Goal: Find contact information: Find contact information

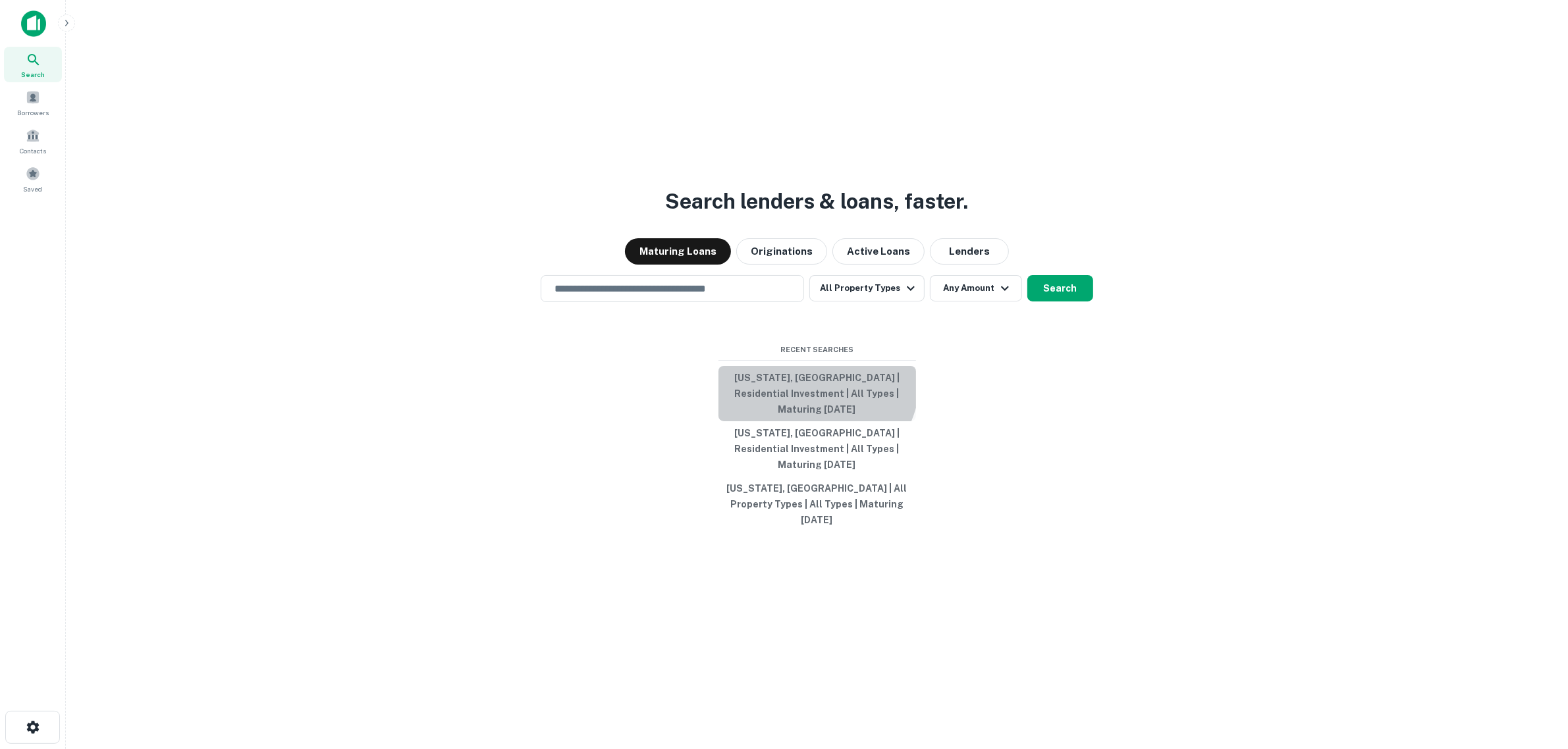
click at [800, 399] on button "[US_STATE], [GEOGRAPHIC_DATA] | Residential Investment | All Types | Maturing […" at bounding box center [817, 394] width 197 height 55
type input "**********"
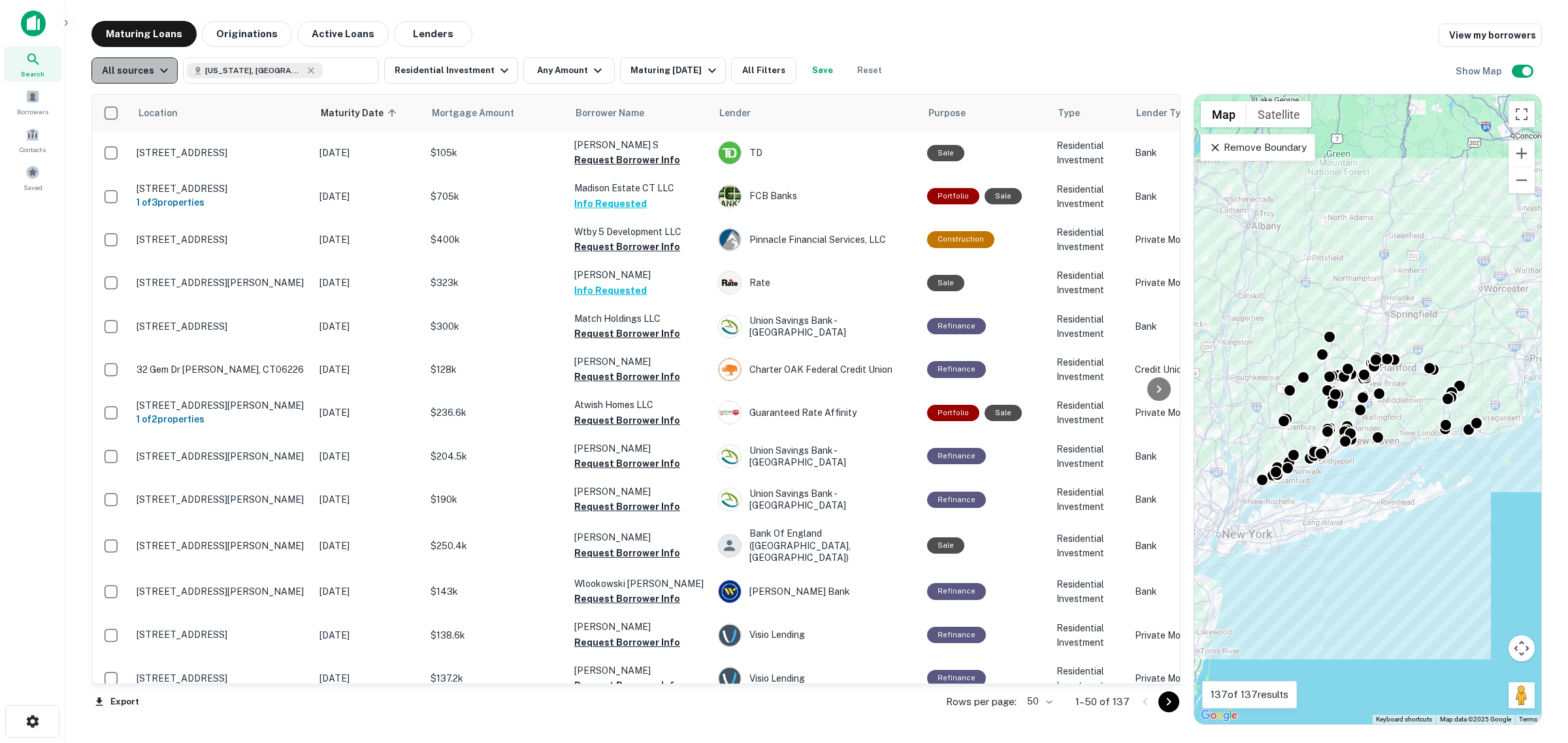
click at [152, 79] on button "All sources" at bounding box center [134, 70] width 86 height 26
click at [39, 243] on div at bounding box center [784, 371] width 1568 height 743
click at [28, 106] on span "Borrowers" at bounding box center [33, 111] width 31 height 10
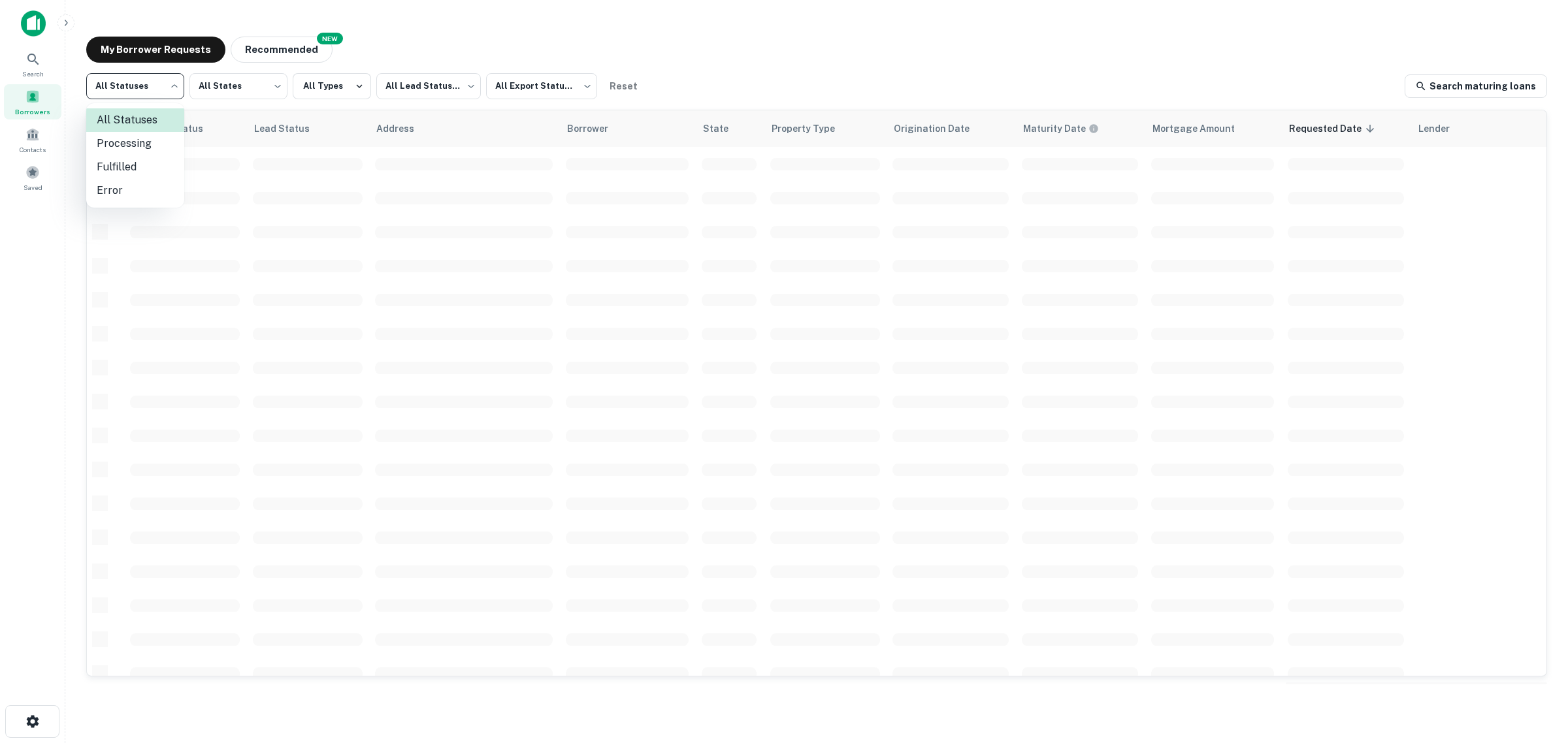
click at [145, 98] on body "Search Borrowers Contacts Saved My Borrower Requests NEW Recommended All Status…" at bounding box center [784, 371] width 1568 height 743
click at [142, 167] on li "Fulfilled" at bounding box center [135, 167] width 98 height 24
type input "*********"
click at [241, 91] on body "Search Borrowers Contacts Saved My Borrower Requests NEW Recommended Fulfilled …" at bounding box center [784, 371] width 1568 height 743
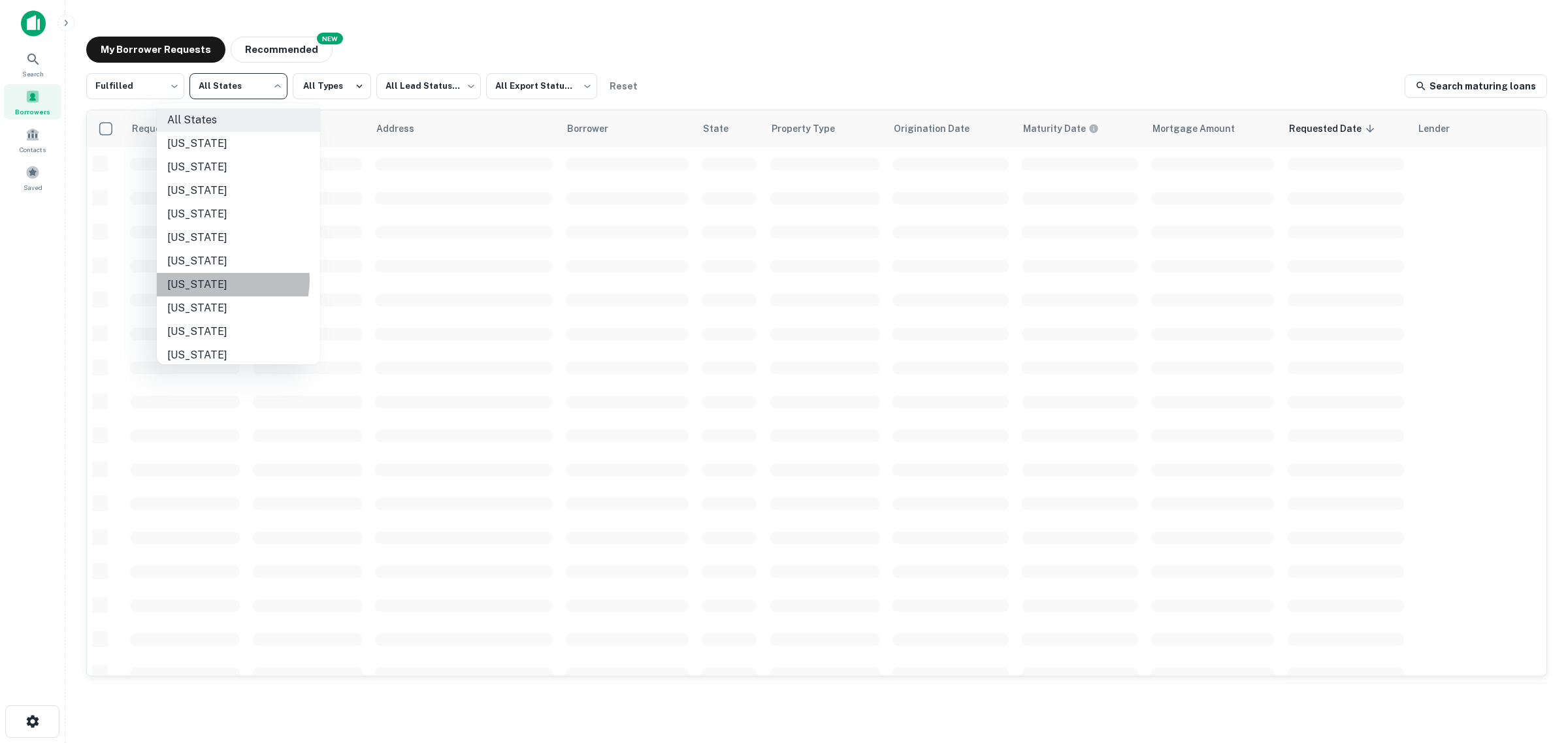
click at [212, 280] on li "[US_STATE]" at bounding box center [238, 285] width 164 height 24
type input "**"
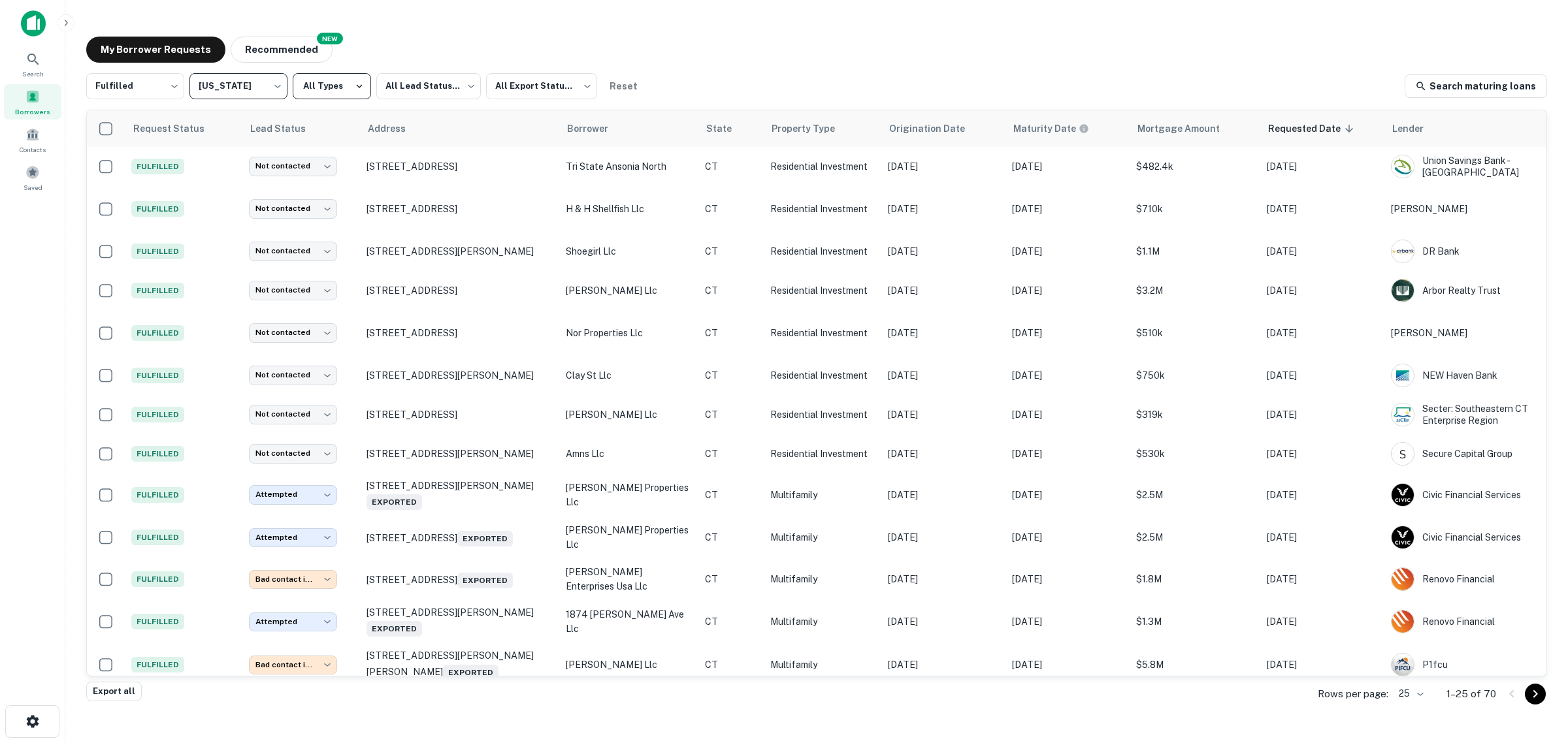
click at [347, 86] on button "All Types" at bounding box center [332, 86] width 79 height 26
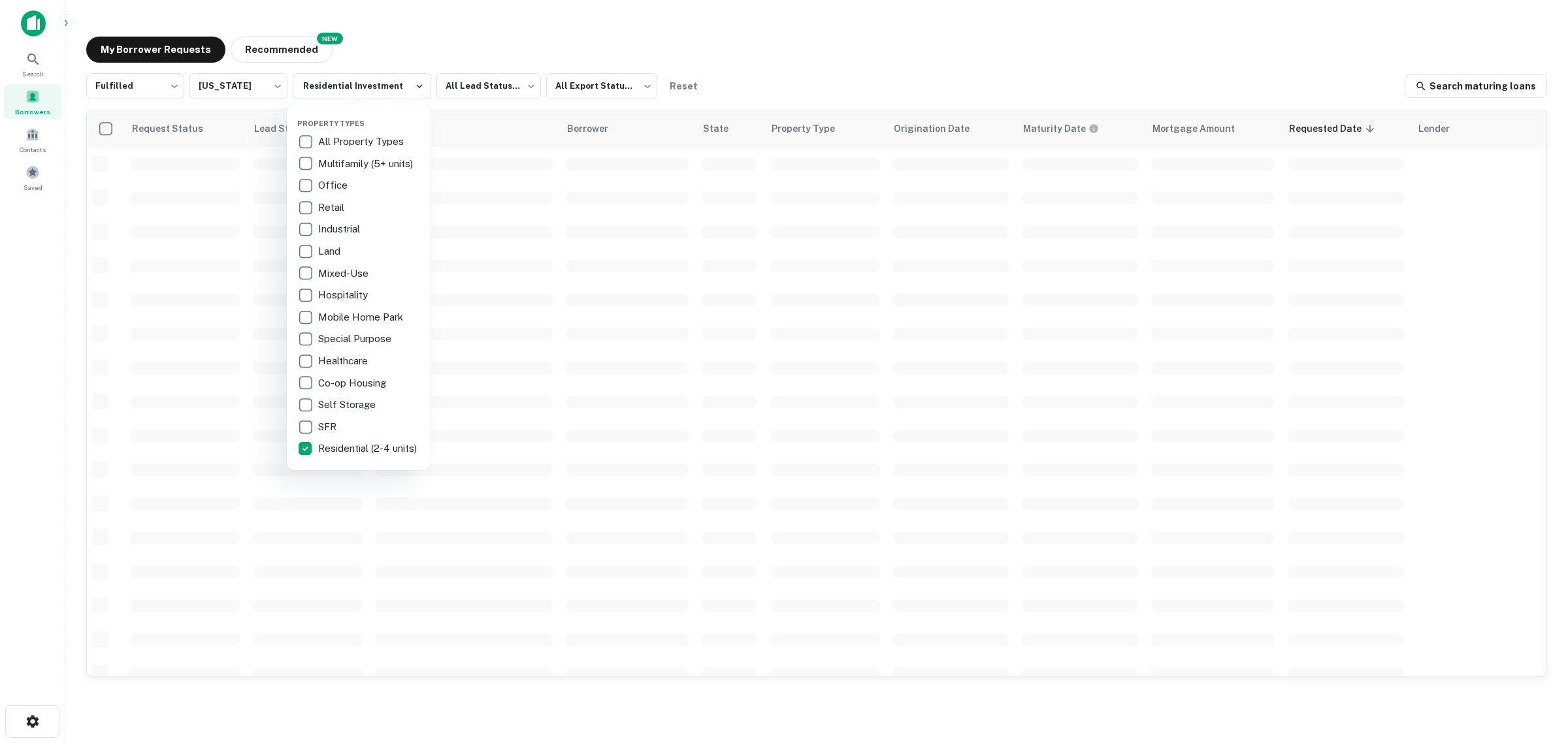
click at [793, 53] on div at bounding box center [784, 371] width 1568 height 743
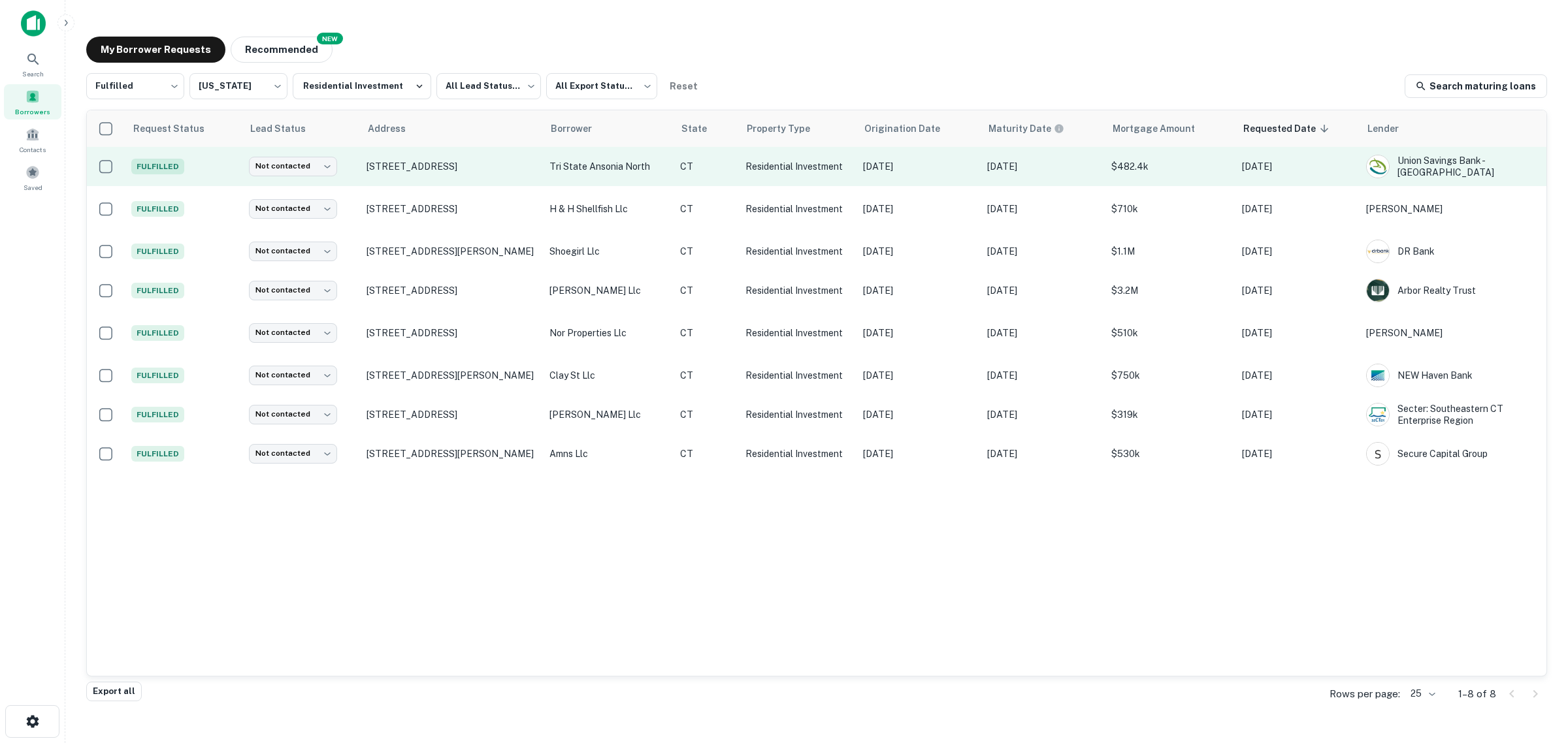
click at [405, 159] on td "[STREET_ADDRESS]" at bounding box center [451, 167] width 183 height 39
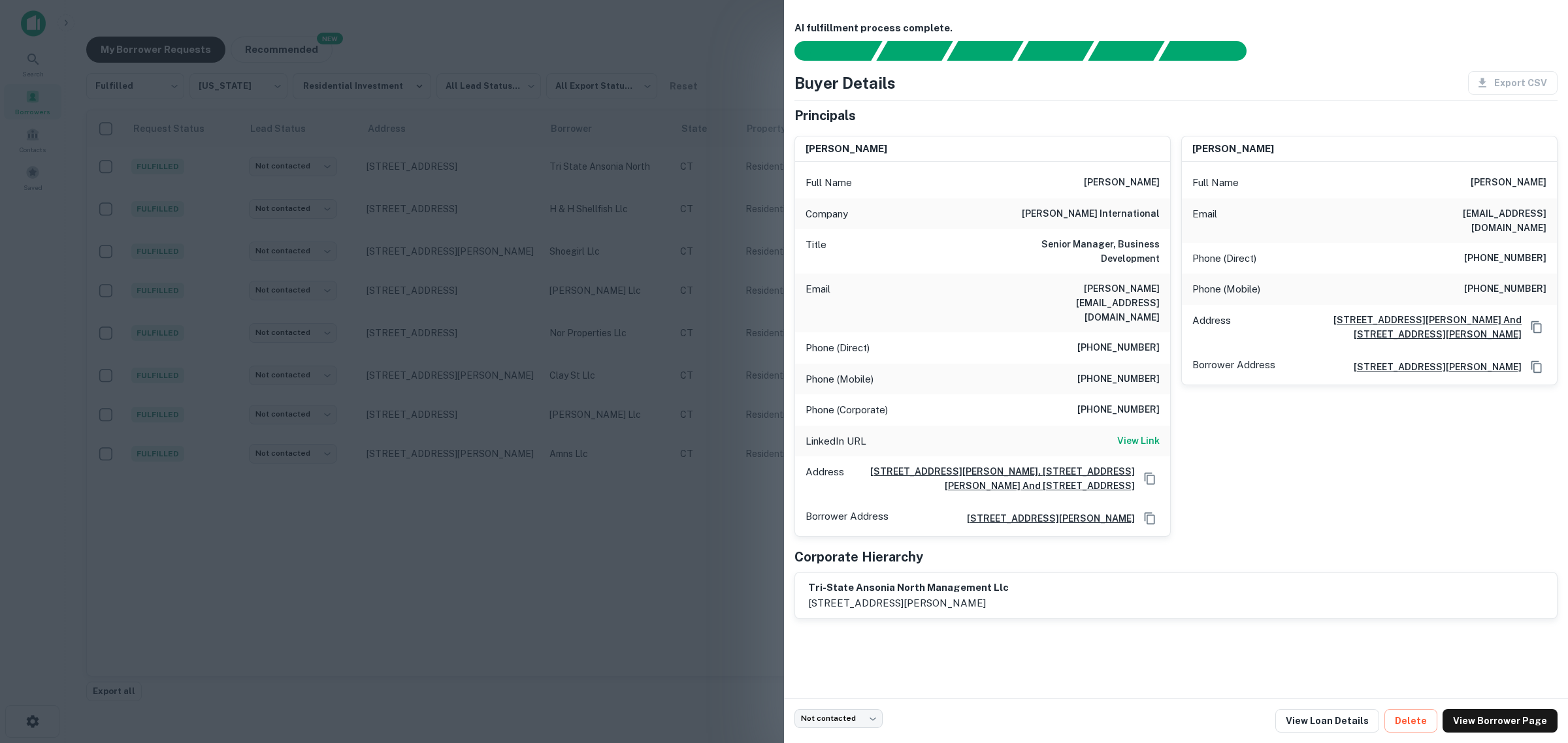
click at [645, 470] on div at bounding box center [784, 371] width 1568 height 743
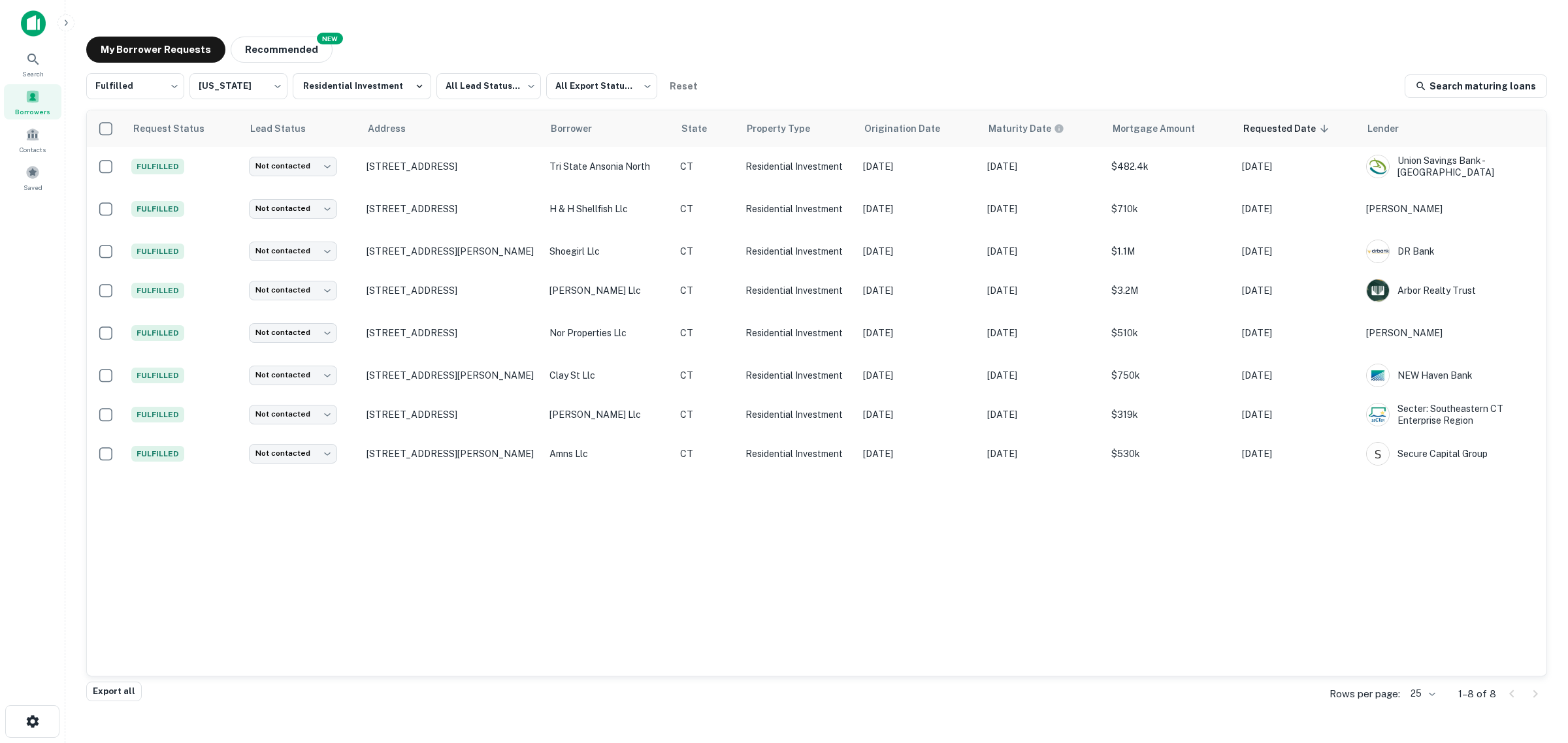
click at [493, 491] on div "Request Status Lead Status Address Borrower State Property Type Origination Dat…" at bounding box center [816, 392] width 1459 height 565
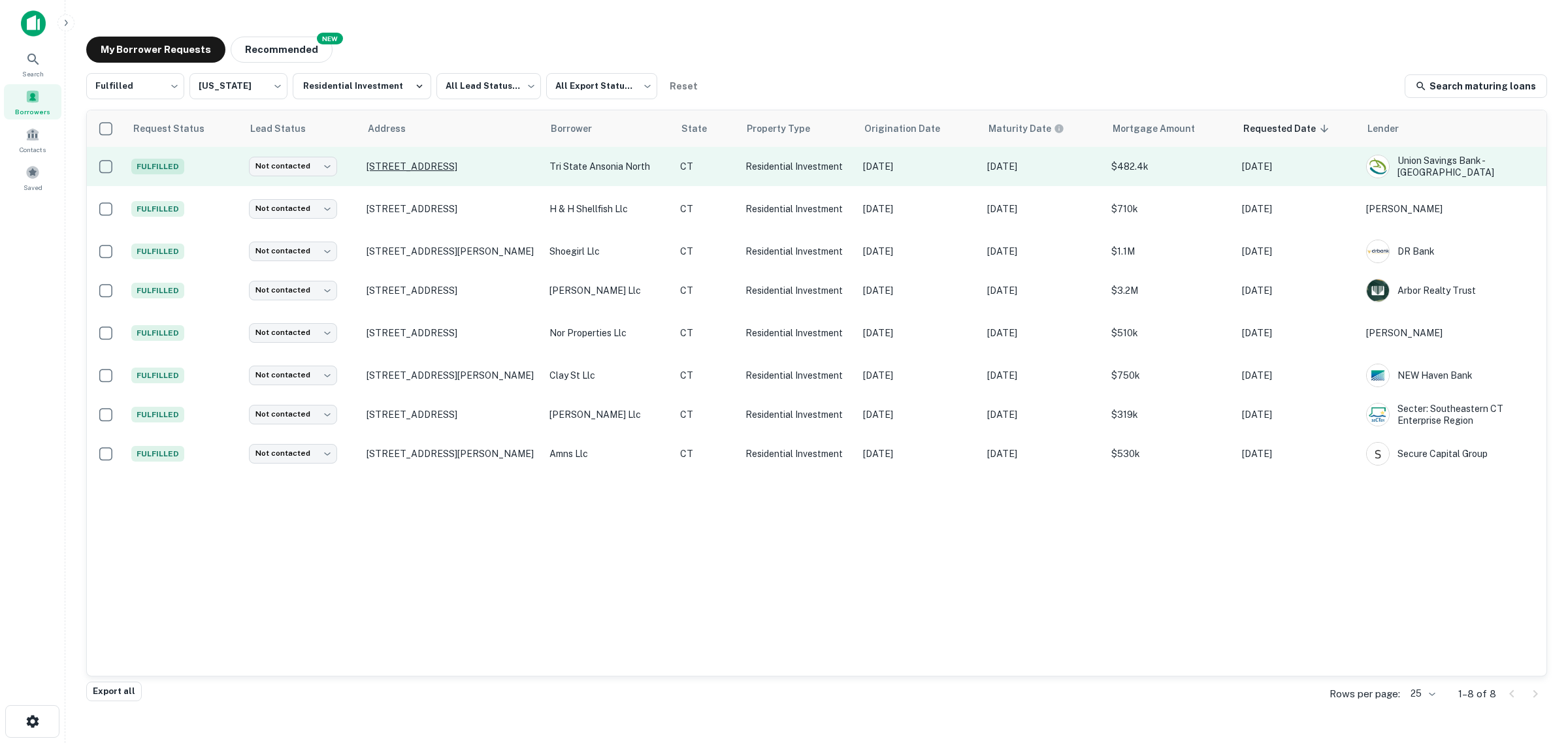
click at [429, 168] on p "[STREET_ADDRESS]" at bounding box center [451, 166] width 170 height 12
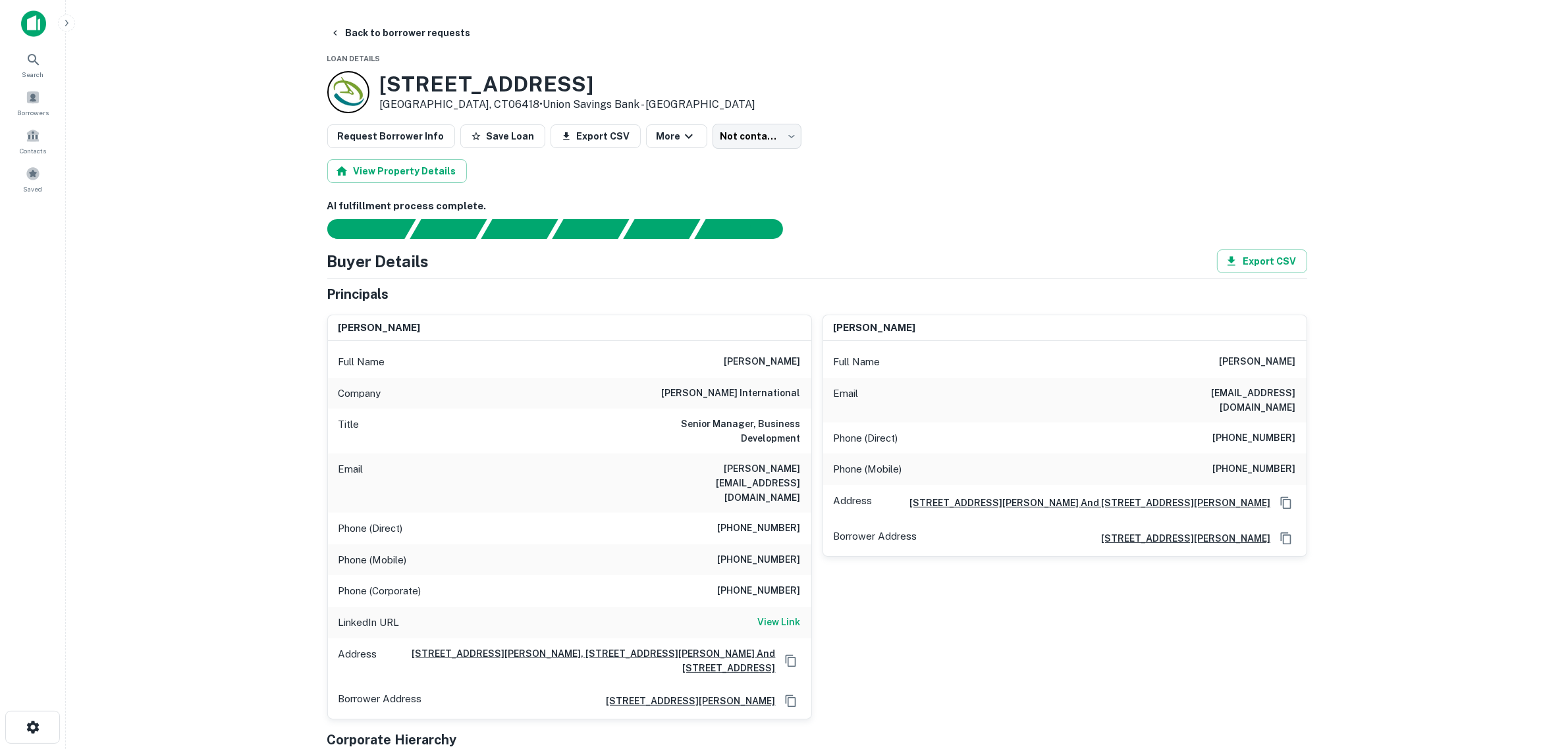
click at [260, 357] on main "Back to borrower requests Loan Details 200 Olivia St Derby, CT06418 • Union Sav…" at bounding box center [817, 374] width 1502 height 749
drag, startPoint x: 515, startPoint y: 79, endPoint x: 369, endPoint y: 79, distance: 146.0
click at [369, 79] on div "200 Olivia St Derby, CT06418 • Union Savings Bank - CT" at bounding box center [541, 92] width 429 height 42
copy div "200 Olivia St"
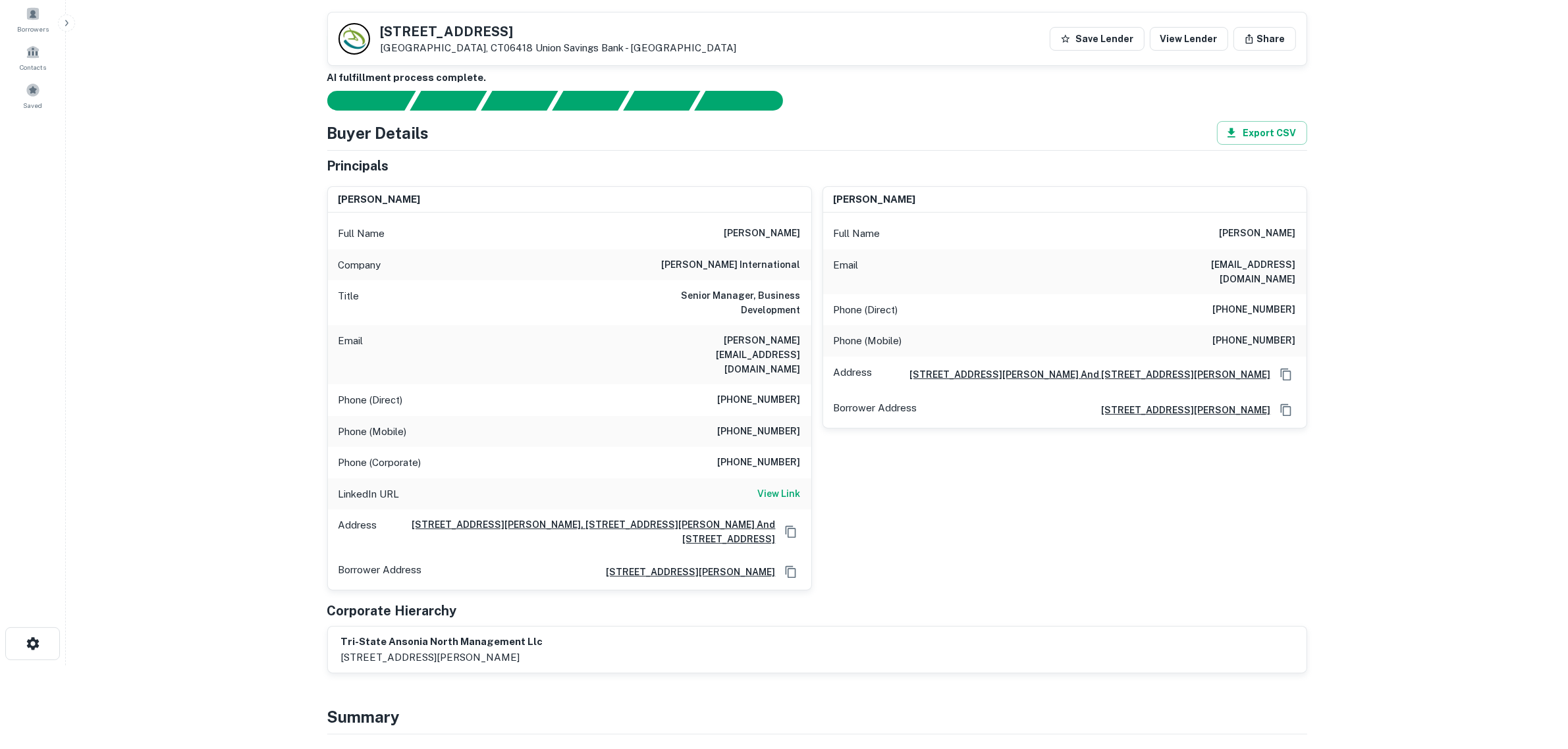
scroll to position [82, 0]
click at [1398, 323] on main "Back to borrower requests 200 Olivia St Derby, CT06418 Union Savings Bank - CT …" at bounding box center [817, 292] width 1502 height 749
click at [186, 189] on main "Back to borrower requests 200 Olivia St Derby, CT06418 Union Savings Bank - CT …" at bounding box center [817, 292] width 1502 height 749
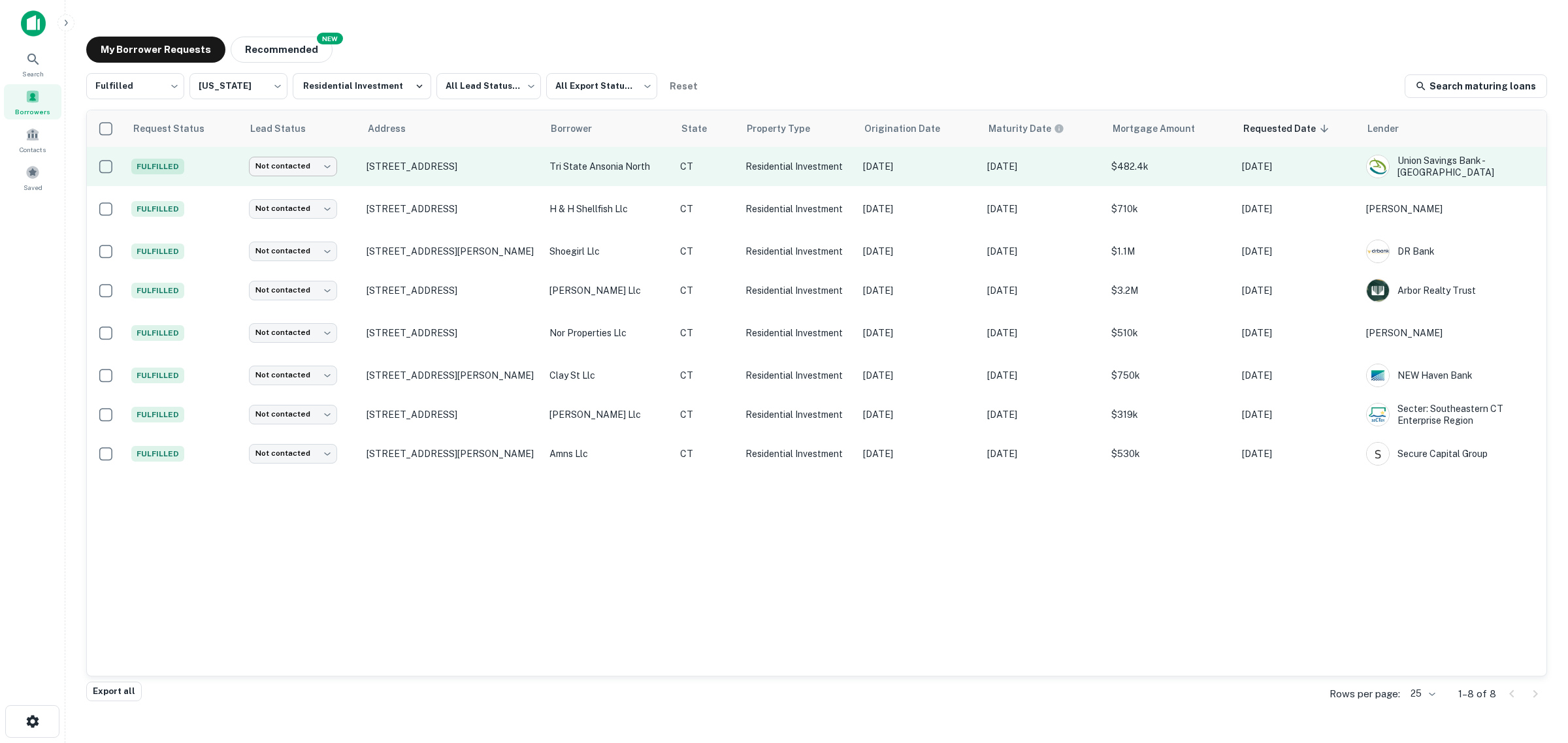
click at [328, 164] on body "Search Borrowers Contacts Saved My Borrower Requests NEW Recommended Fulfilled …" at bounding box center [784, 371] width 1568 height 743
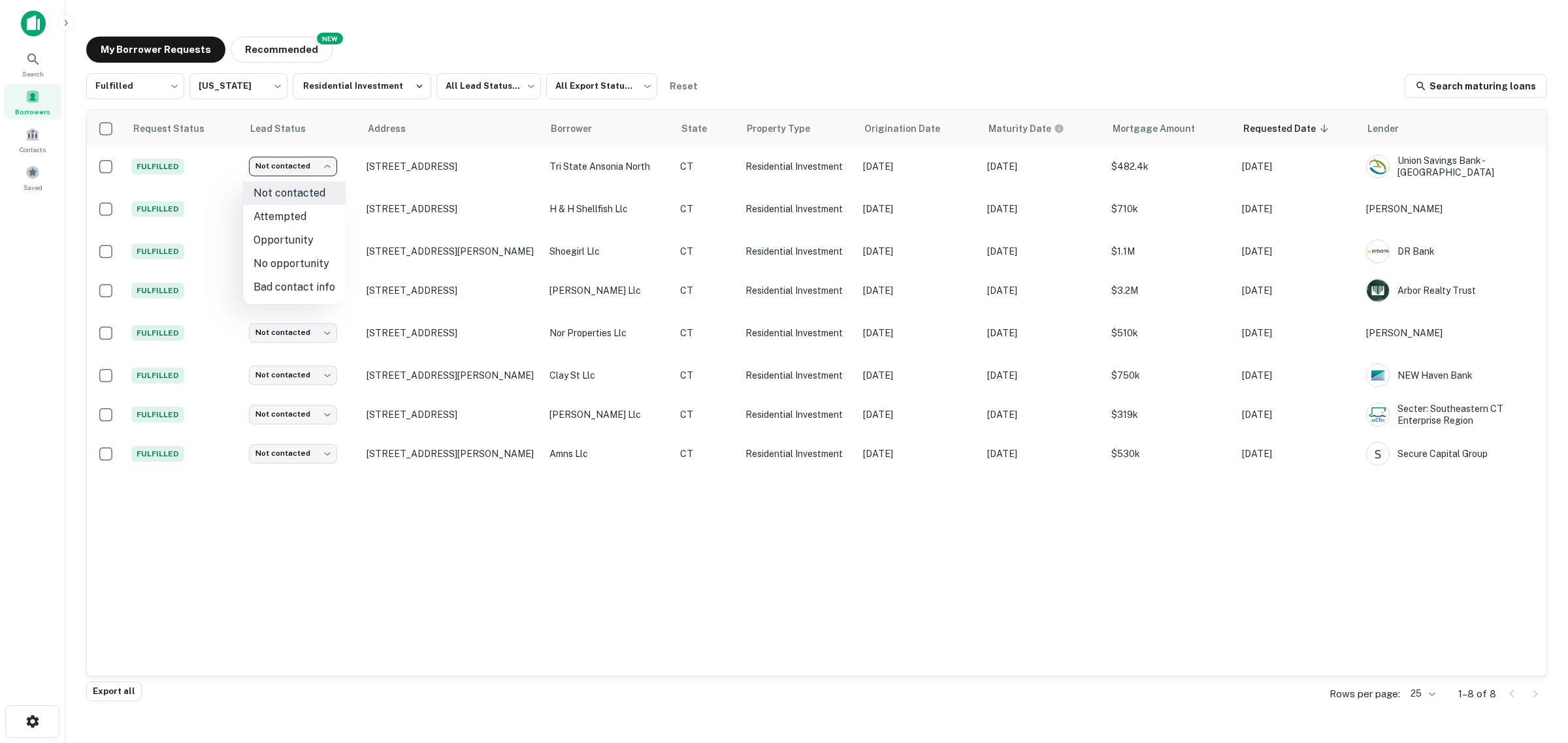
click at [308, 215] on li "Attempted" at bounding box center [294, 217] width 102 height 24
type input "*********"
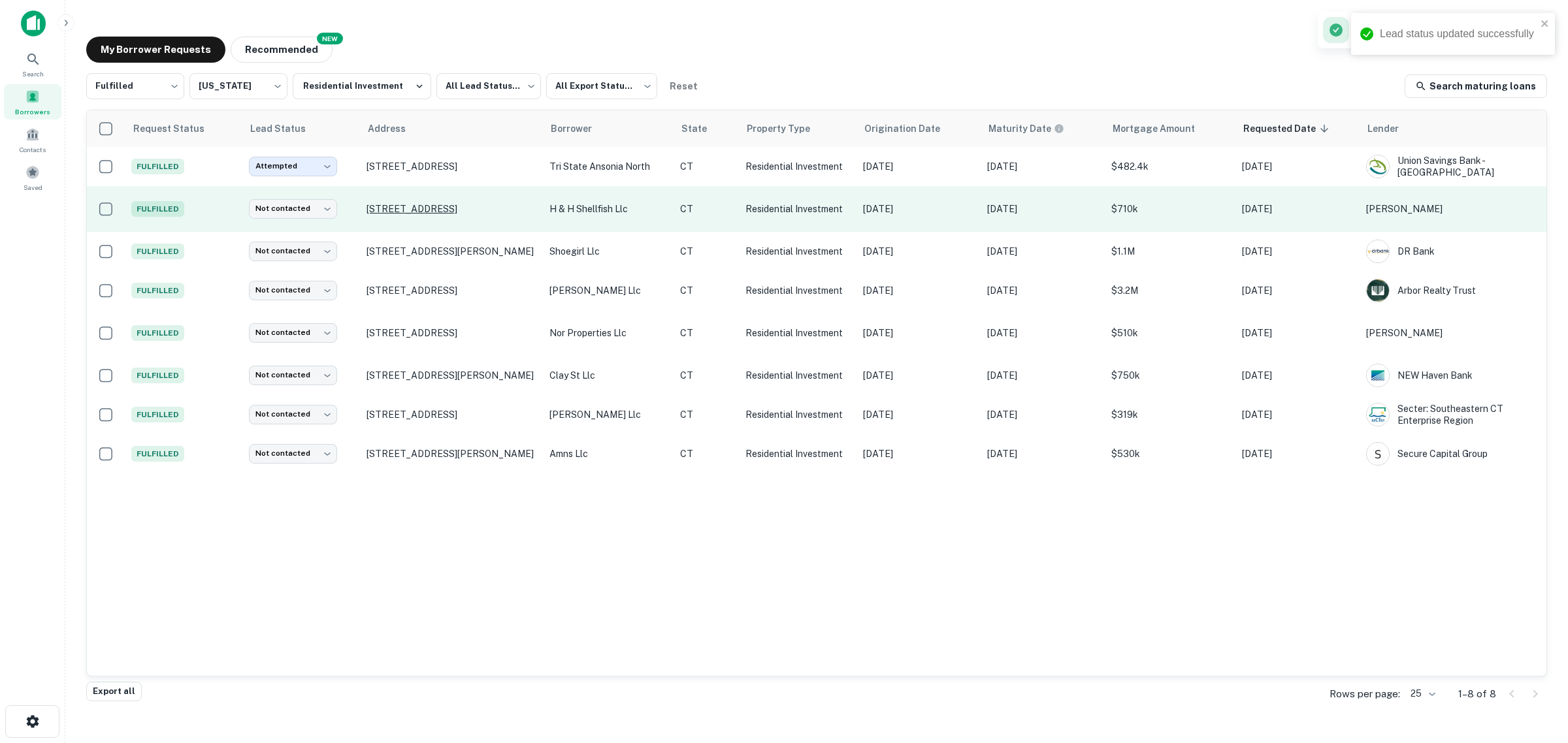
click at [403, 209] on p "[STREET_ADDRESS]" at bounding box center [451, 208] width 170 height 12
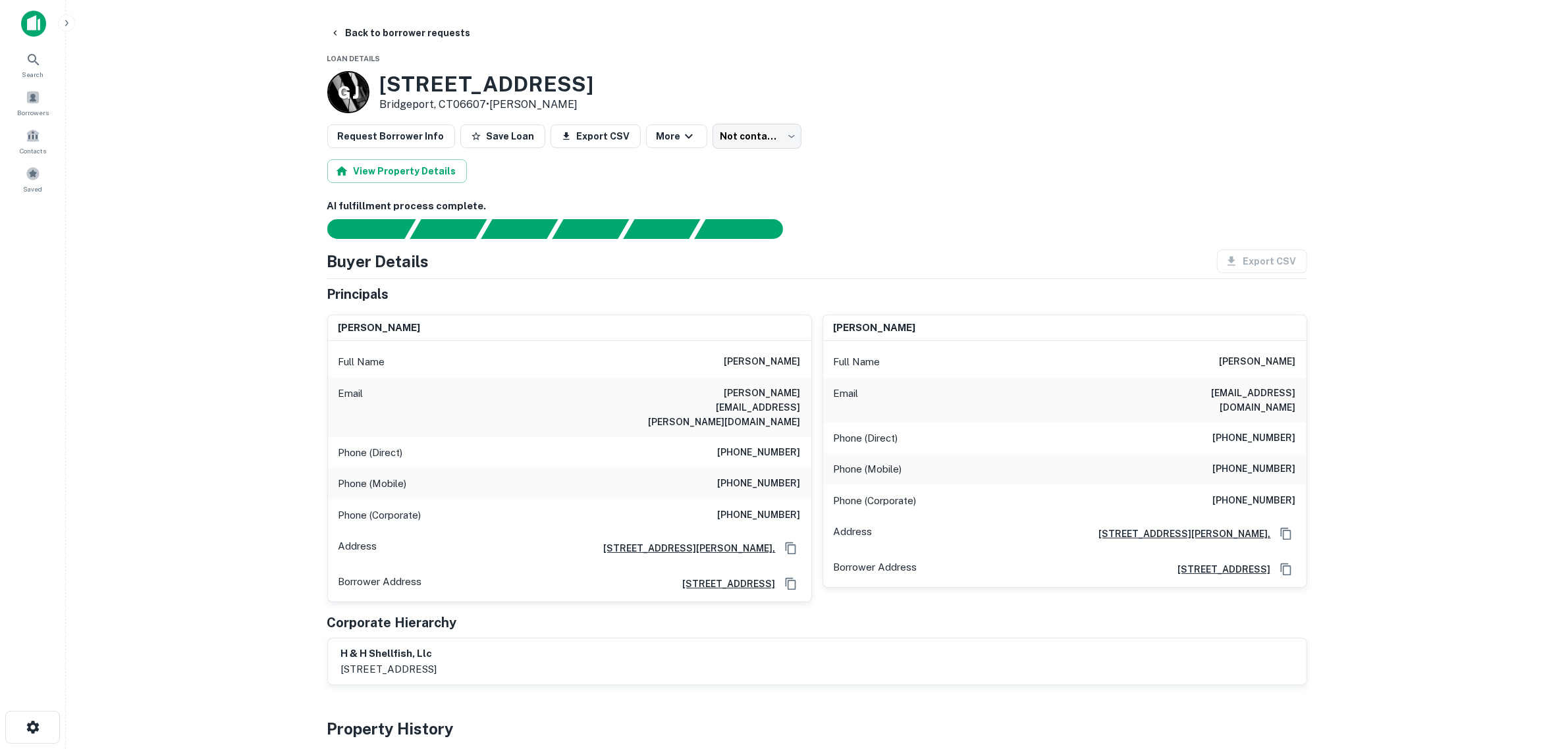
click at [252, 393] on main "Back to borrower requests Loan Details G J 373-375 Seaview Ave Bridgeport, CT06…" at bounding box center [817, 374] width 1502 height 749
click at [186, 311] on main "Back to borrower requests Loan Details G J 373-375 Seaview Ave Bridgeport, CT06…" at bounding box center [817, 374] width 1502 height 749
drag, startPoint x: 801, startPoint y: 397, endPoint x: 673, endPoint y: 393, distance: 128.1
click at [673, 393] on div "Email paula.henriques@asml.com" at bounding box center [570, 407] width 484 height 59
copy h6 "paula.henriques@asml.com"
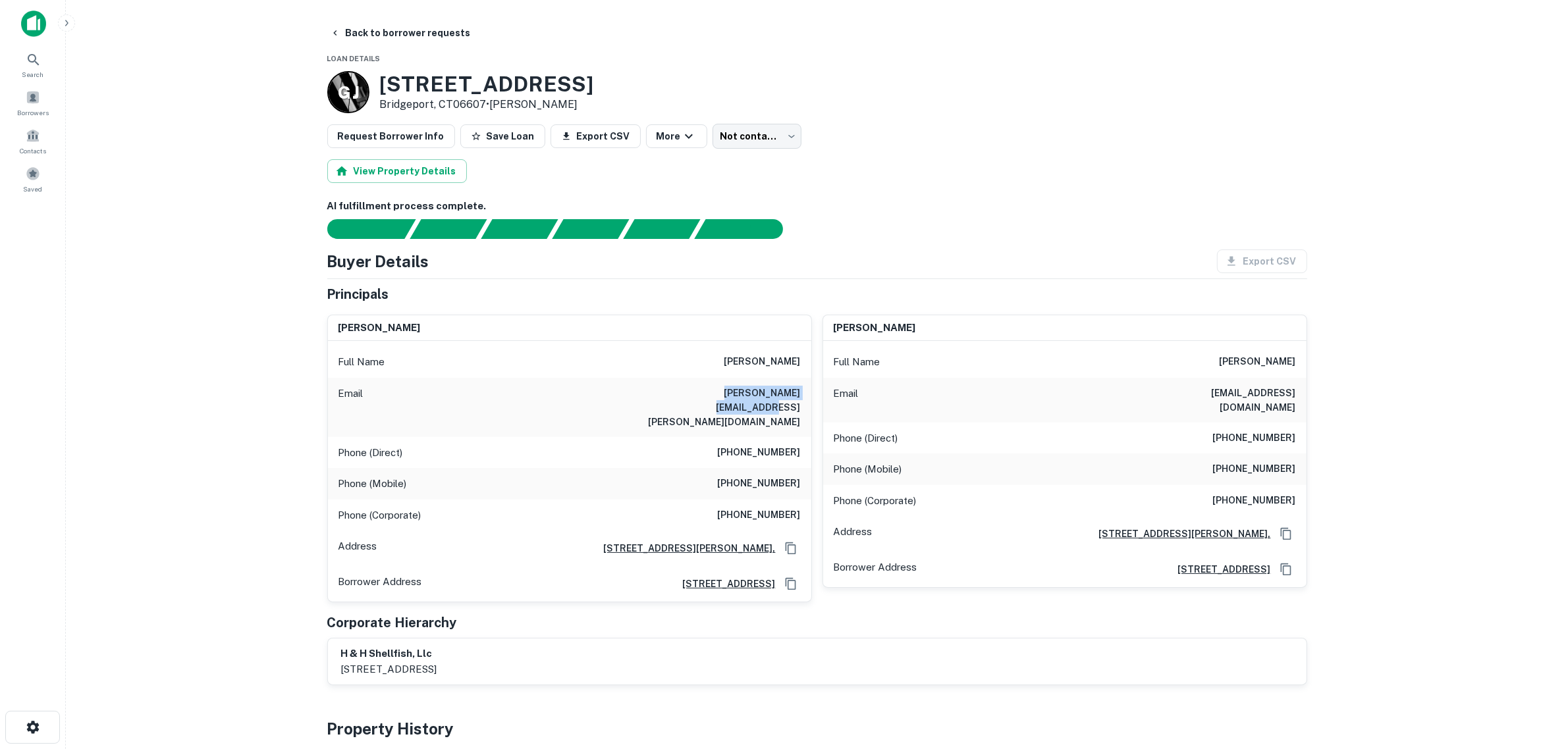
click at [1222, 667] on div "h & h shellfish, llc 373 seaview ave, bridgeport, ct, 06607-2433" at bounding box center [817, 662] width 979 height 46
drag, startPoint x: 1134, startPoint y: 392, endPoint x: 1306, endPoint y: 419, distance: 174.1
click at [1306, 419] on div "coleen henriques Full Name coleen henriques Email themetswillwineventually@yaho…" at bounding box center [1065, 452] width 484 height 274
copy h6 "themetswillwineventually@yahoo.com"
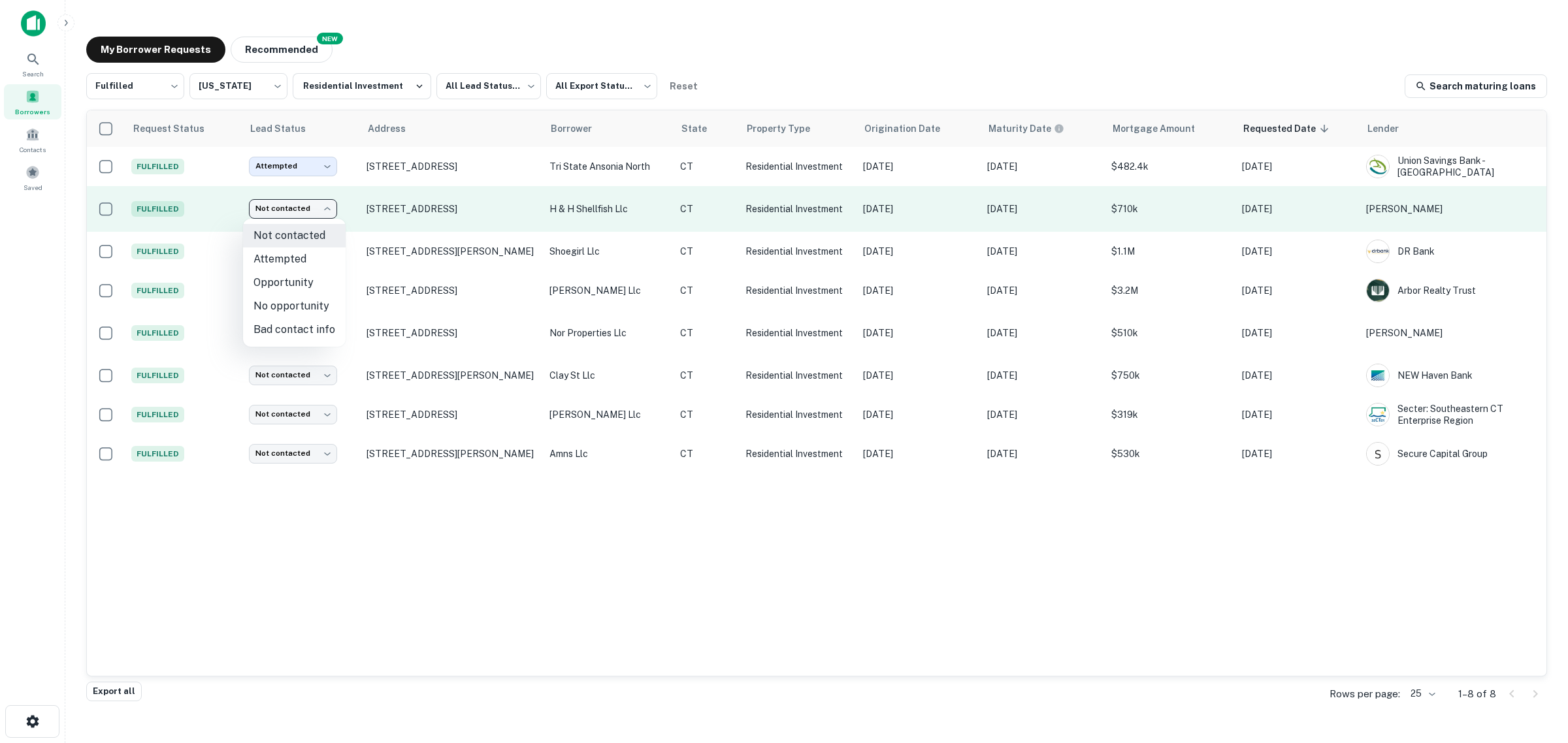
click at [315, 211] on body "Search Borrowers Contacts Saved My Borrower Requests NEW Recommended Fulfilled …" at bounding box center [784, 371] width 1568 height 743
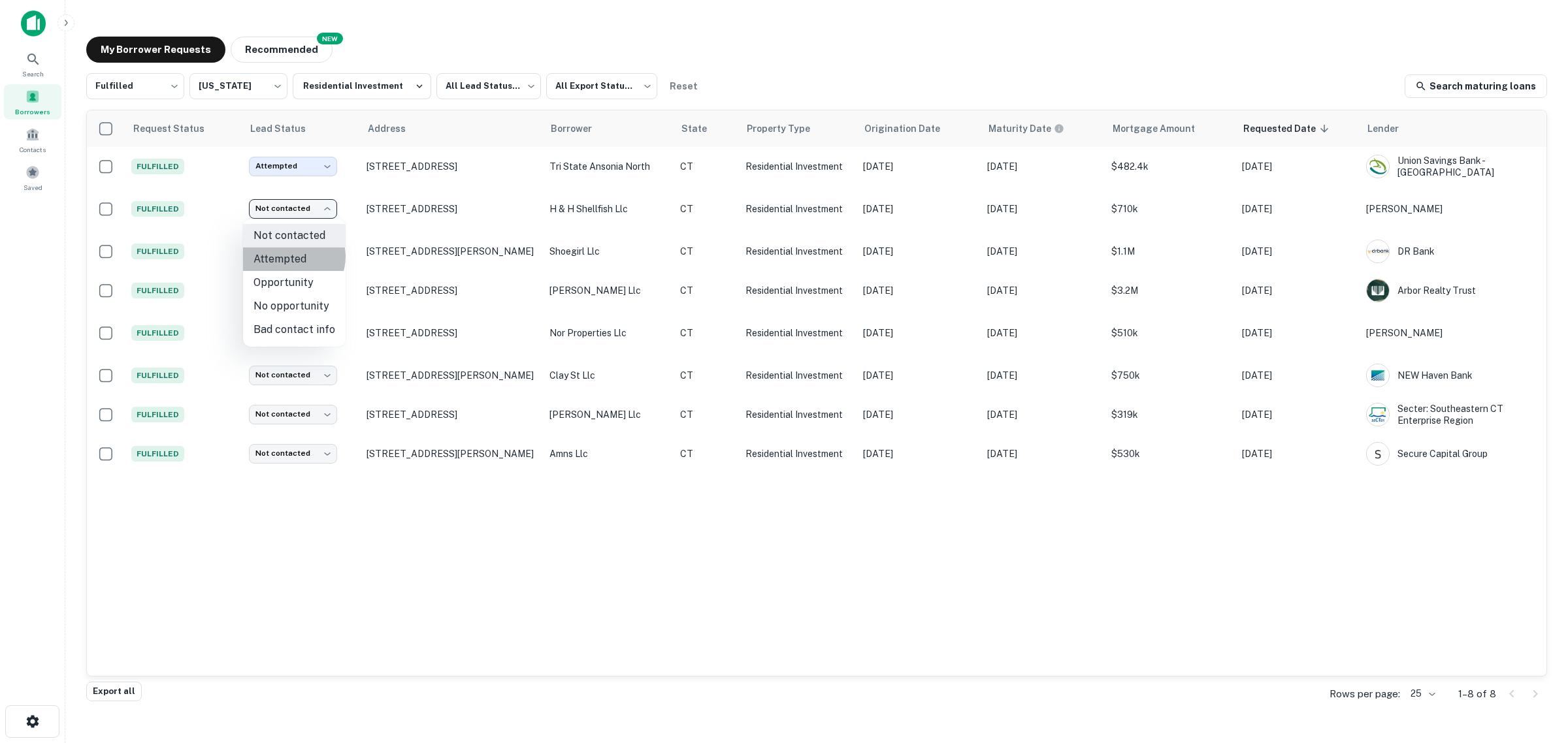
click at [292, 257] on li "Attempted" at bounding box center [294, 259] width 102 height 24
type input "*********"
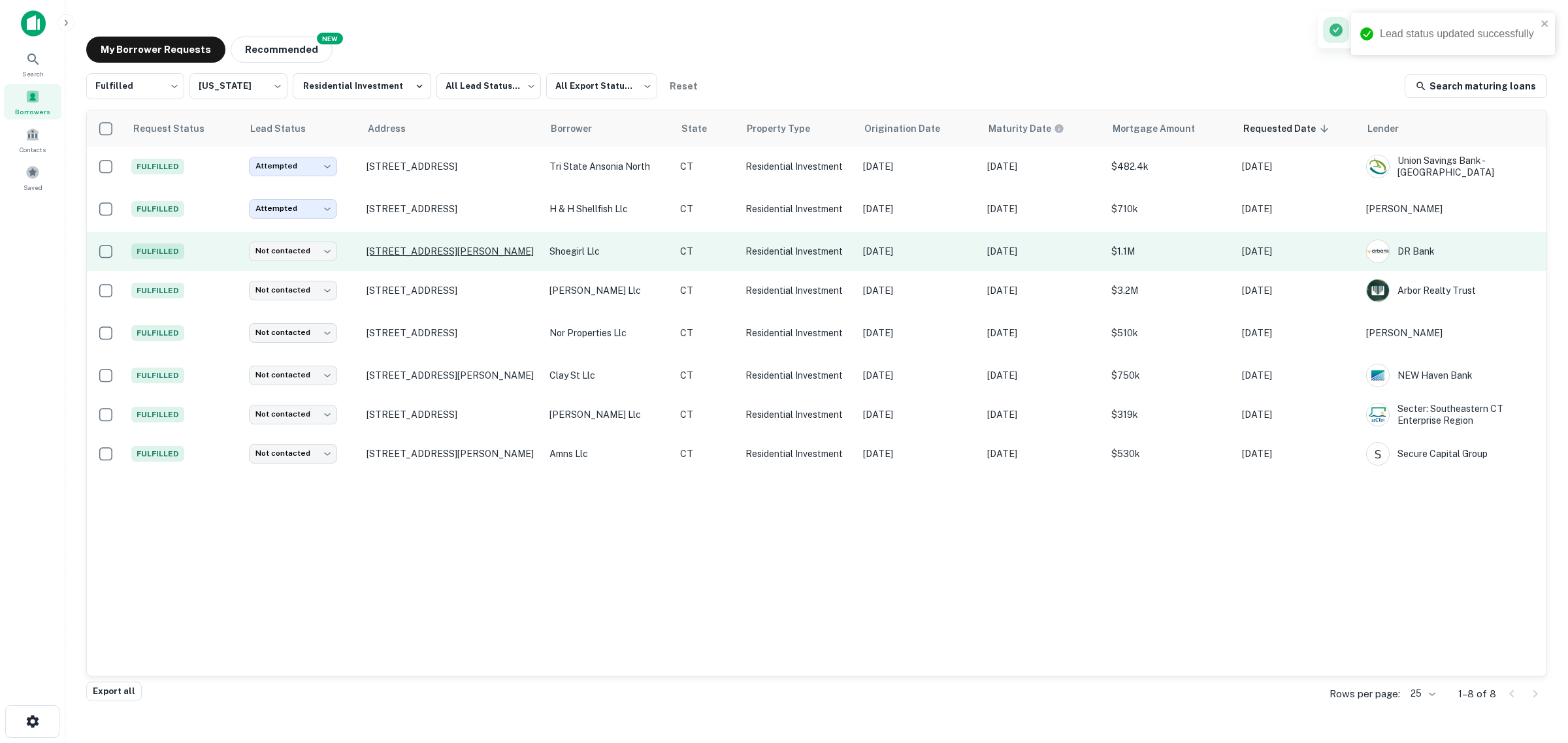
click at [394, 249] on p "[STREET_ADDRESS][PERSON_NAME]" at bounding box center [451, 251] width 170 height 12
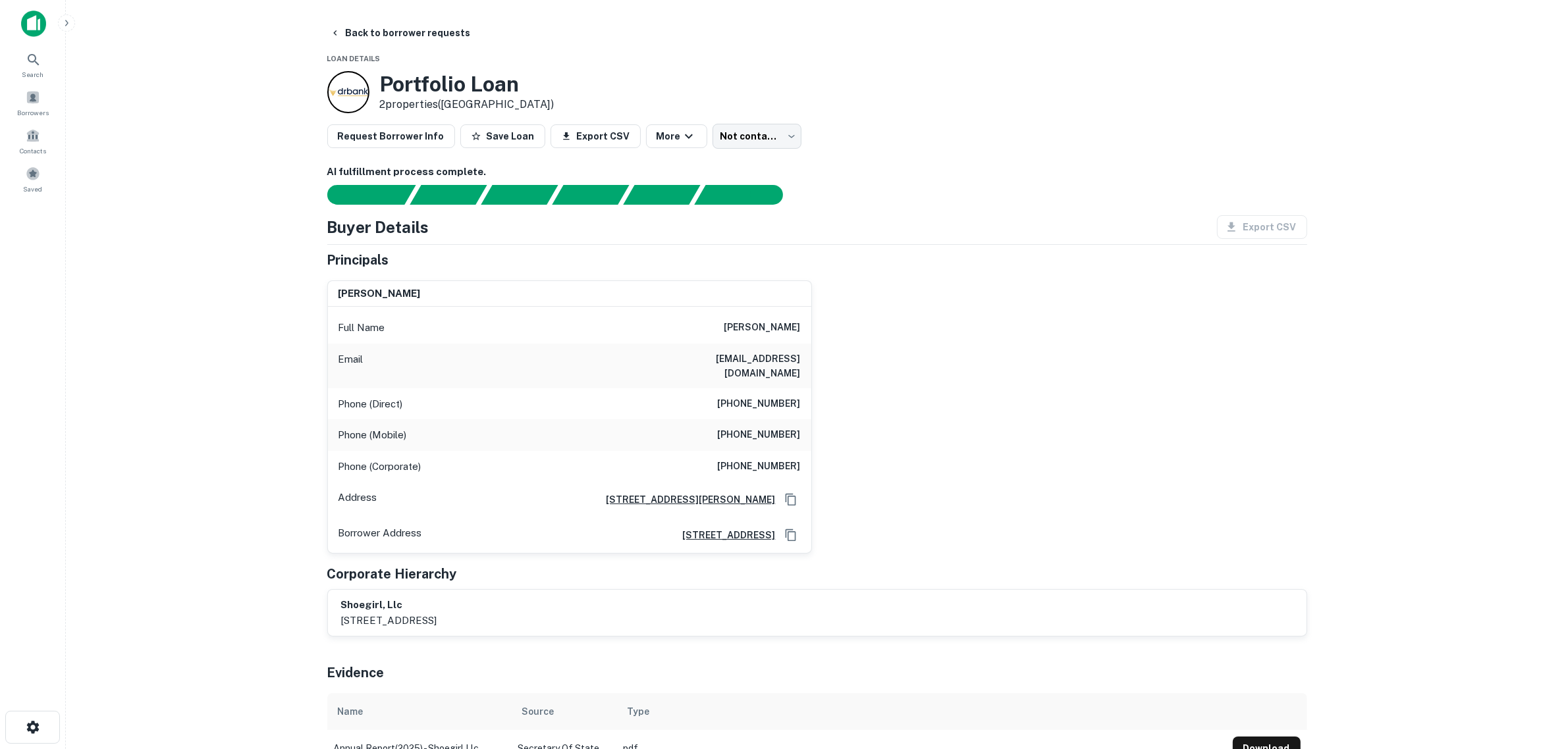
click at [195, 305] on main "Back to borrower requests Loan Details Portfolio Loan 2 properties (CT) Request…" at bounding box center [817, 374] width 1502 height 749
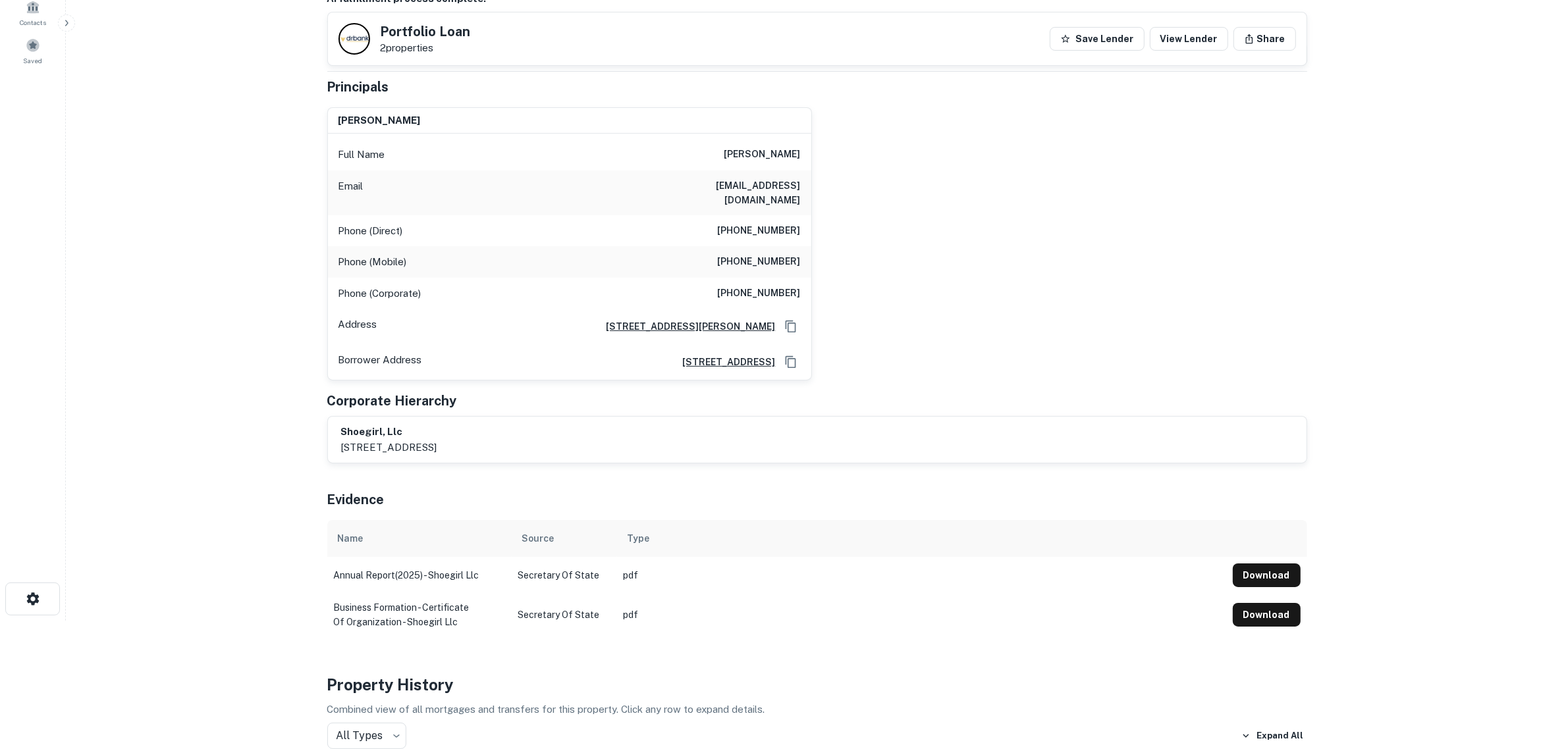
scroll to position [82, 0]
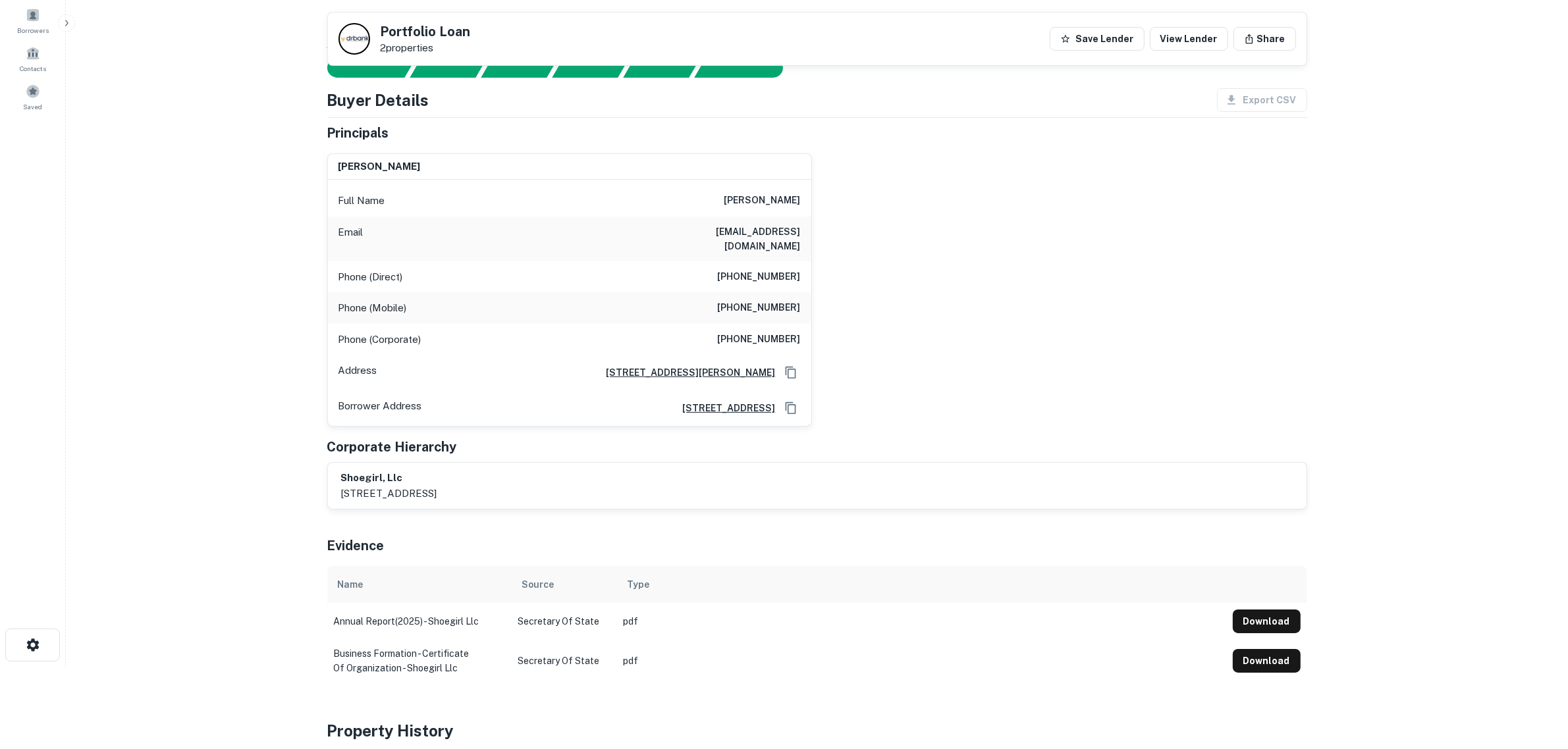
drag, startPoint x: 149, startPoint y: 380, endPoint x: 140, endPoint y: 380, distance: 9.0
click at [145, 380] on main "Back to borrower requests Portfolio Loan 2 properties Save Lender View Lender S…" at bounding box center [817, 292] width 1502 height 749
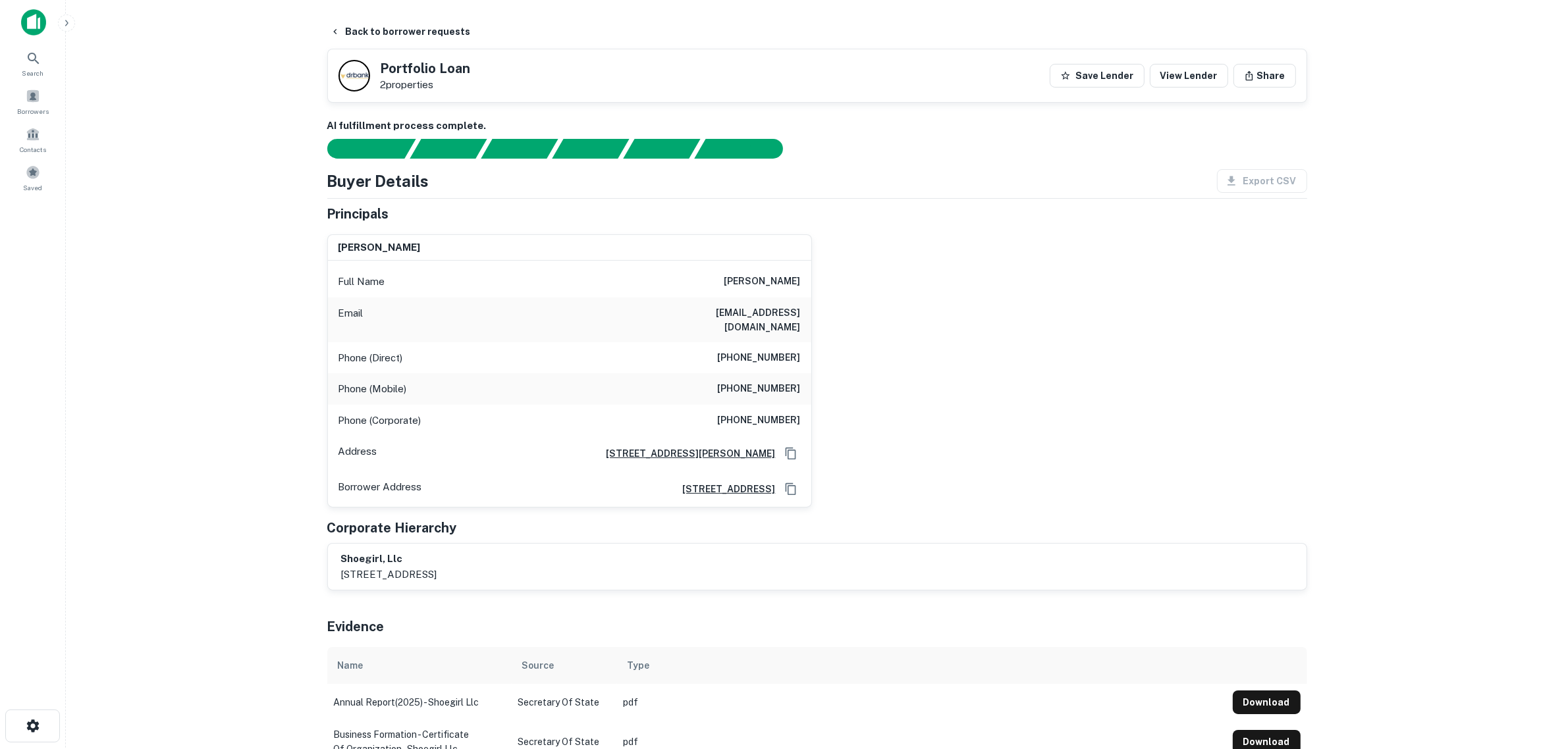
scroll to position [0, 0]
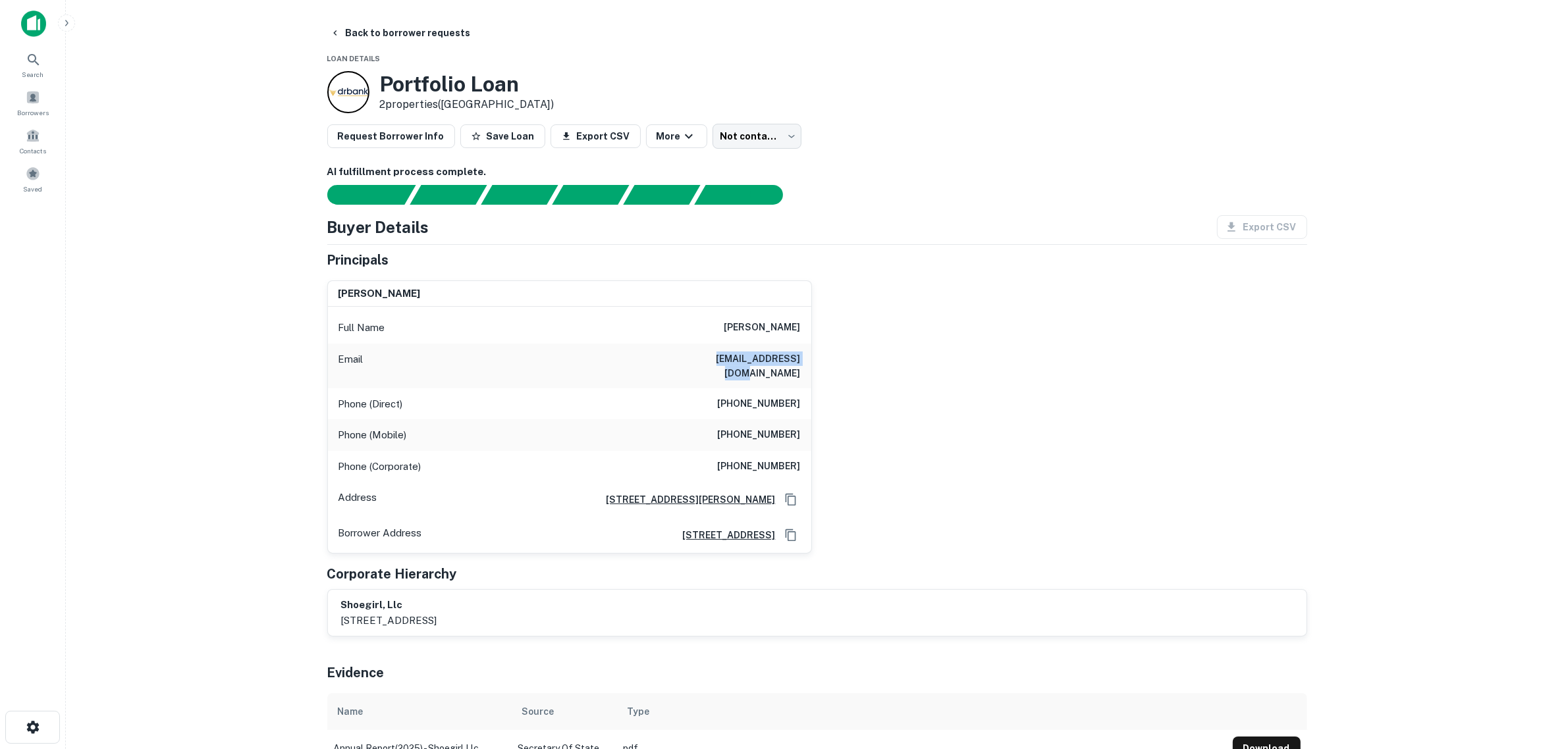
drag, startPoint x: 741, startPoint y: 357, endPoint x: 805, endPoint y: 364, distance: 64.4
click at [805, 364] on div "Email mgenn@optonline.net" at bounding box center [570, 366] width 484 height 44
copy h6 "mgenn@optonline.net"
click at [249, 362] on main "Back to borrower requests Loan Details Portfolio Loan 2 properties (CT) Request…" at bounding box center [817, 374] width 1502 height 749
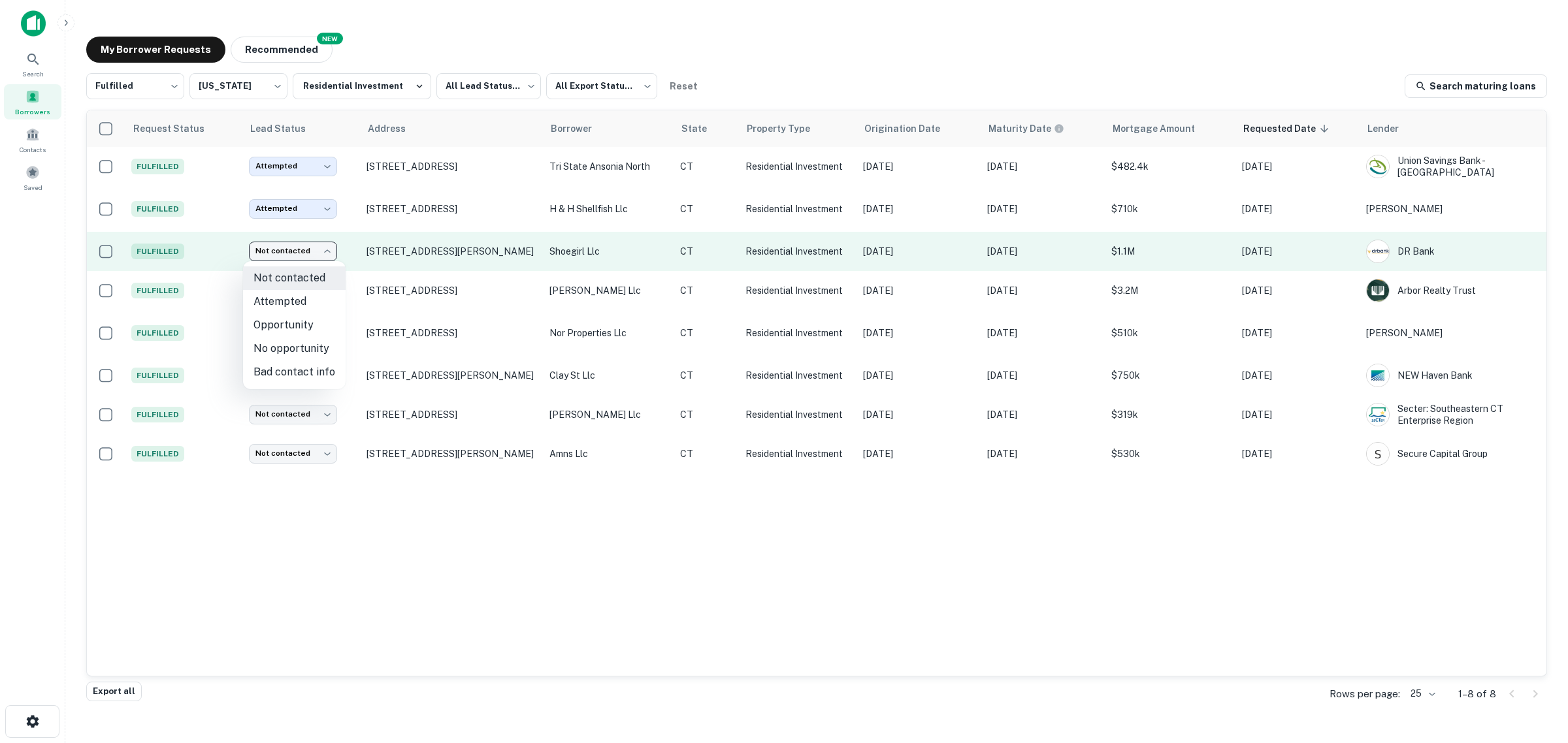
click at [322, 247] on body "Search Borrowers Contacts Saved My Borrower Requests NEW Recommended Fulfilled …" at bounding box center [784, 371] width 1568 height 743
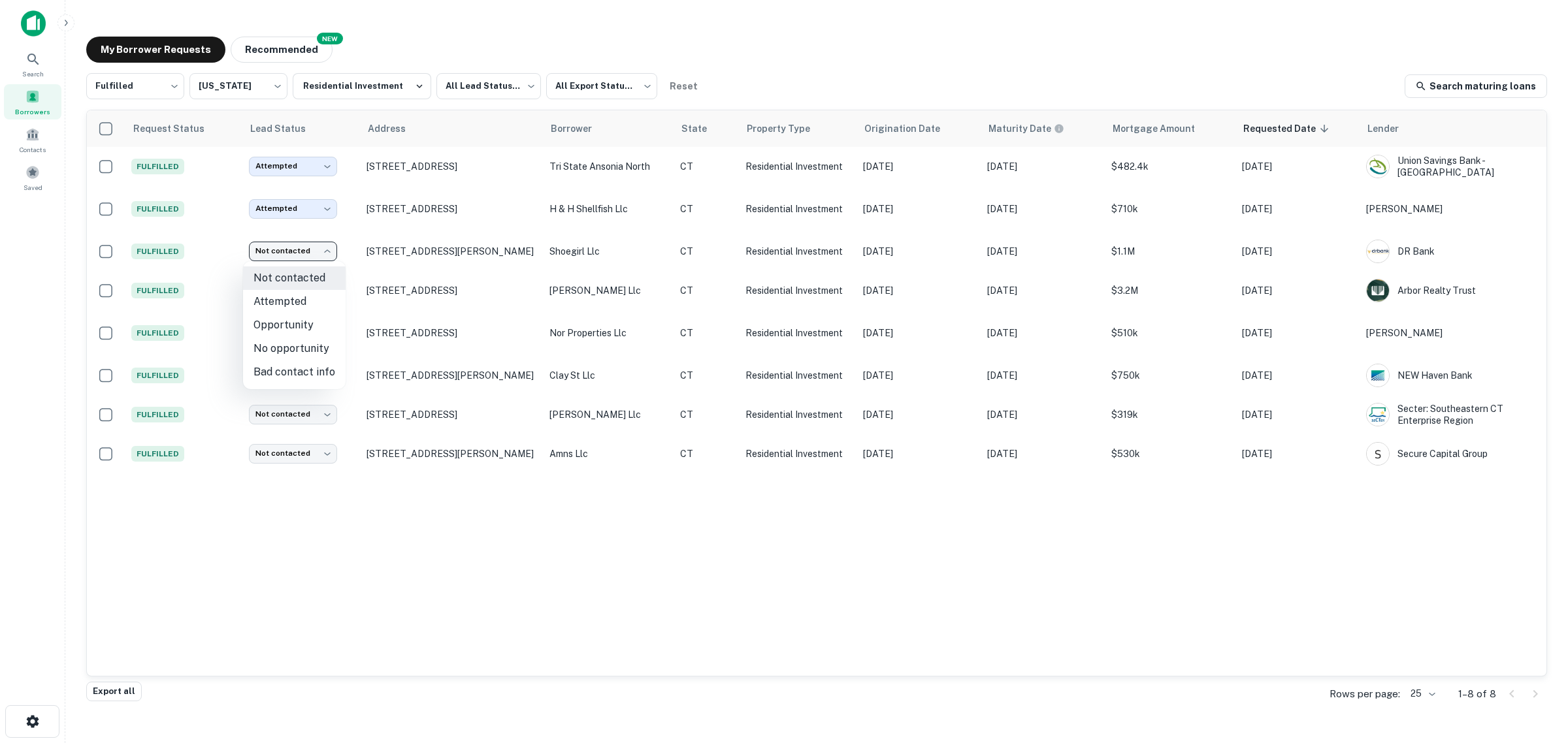
click at [308, 305] on li "Attempted" at bounding box center [294, 302] width 102 height 24
type input "*********"
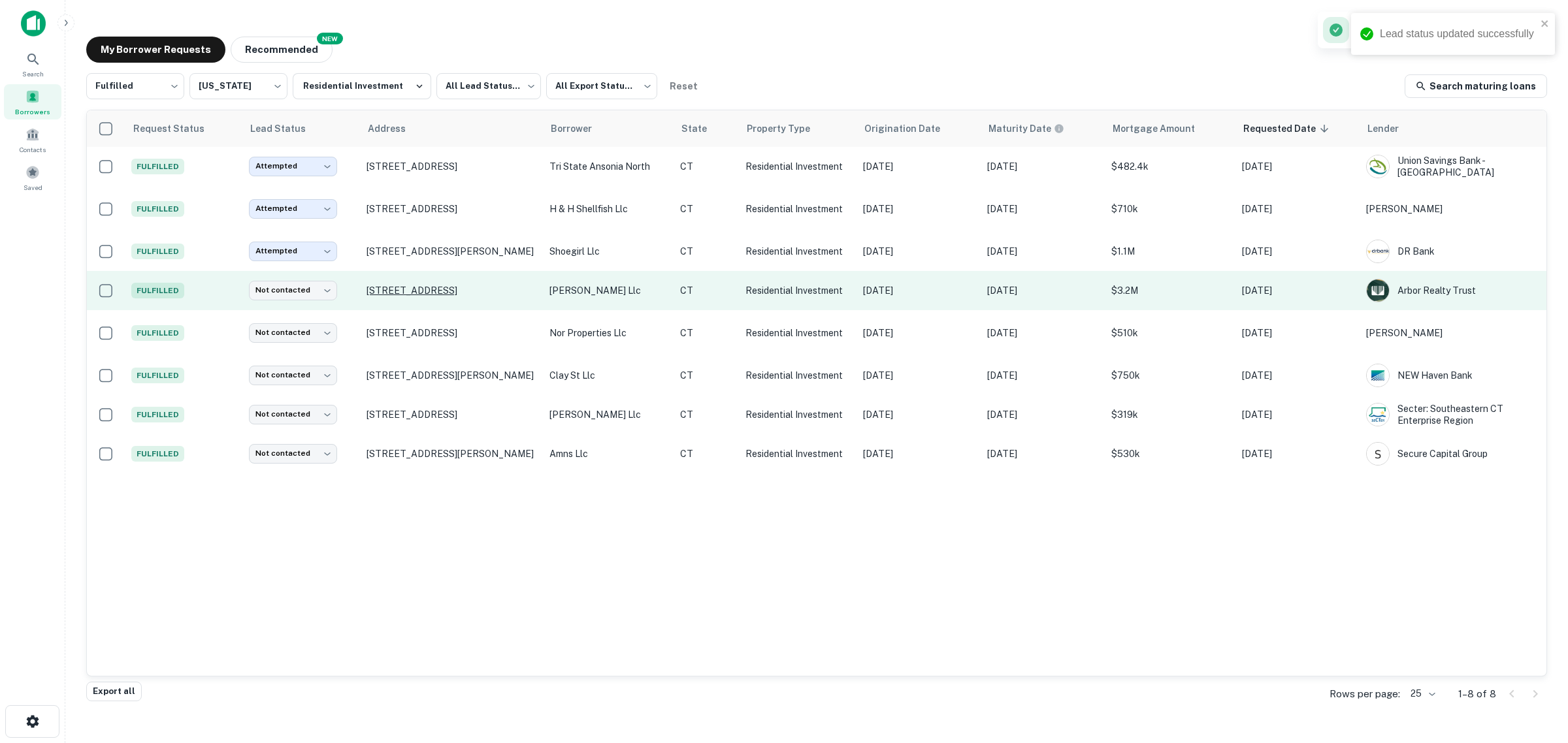
click at [438, 295] on p "[STREET_ADDRESS]" at bounding box center [451, 290] width 170 height 12
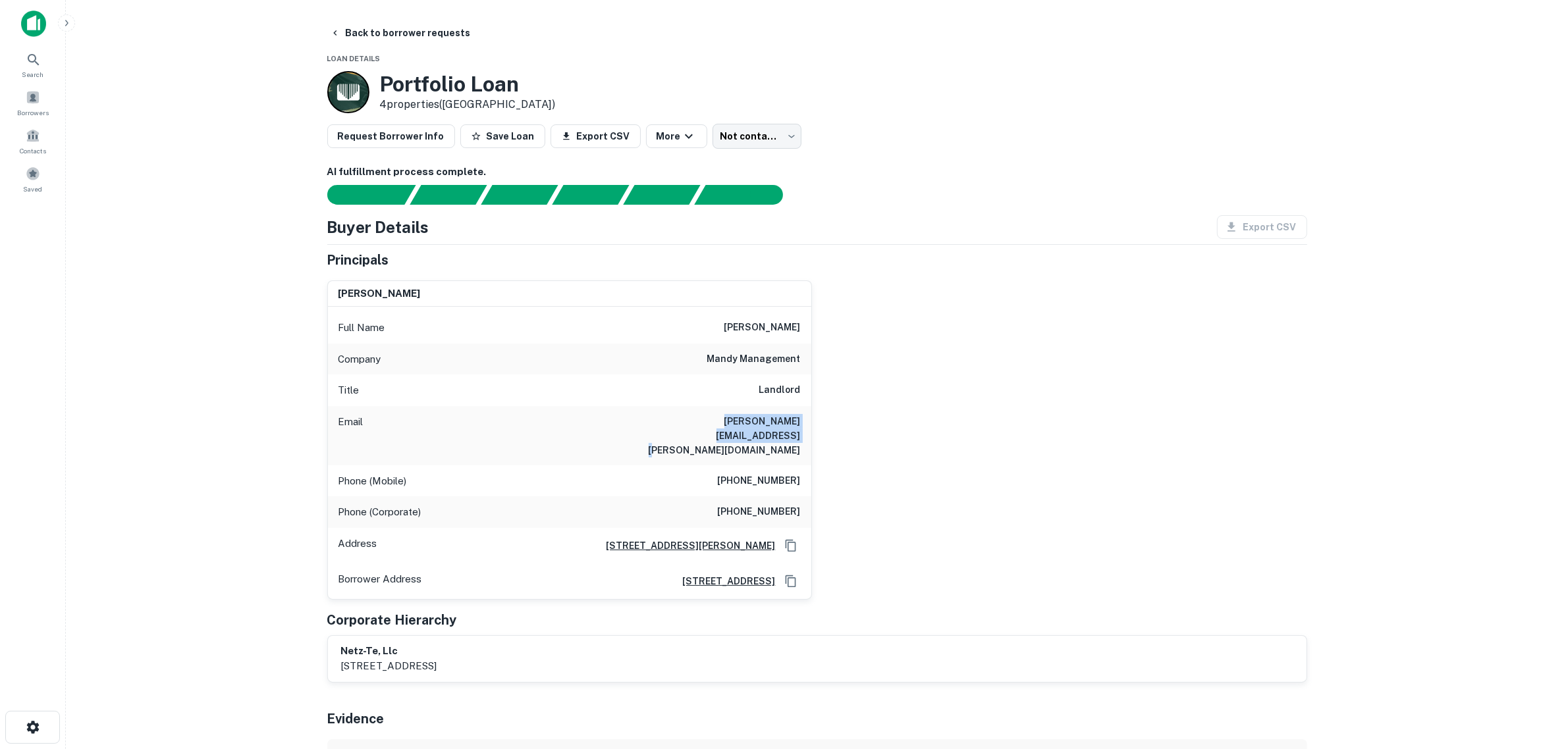
drag, startPoint x: 706, startPoint y: 416, endPoint x: 805, endPoint y: 439, distance: 101.6
click at [805, 439] on div "Email menachem@mandy-management.com" at bounding box center [570, 436] width 484 height 59
copy h6 "menachem@mandy-management.com"
drag, startPoint x: 189, startPoint y: 426, endPoint x: 205, endPoint y: 426, distance: 16.0
click at [189, 426] on main "Back to borrower requests Loan Details Portfolio Loan 4 properties (CT) Request…" at bounding box center [817, 374] width 1502 height 749
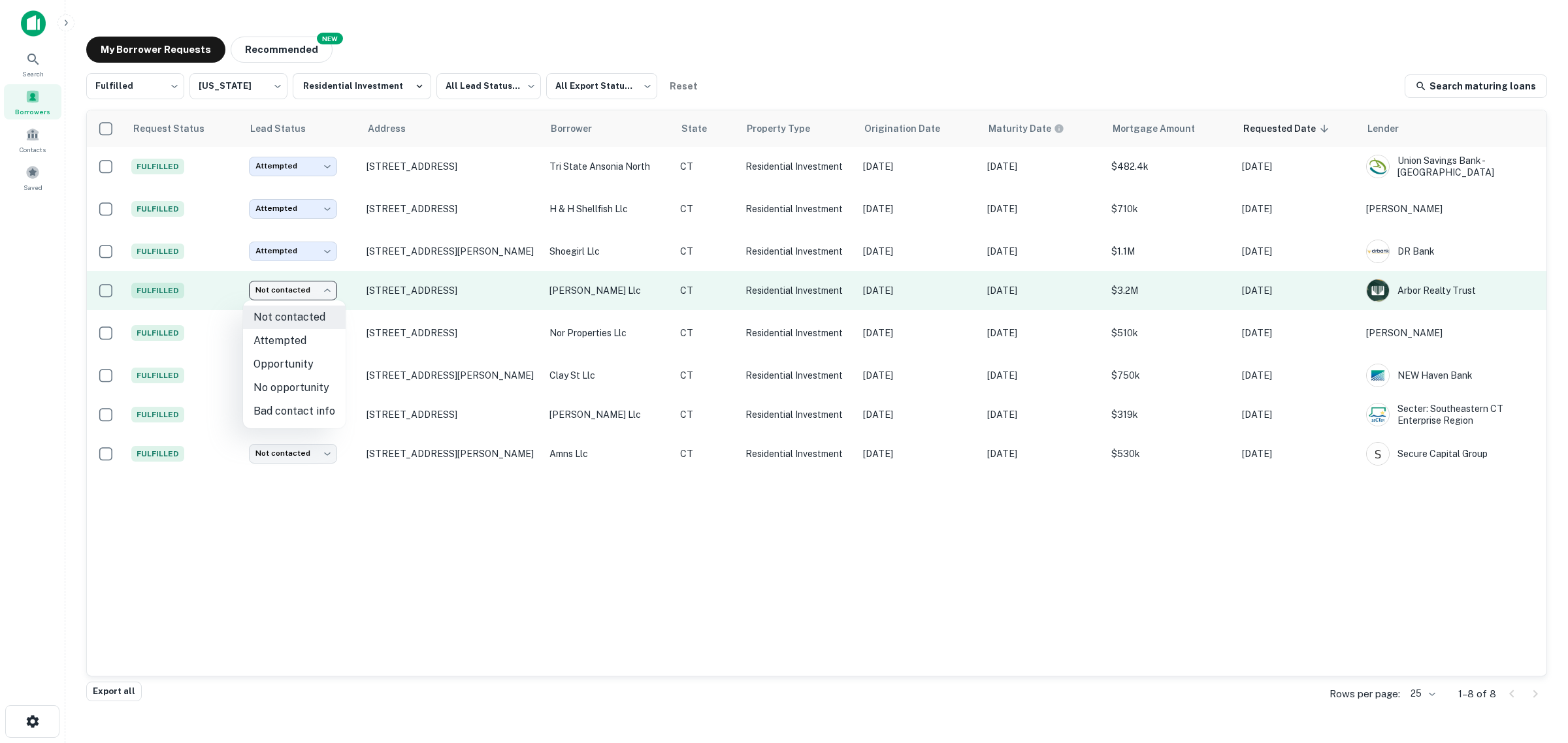
click at [307, 286] on body "Search Borrowers Contacts Saved My Borrower Requests NEW Recommended Fulfilled …" at bounding box center [784, 371] width 1568 height 743
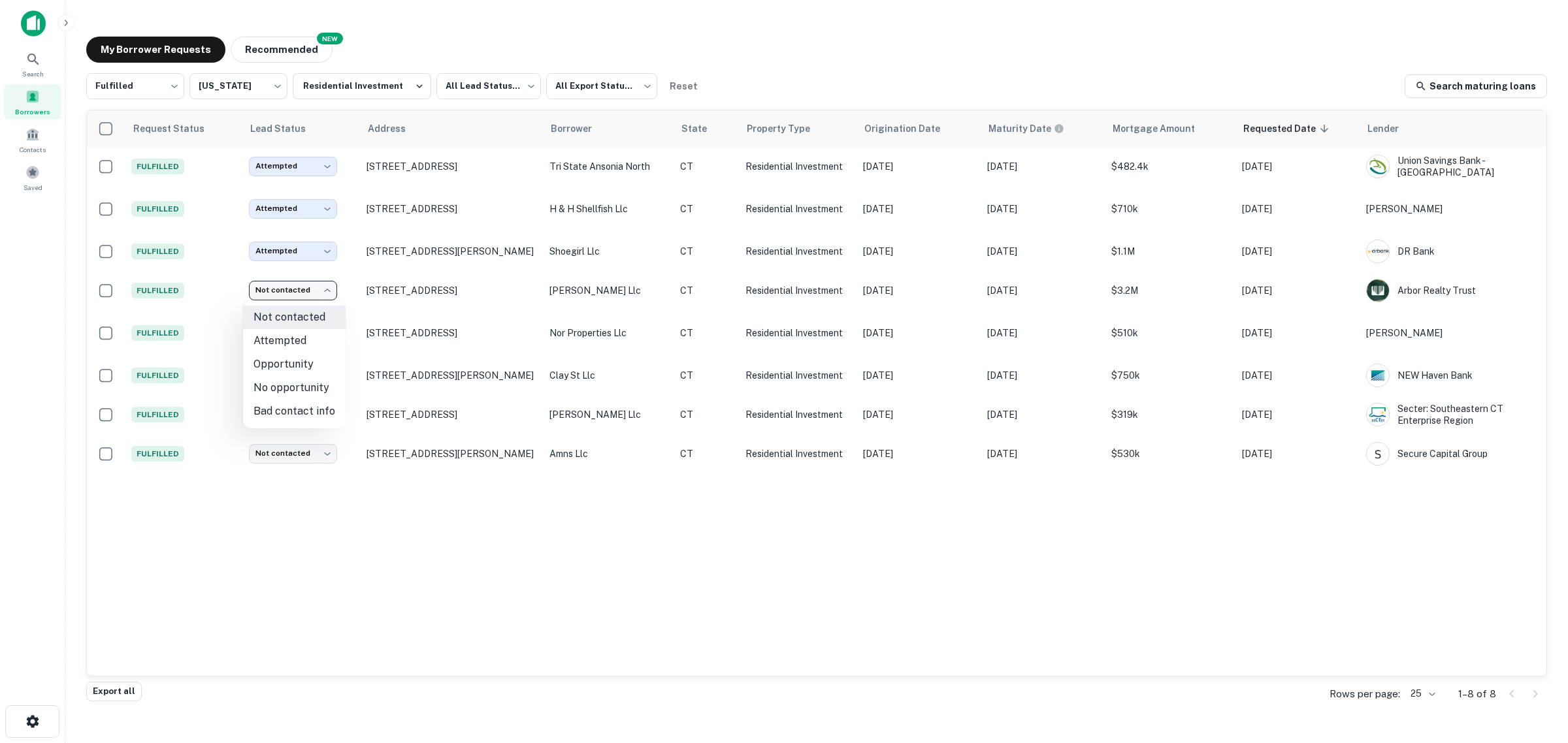
click at [301, 337] on li "Attempted" at bounding box center [294, 341] width 102 height 24
type input "*********"
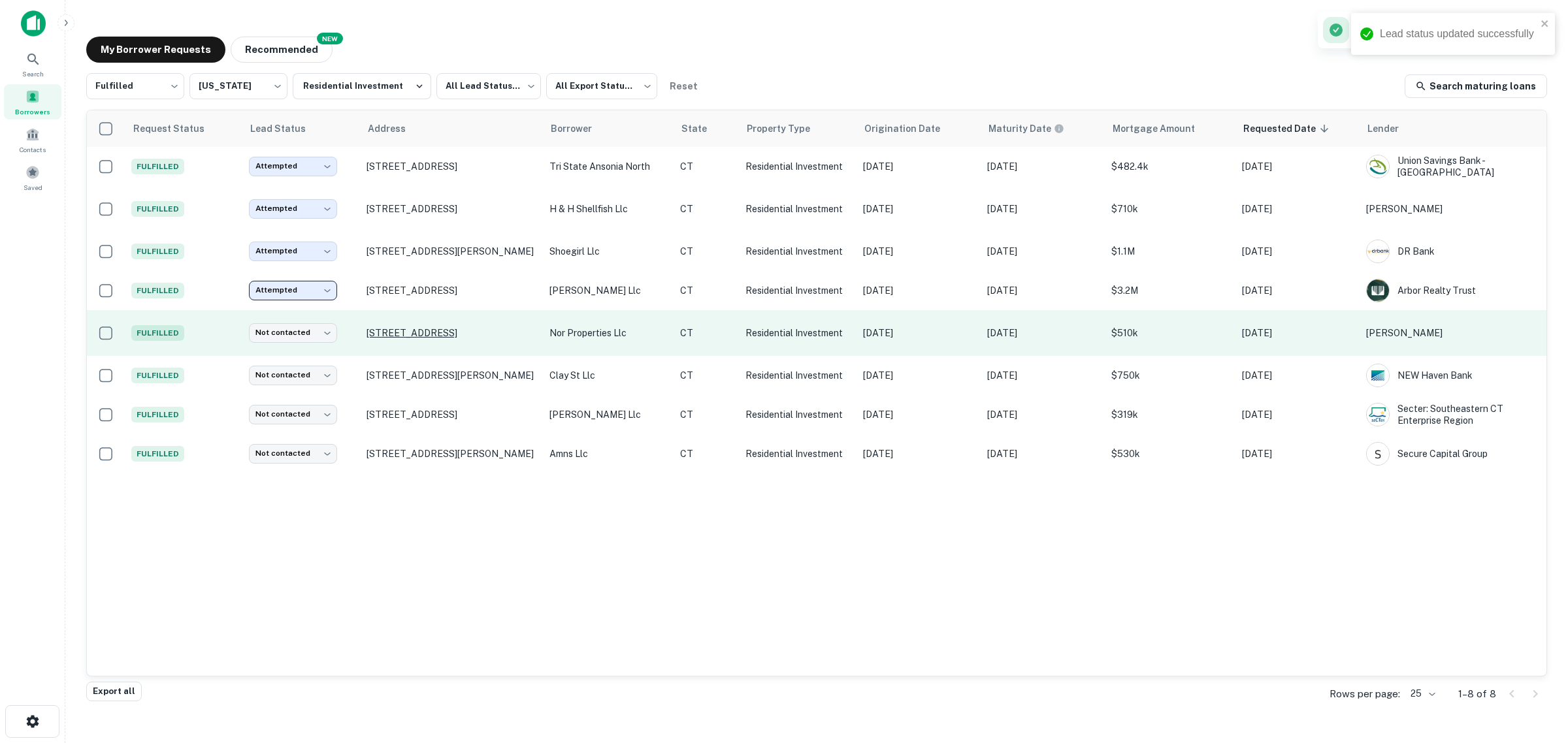
click at [418, 333] on p "[STREET_ADDRESS]" at bounding box center [451, 333] width 170 height 12
click at [317, 330] on body "Search Borrowers Contacts Saved My Borrower Requests NEW Recommended Fulfilled …" at bounding box center [784, 371] width 1568 height 743
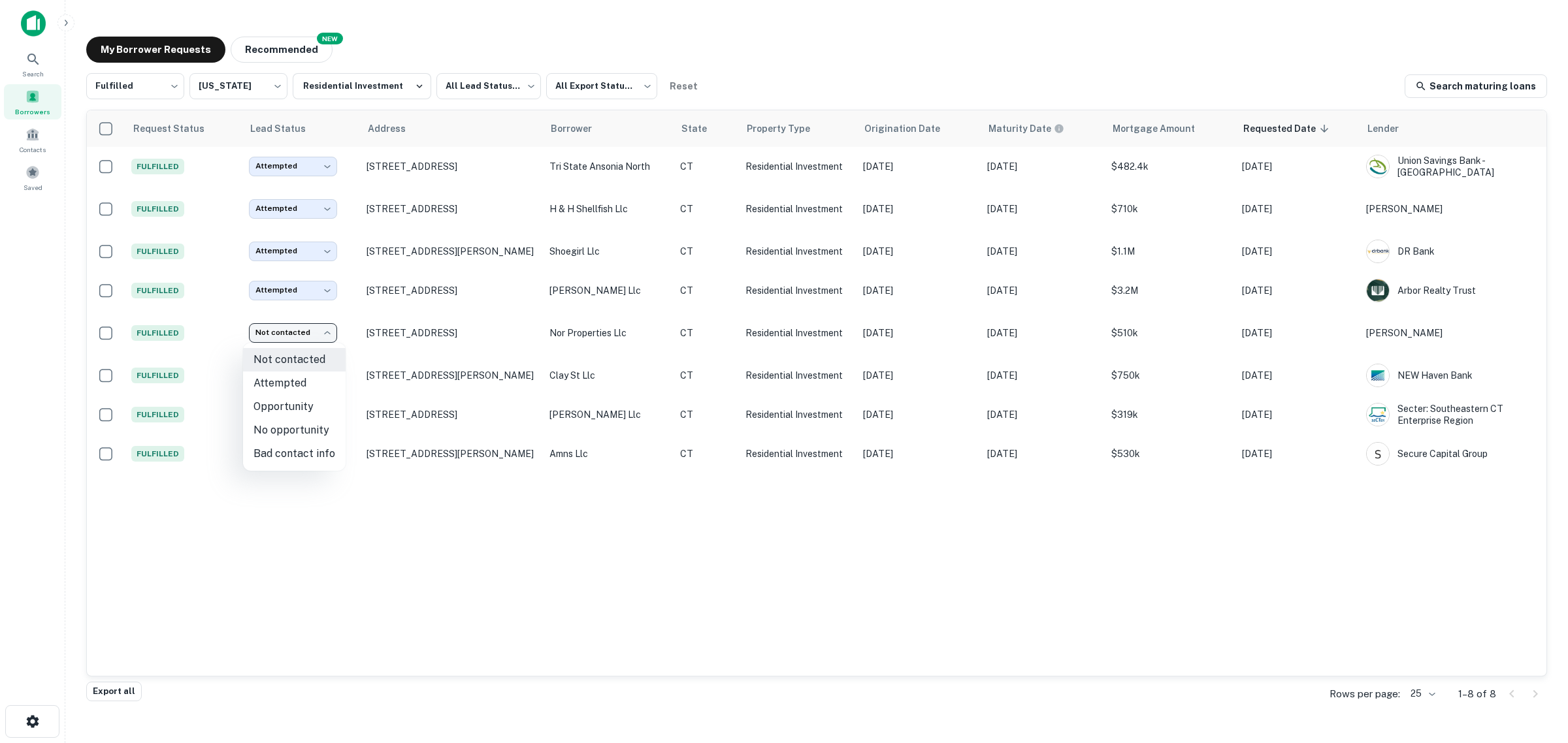
click at [299, 377] on li "Attempted" at bounding box center [294, 384] width 102 height 24
type input "*********"
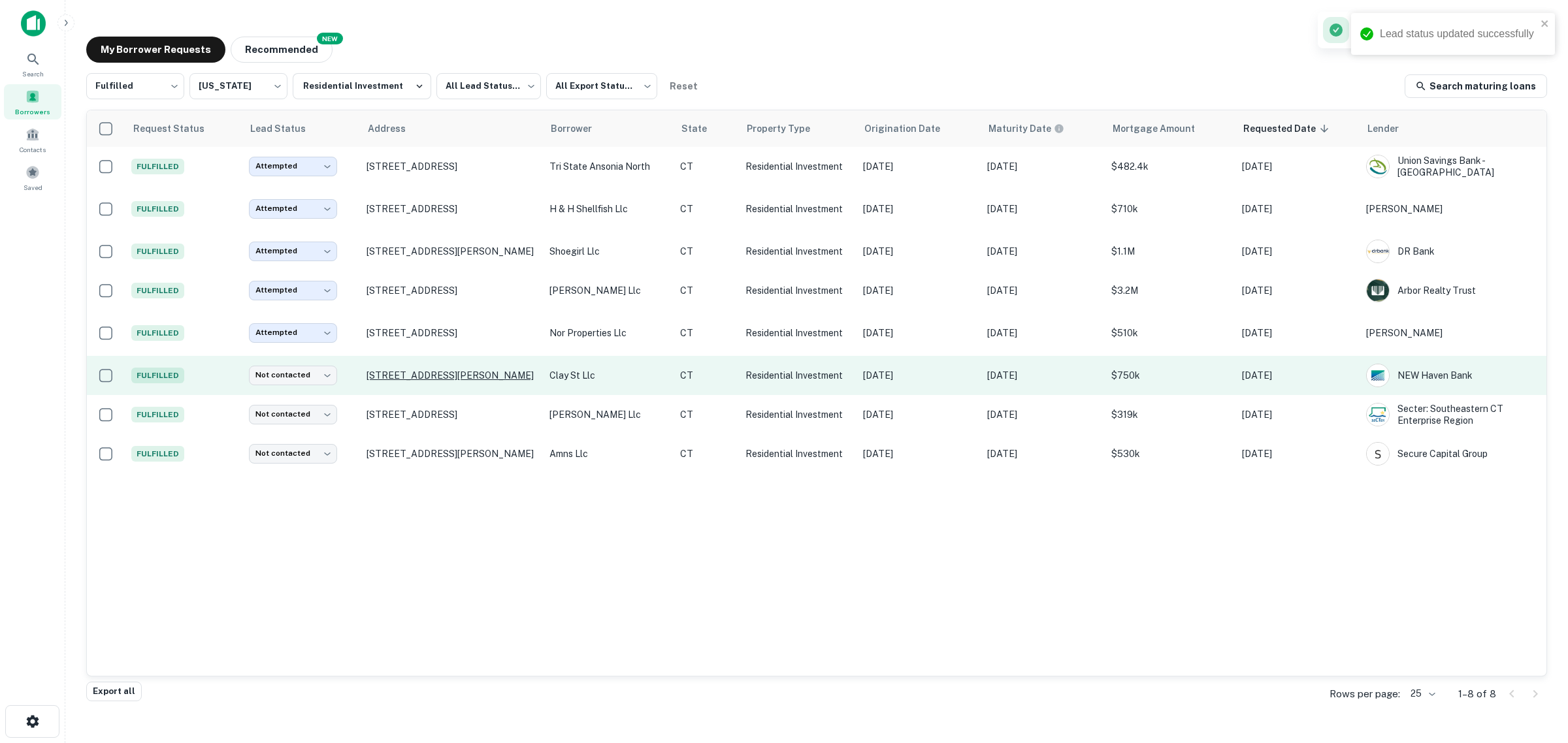
click at [397, 380] on p "[STREET_ADDRESS][PERSON_NAME]" at bounding box center [451, 375] width 170 height 12
click at [320, 377] on body "Search Borrowers Contacts Saved My Borrower Requests NEW Recommended Fulfilled …" at bounding box center [784, 371] width 1568 height 743
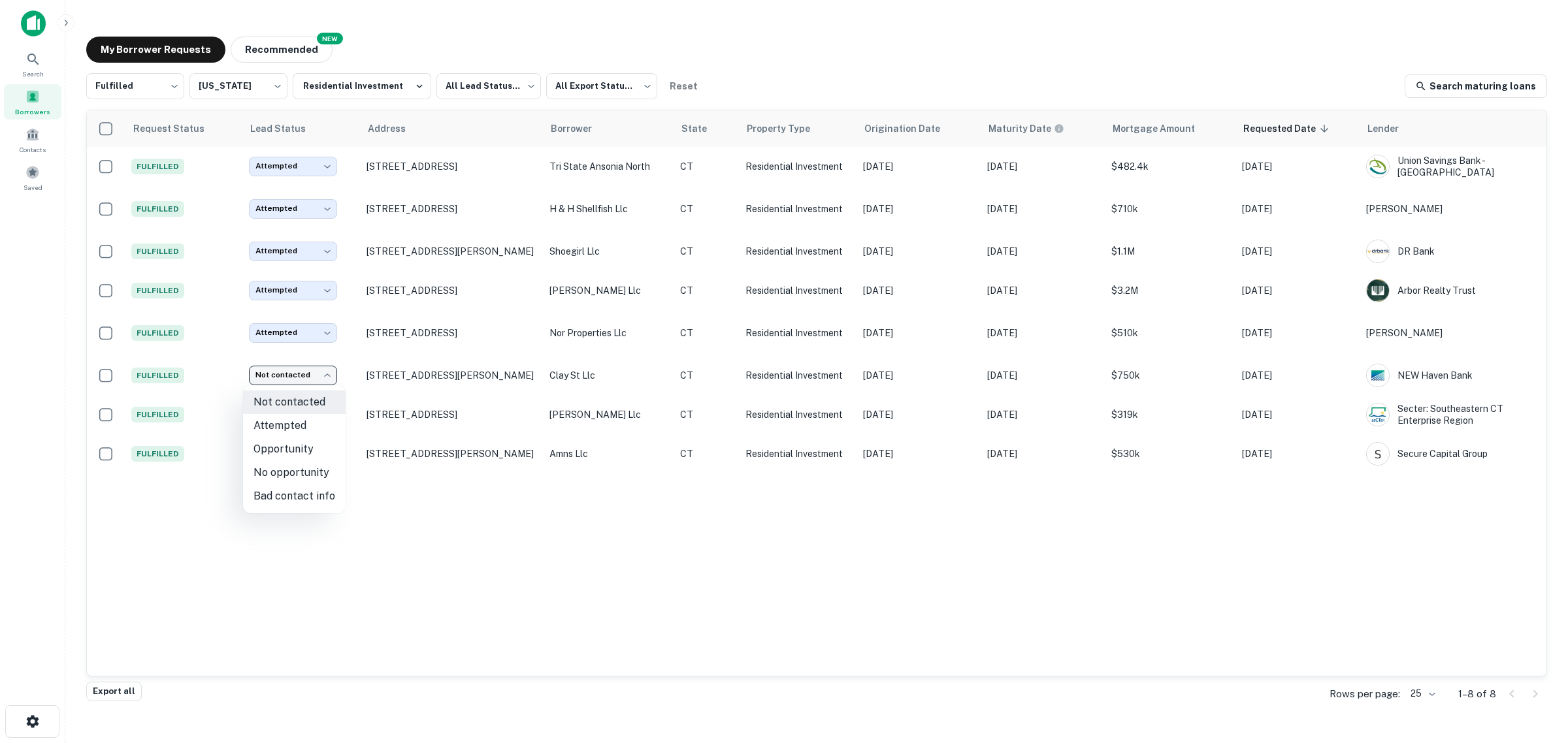
click at [297, 430] on li "Attempted" at bounding box center [294, 426] width 102 height 24
type input "*********"
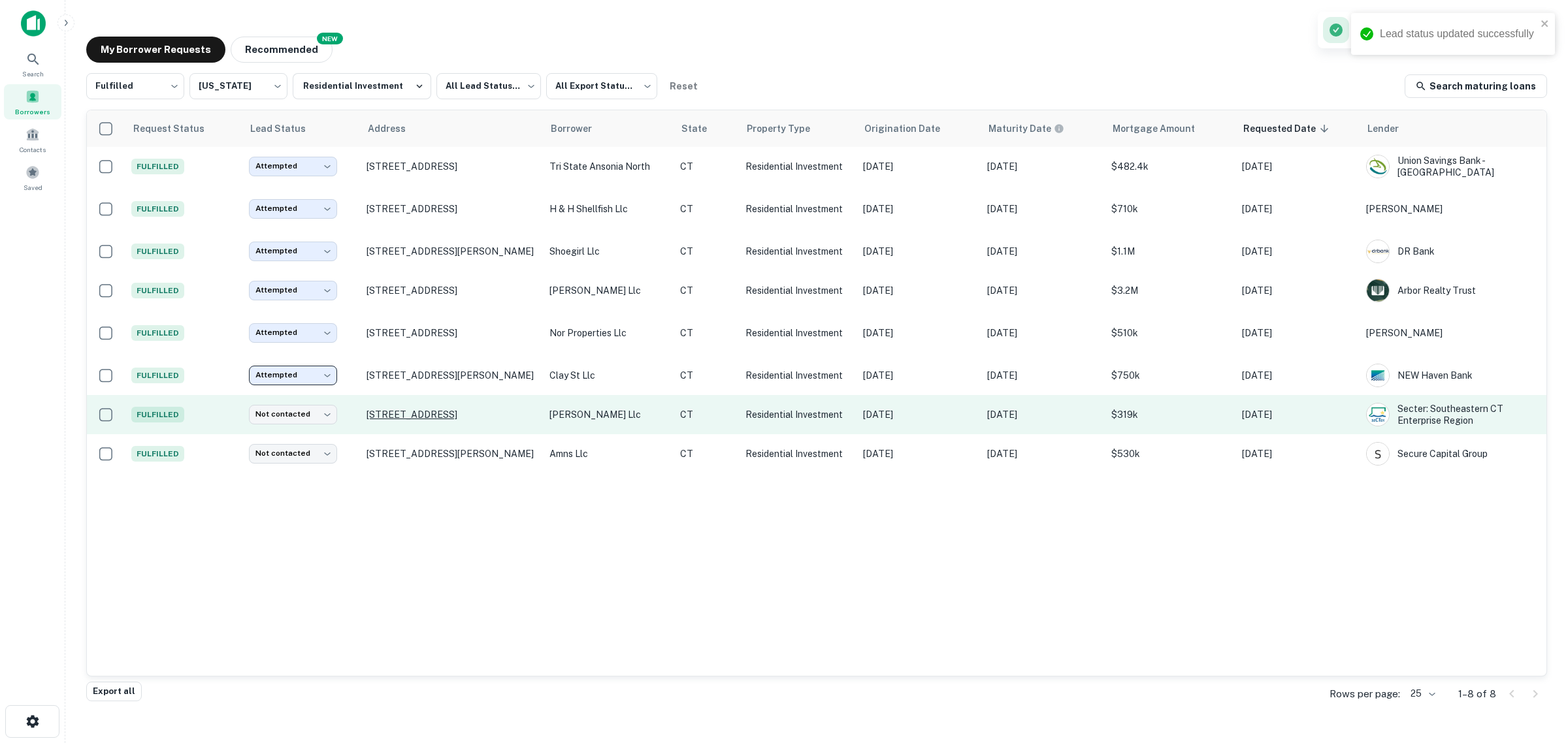
click at [406, 412] on p "[STREET_ADDRESS]" at bounding box center [451, 414] width 170 height 12
click at [318, 420] on body "Search Borrowers Contacts Saved My Borrower Requests NEW Recommended Fulfilled …" at bounding box center [784, 371] width 1568 height 743
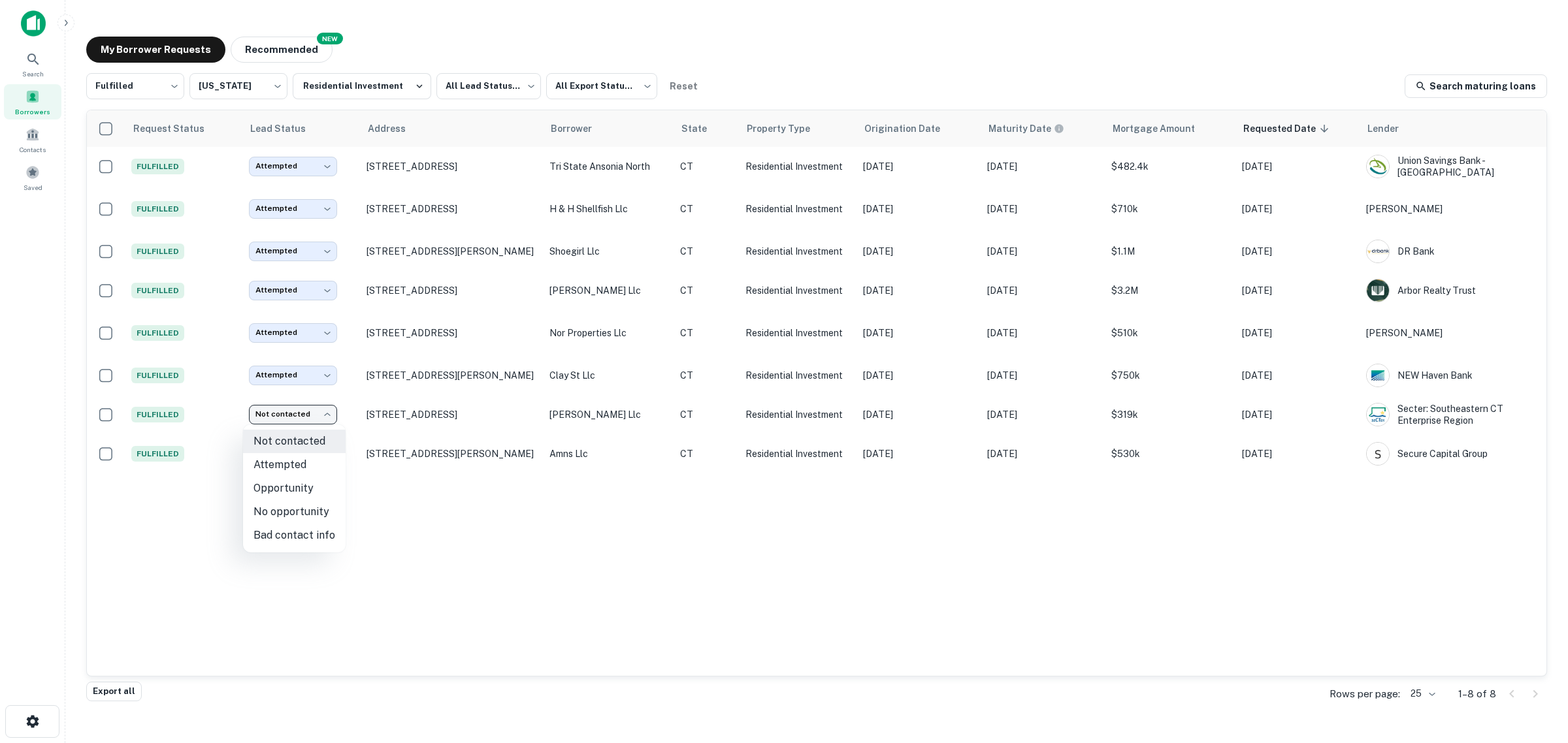
click at [305, 535] on li "Bad contact info" at bounding box center [294, 535] width 102 height 24
type input "**********"
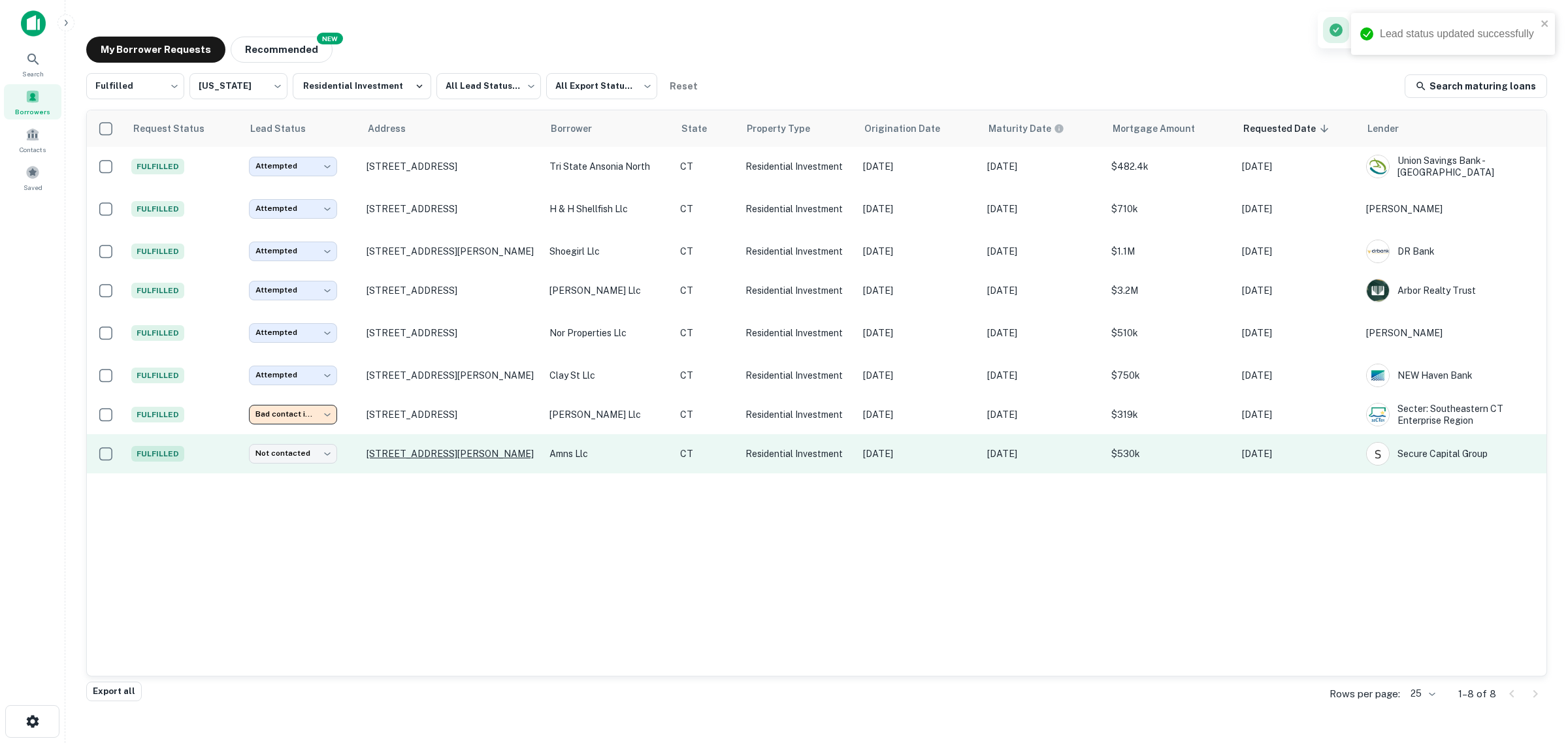
click at [403, 459] on p "[STREET_ADDRESS][PERSON_NAME]" at bounding box center [451, 454] width 170 height 12
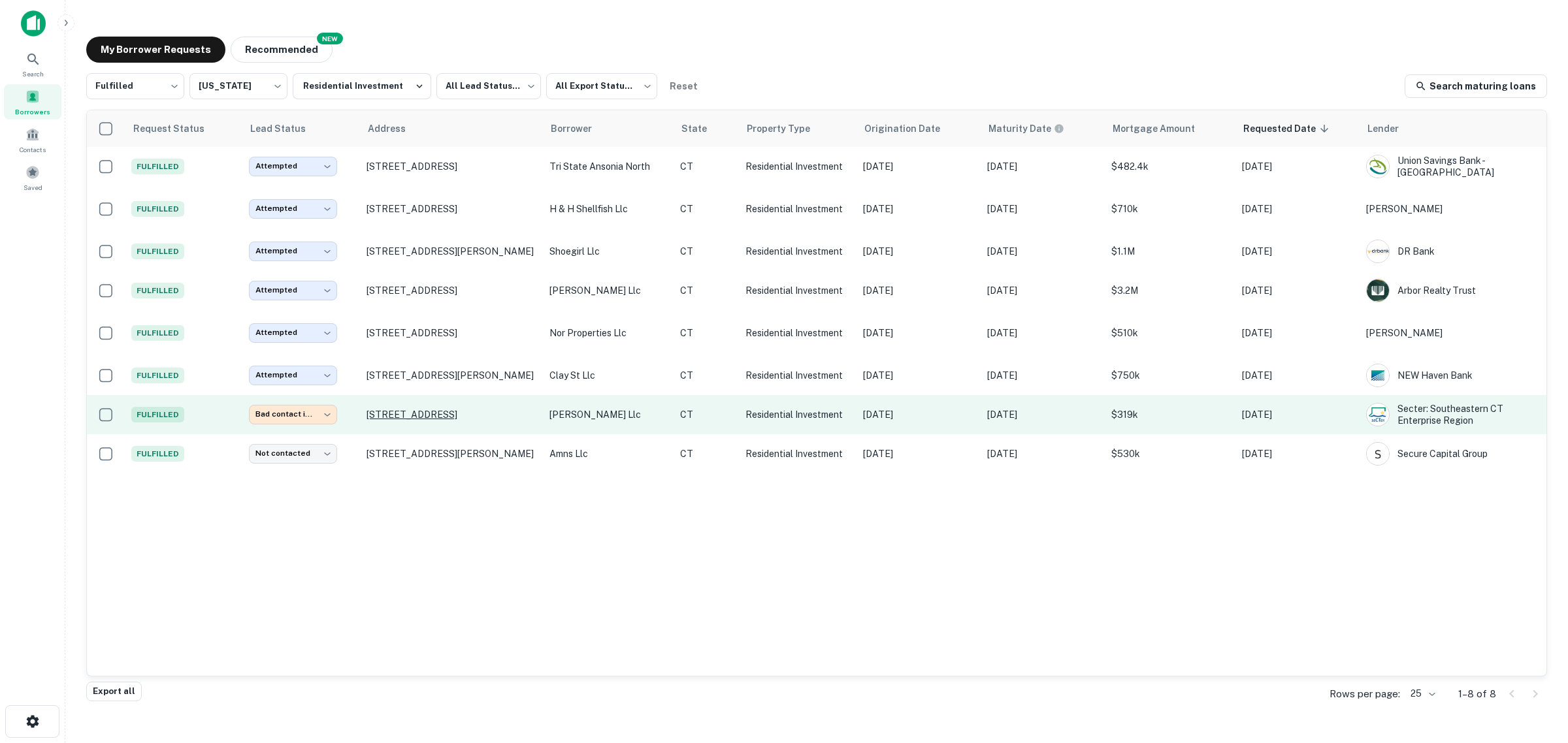
click at [427, 416] on p "[STREET_ADDRESS]" at bounding box center [451, 414] width 170 height 12
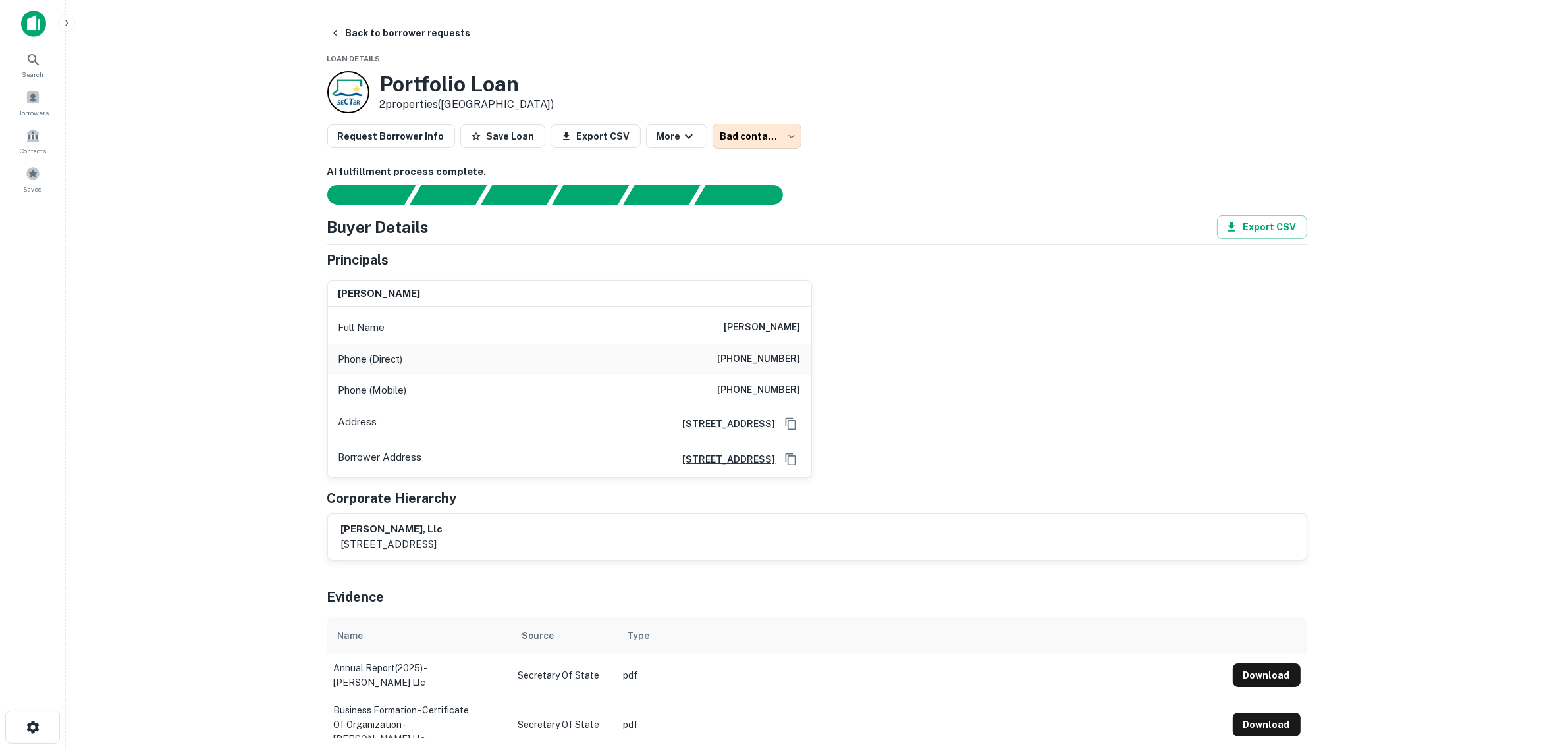
type input "**********"
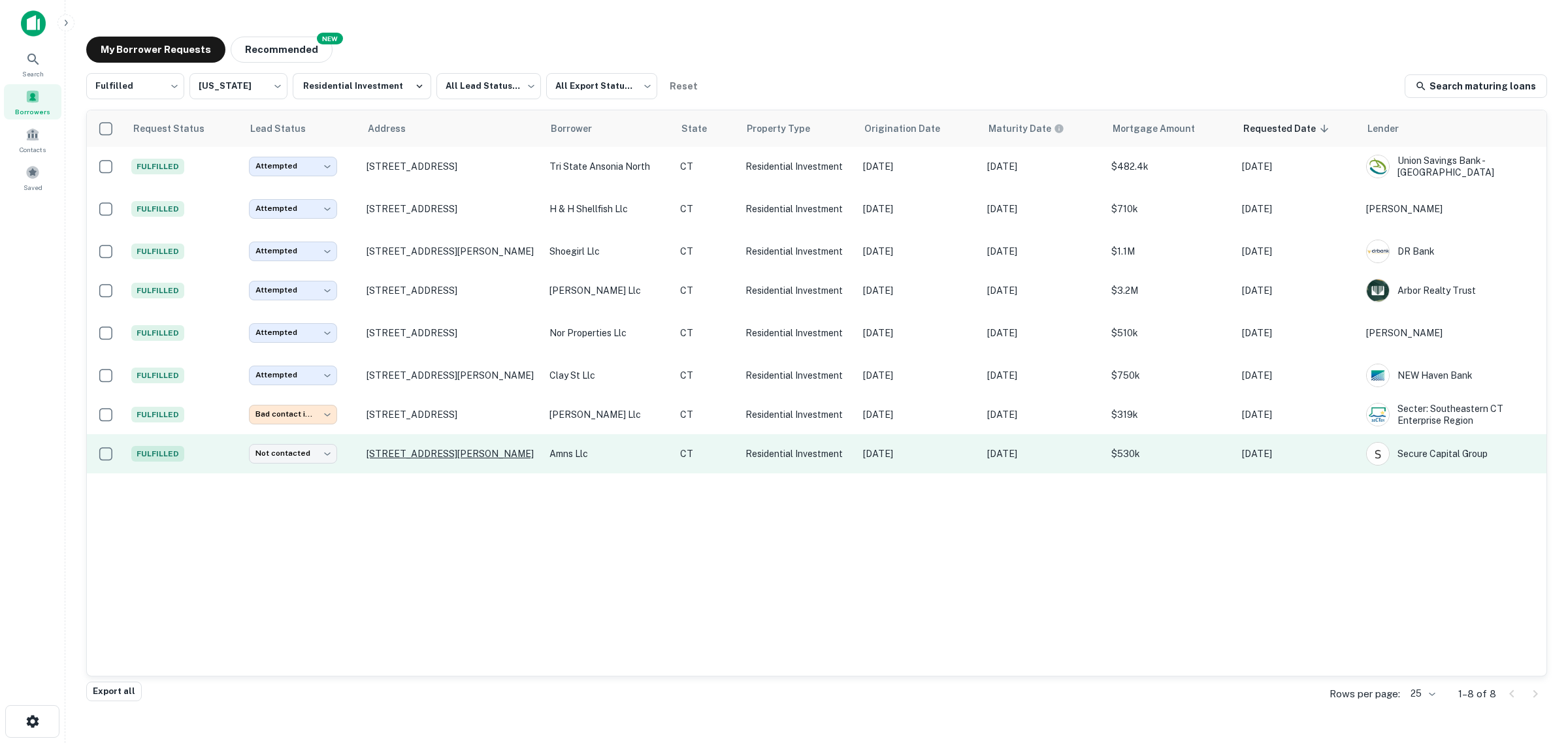
click at [425, 455] on p "[STREET_ADDRESS][PERSON_NAME]" at bounding box center [451, 454] width 170 height 12
click at [288, 462] on body "Search Borrowers Contacts Saved My Borrower Requests NEW Recommended Fulfilled …" at bounding box center [784, 371] width 1568 height 743
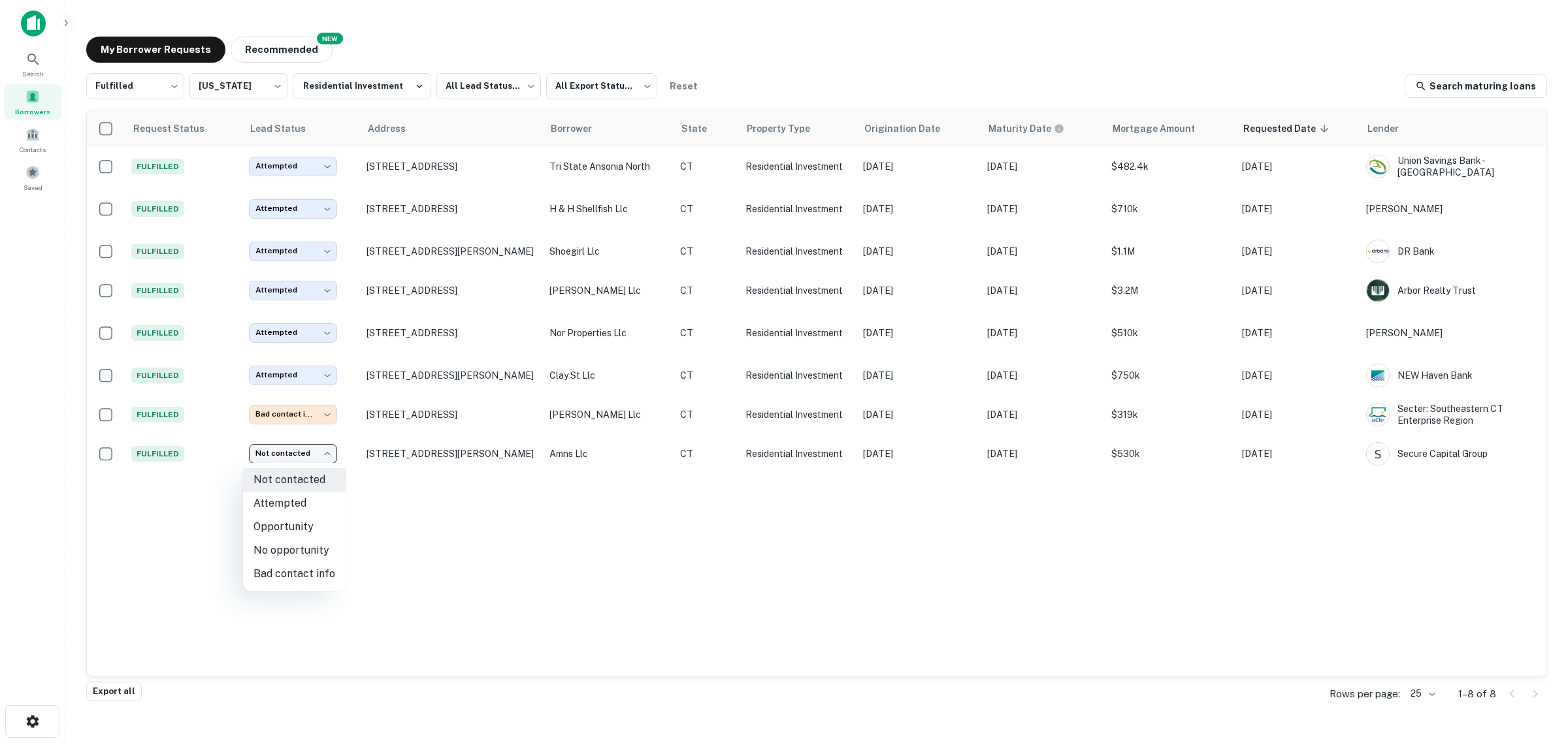
click at [295, 501] on li "Attempted" at bounding box center [294, 504] width 102 height 24
type input "*********"
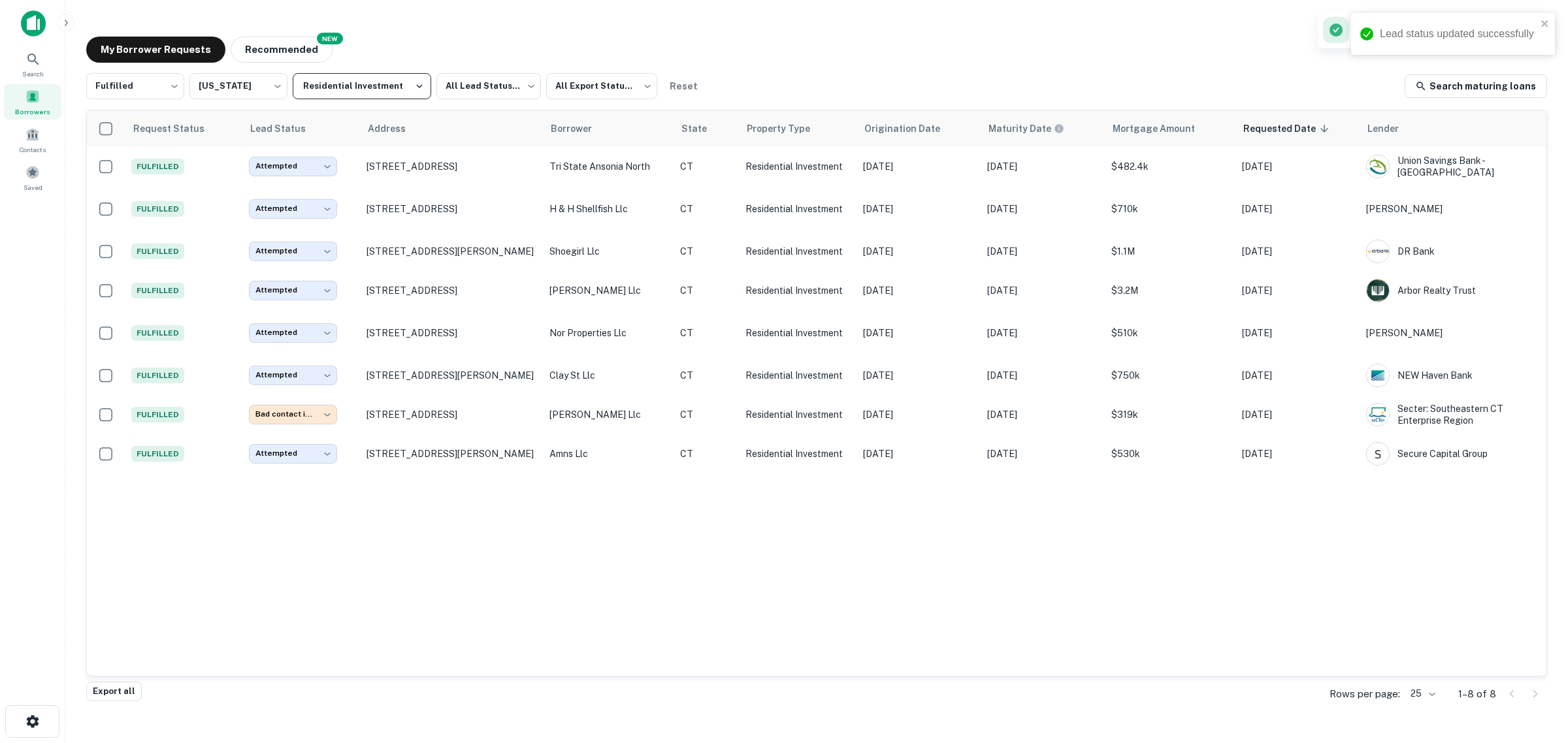
click at [344, 86] on button "Residential Investment" at bounding box center [362, 86] width 138 height 26
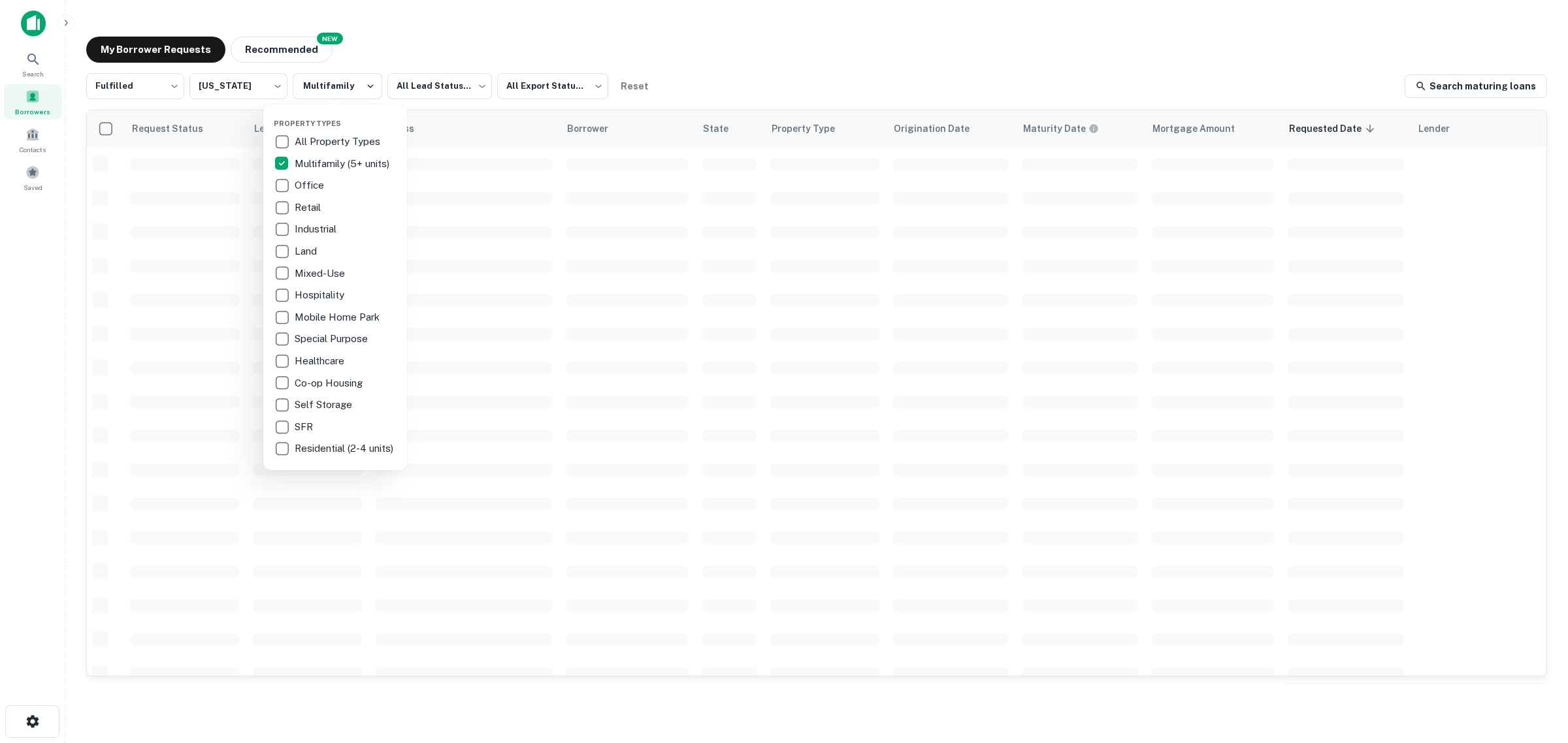
click at [778, 64] on div at bounding box center [784, 371] width 1568 height 743
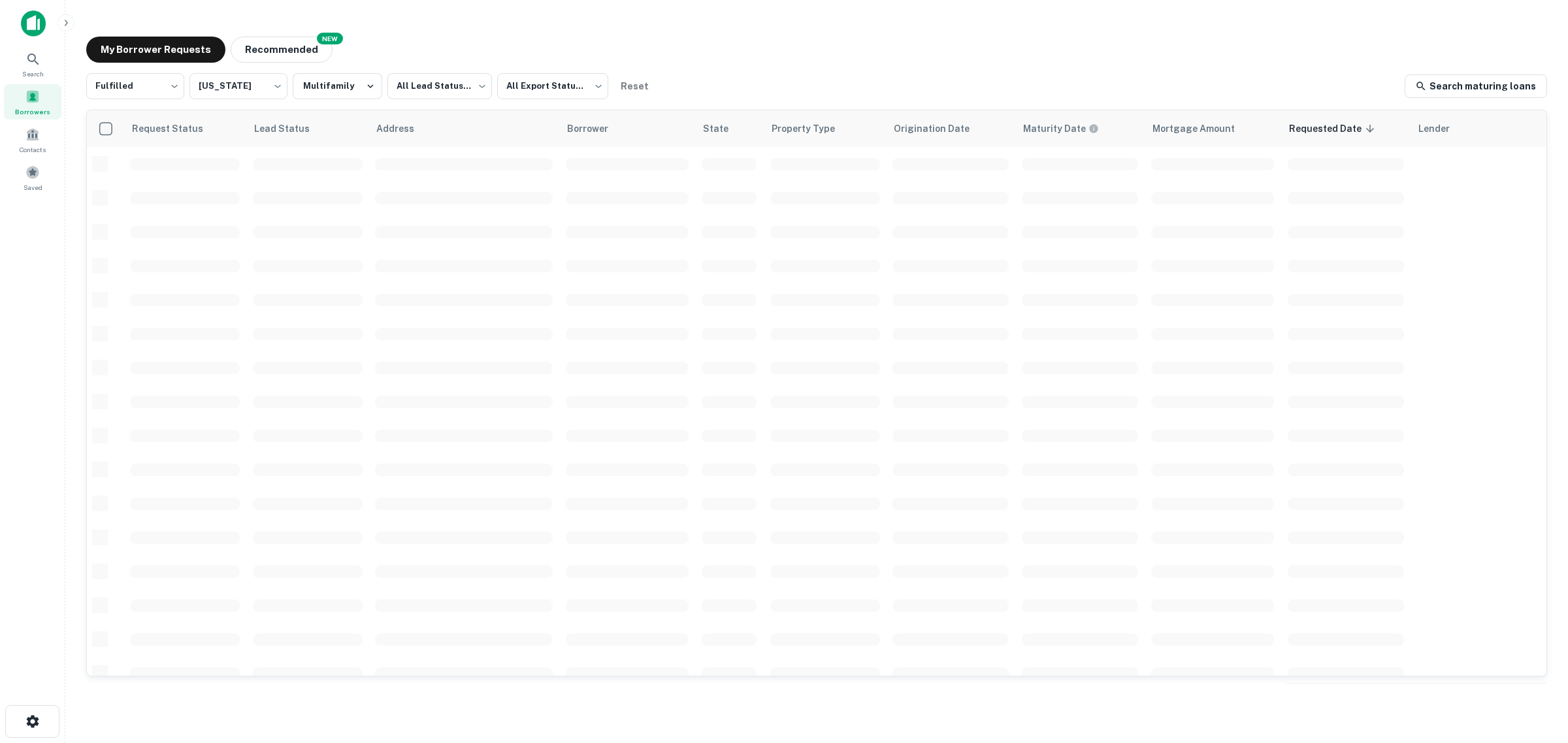
click at [46, 96] on div "Borrowers" at bounding box center [32, 101] width 57 height 35
click at [156, 82] on body "Search Borrowers Contacts Saved My Borrower Requests NEW Recommended All Status…" at bounding box center [784, 371] width 1568 height 743
click at [142, 174] on li "Fulfilled" at bounding box center [135, 167] width 98 height 24
type input "*********"
click at [240, 93] on body "Search Borrowers Contacts Saved My Borrower Requests NEW Recommended Fulfilled …" at bounding box center [784, 371] width 1568 height 743
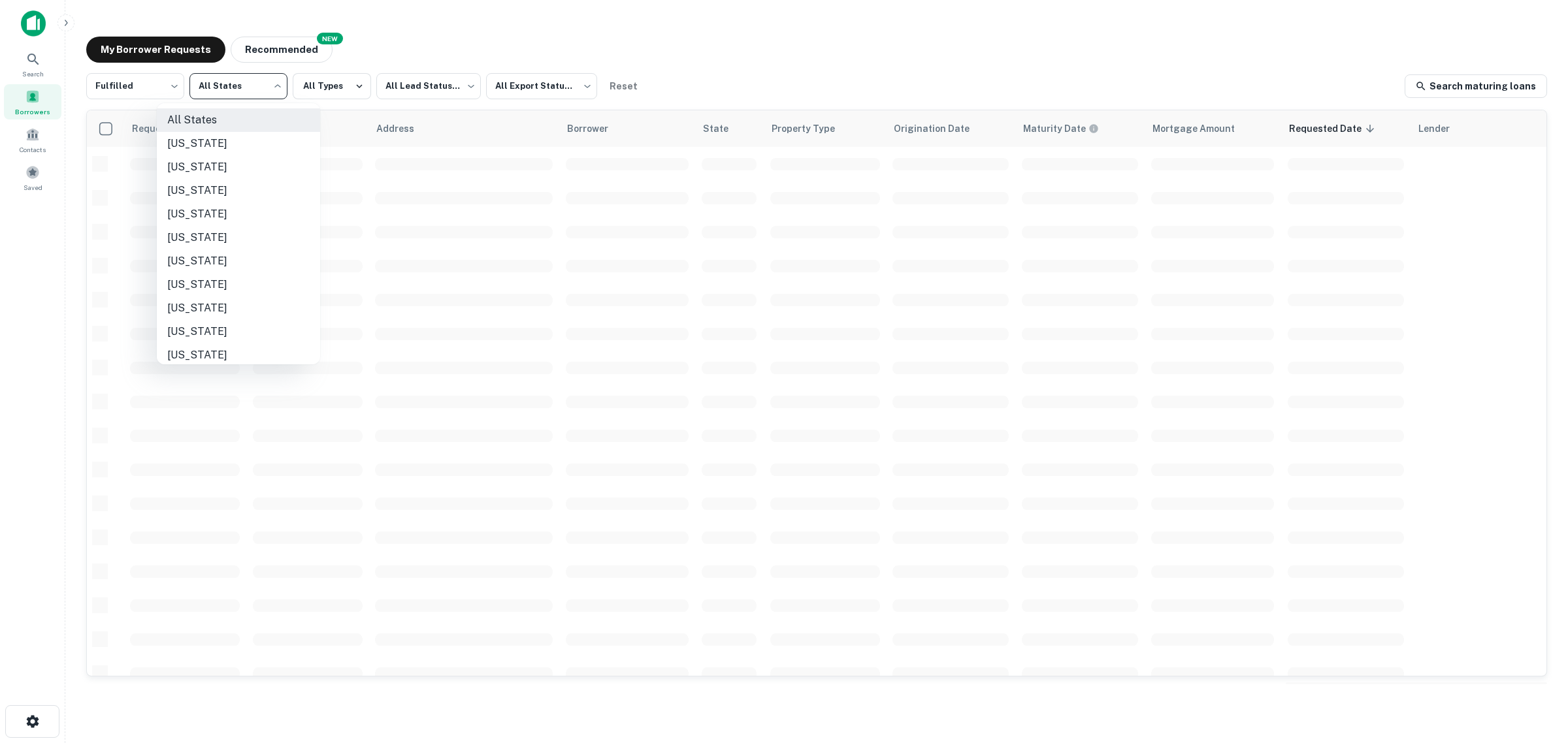
click at [219, 281] on li "[US_STATE]" at bounding box center [238, 285] width 164 height 24
type input "**"
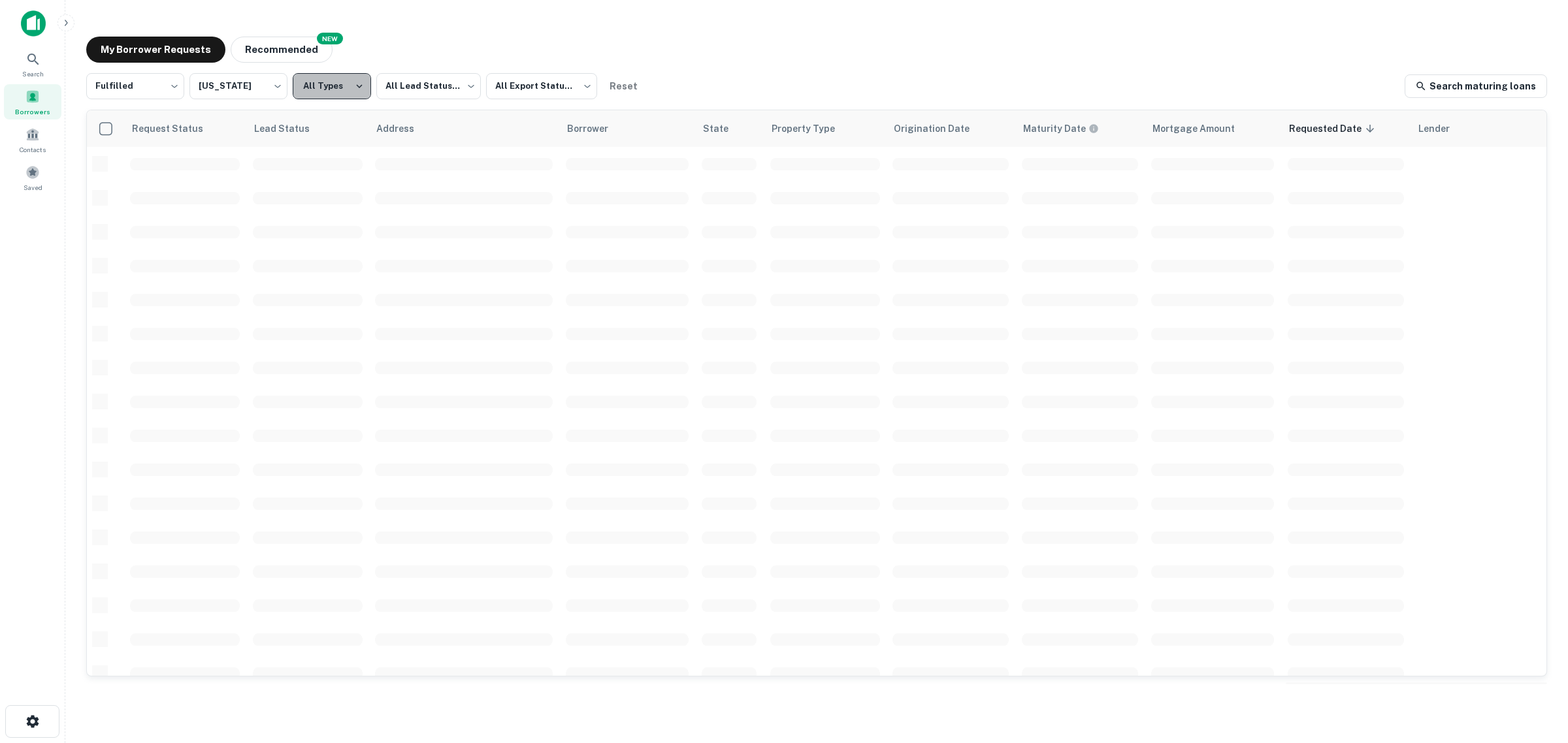
click at [321, 86] on button "All Types" at bounding box center [332, 86] width 79 height 26
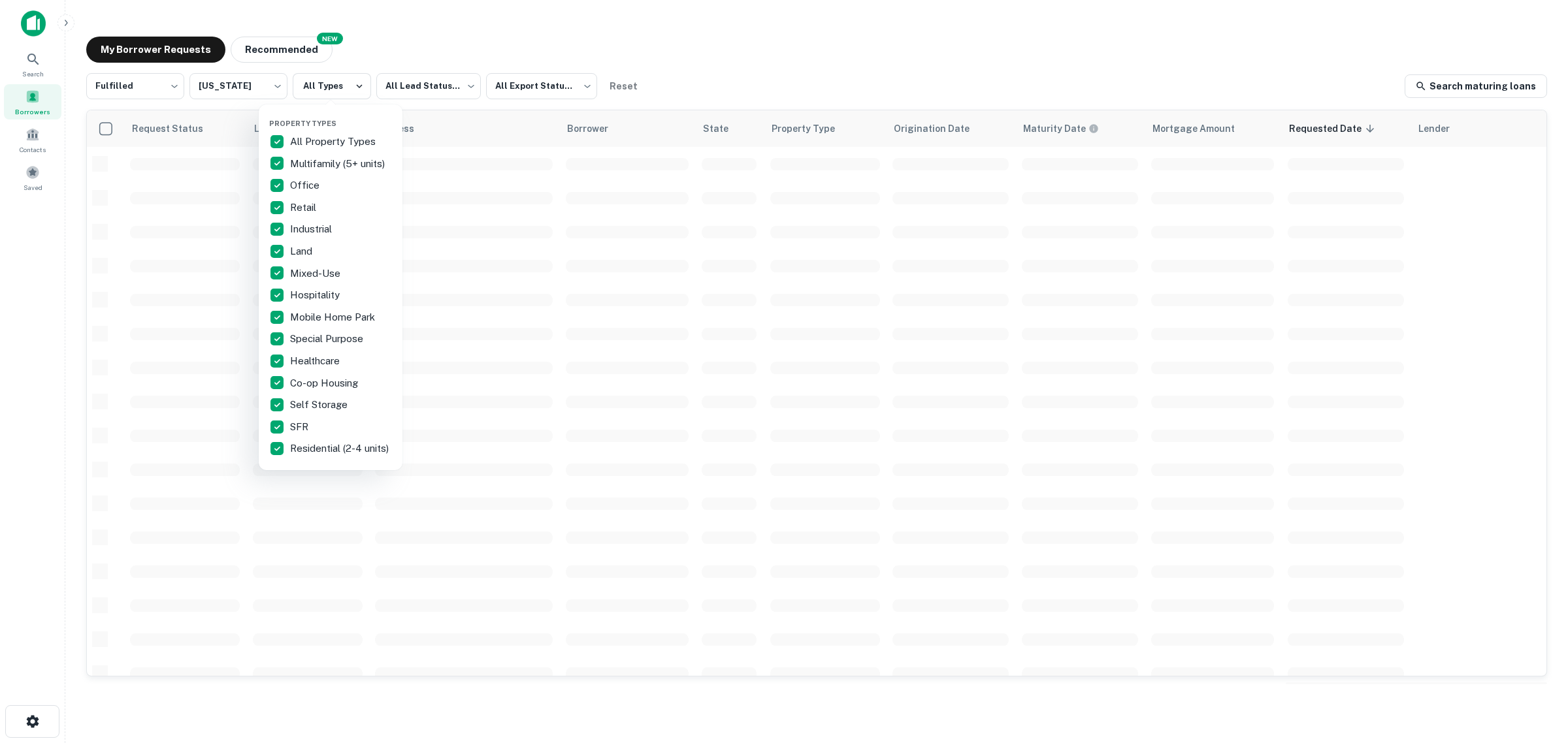
click at [861, 10] on div at bounding box center [784, 371] width 1568 height 743
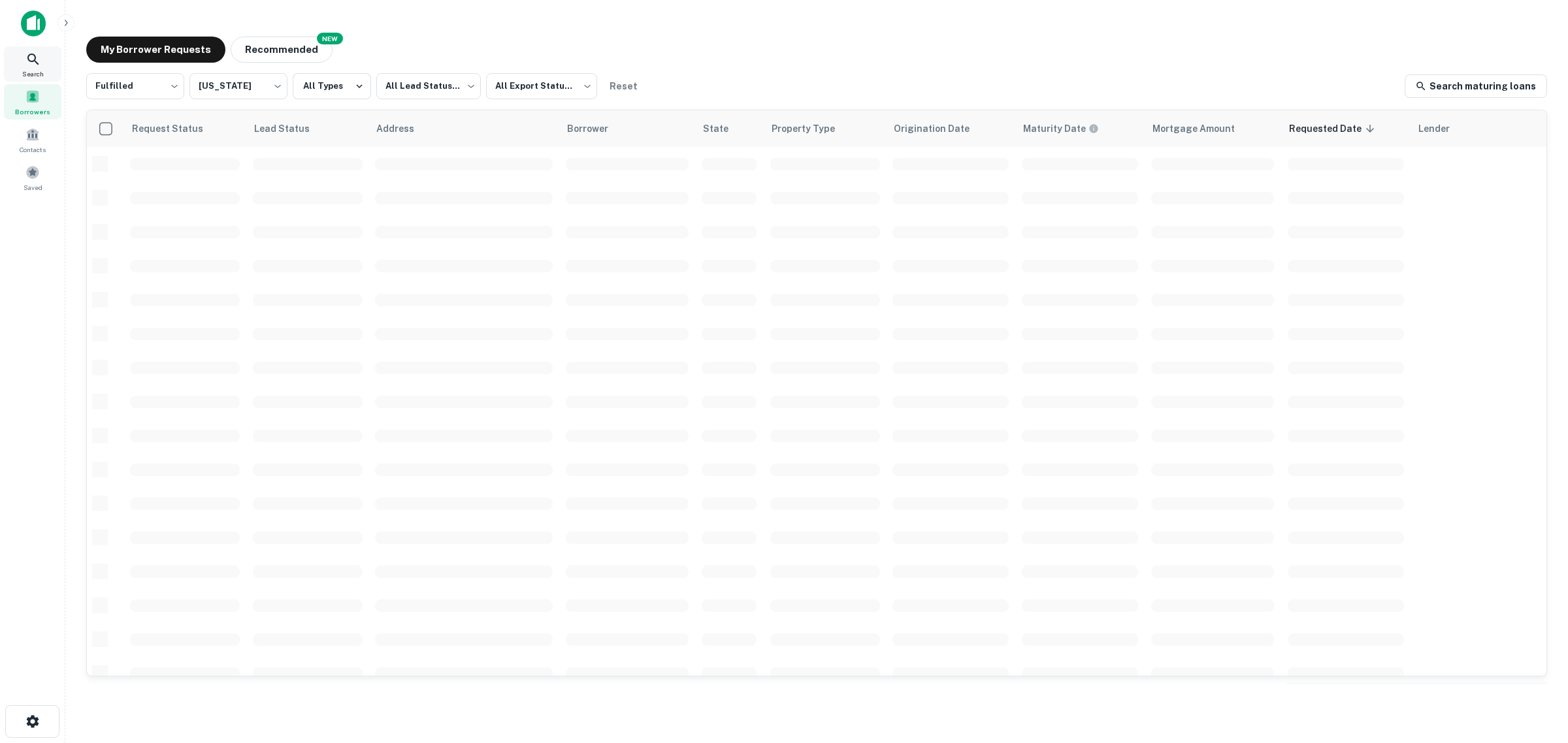
click at [44, 59] on div "Search" at bounding box center [32, 64] width 57 height 35
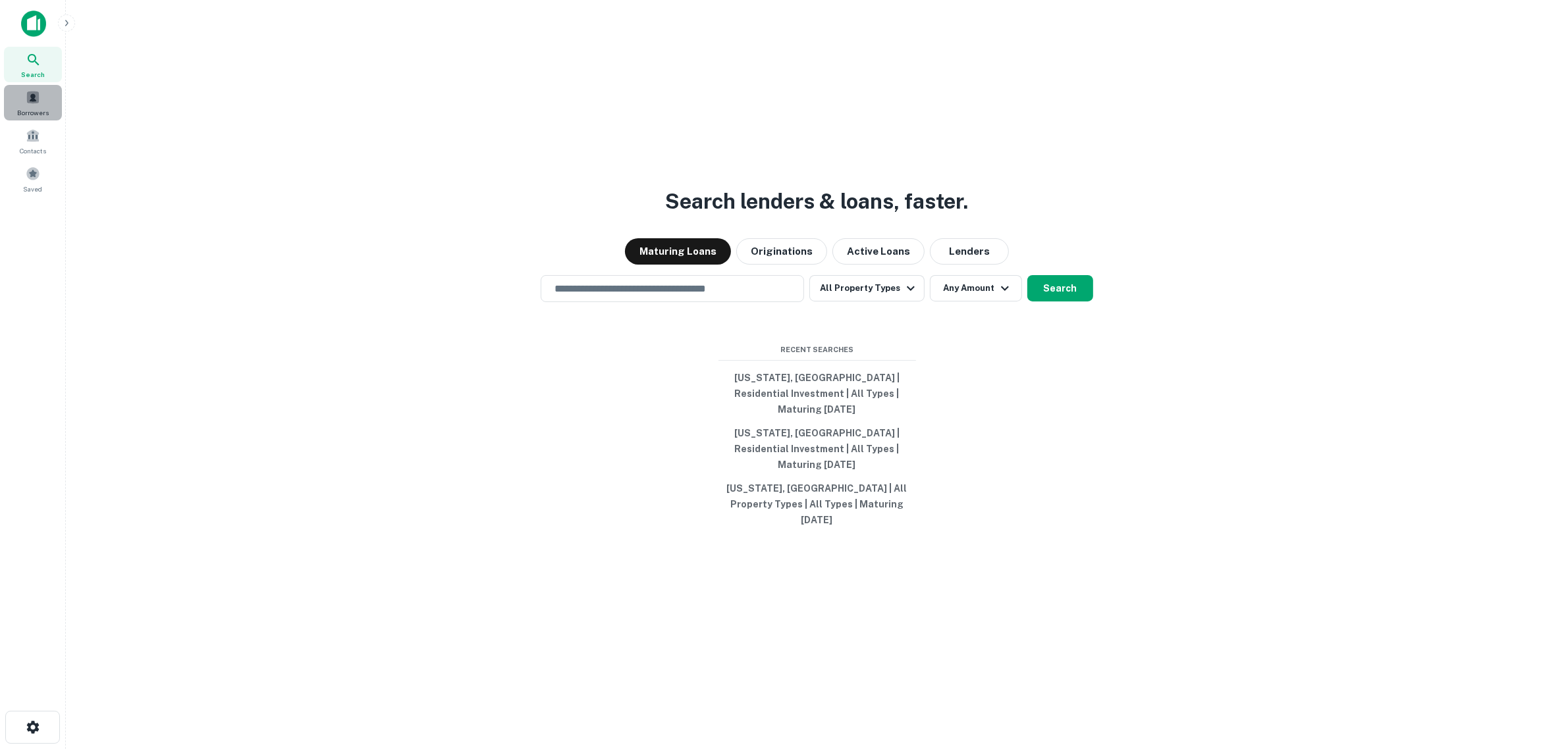
click at [29, 97] on span at bounding box center [33, 97] width 14 height 14
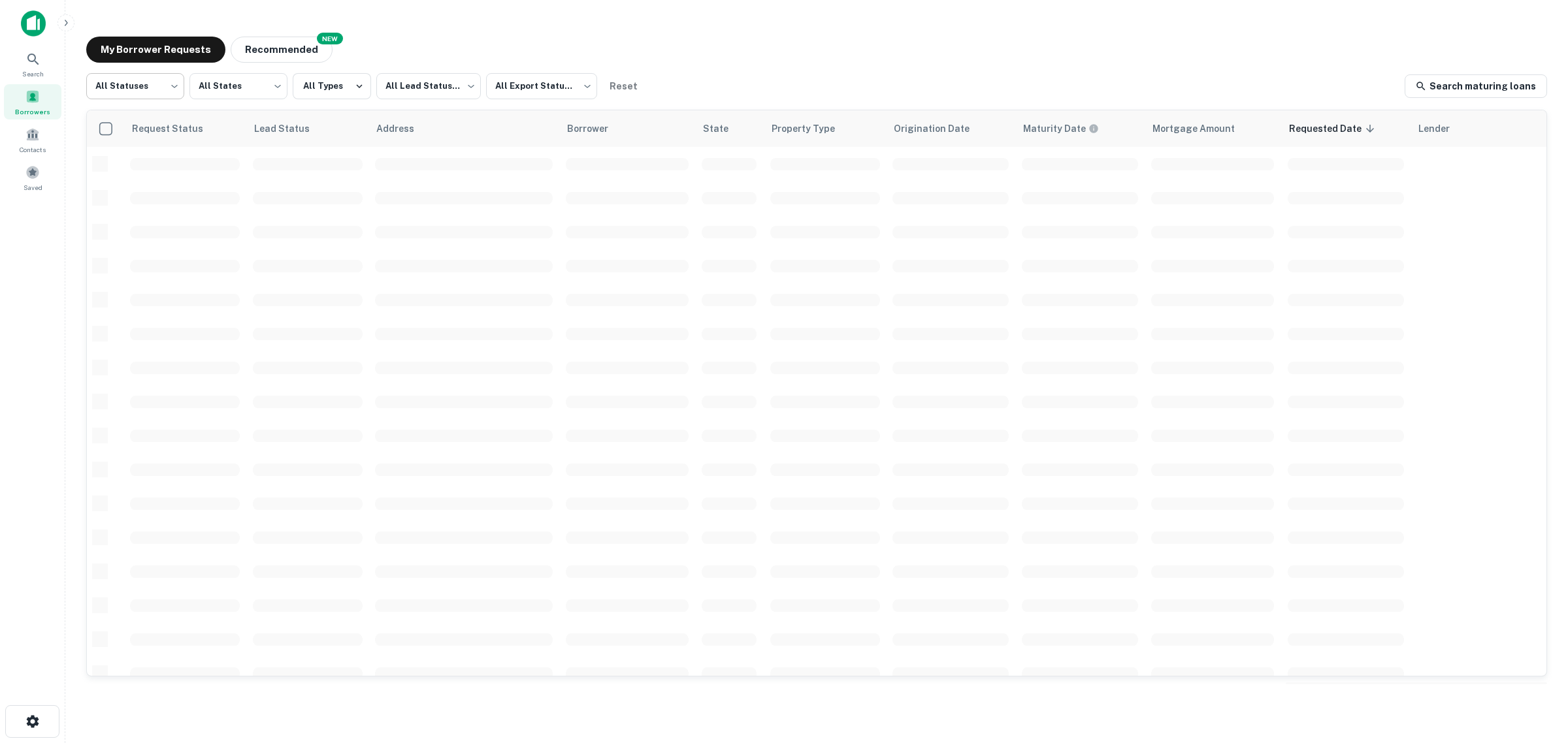
click at [149, 96] on body "Search Borrowers Contacts Saved My Borrower Requests NEW Recommended All Status…" at bounding box center [784, 371] width 1568 height 743
click at [149, 162] on li "Fulfilled" at bounding box center [135, 167] width 98 height 24
type input "*********"
click at [213, 85] on body "Search Borrowers Contacts Saved My Borrower Requests NEW Recommended Fulfilled …" at bounding box center [784, 371] width 1568 height 743
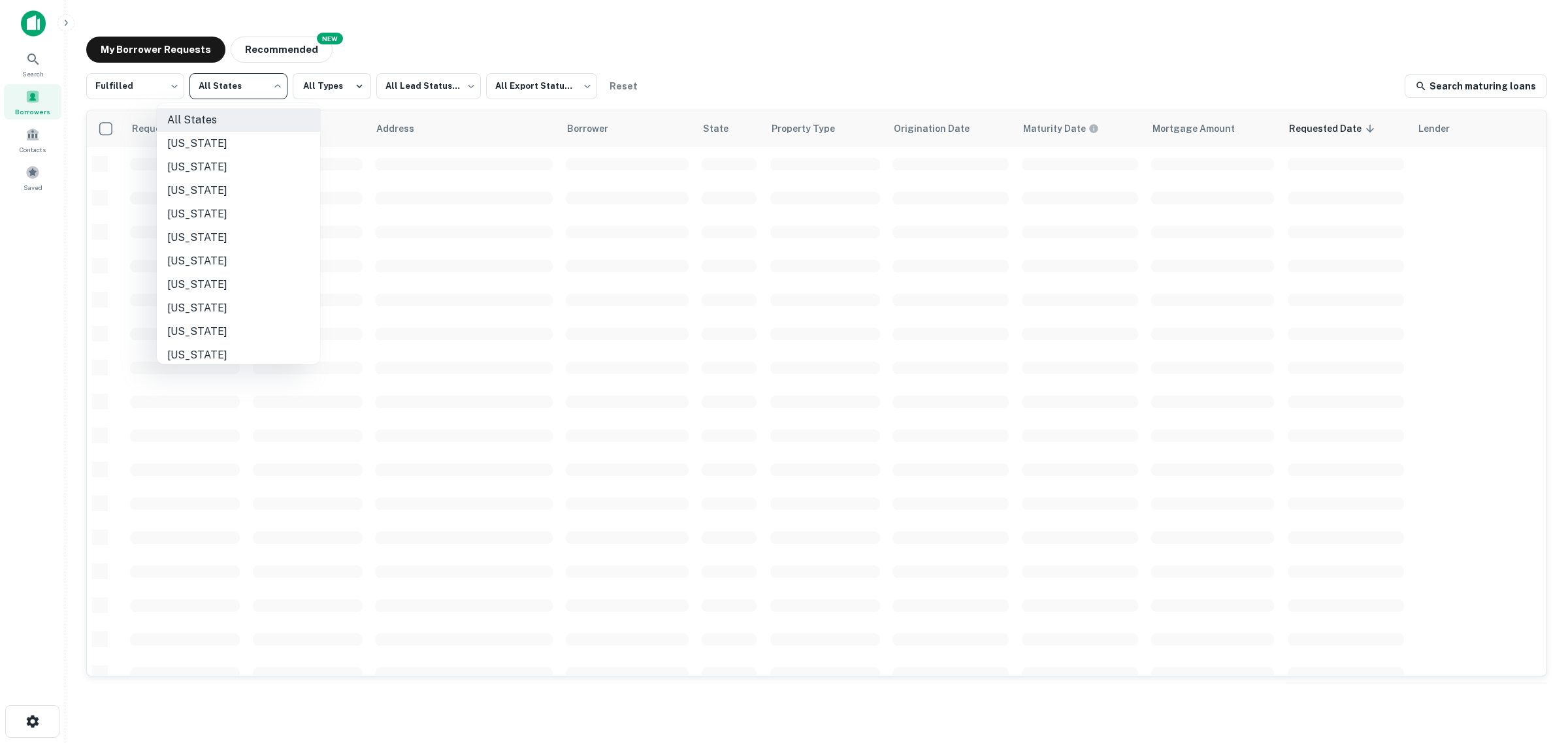
click at [211, 288] on li "[US_STATE]" at bounding box center [238, 285] width 164 height 24
type input "**"
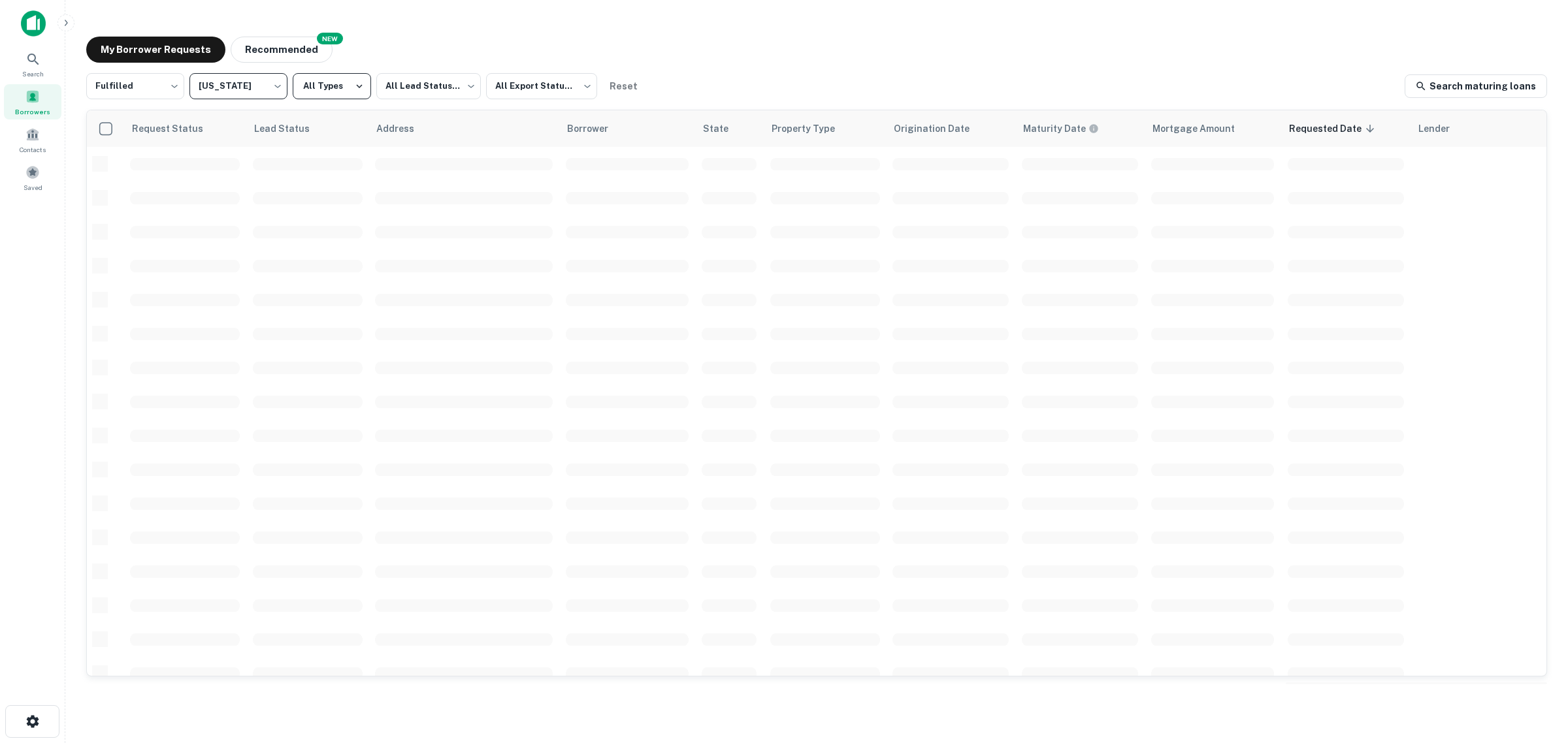
click at [338, 94] on button "All Types" at bounding box center [332, 86] width 79 height 26
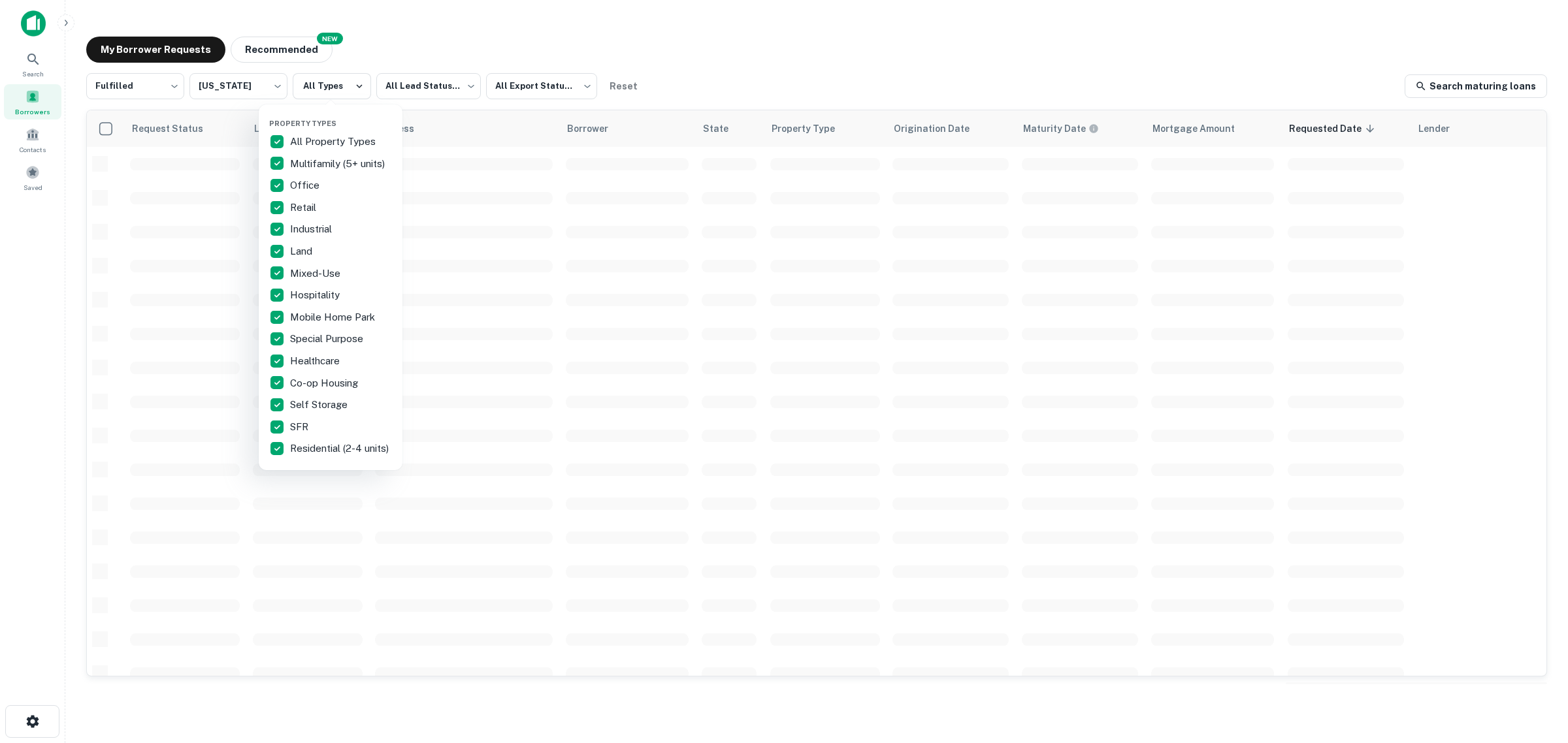
click at [786, 83] on div at bounding box center [784, 371] width 1568 height 743
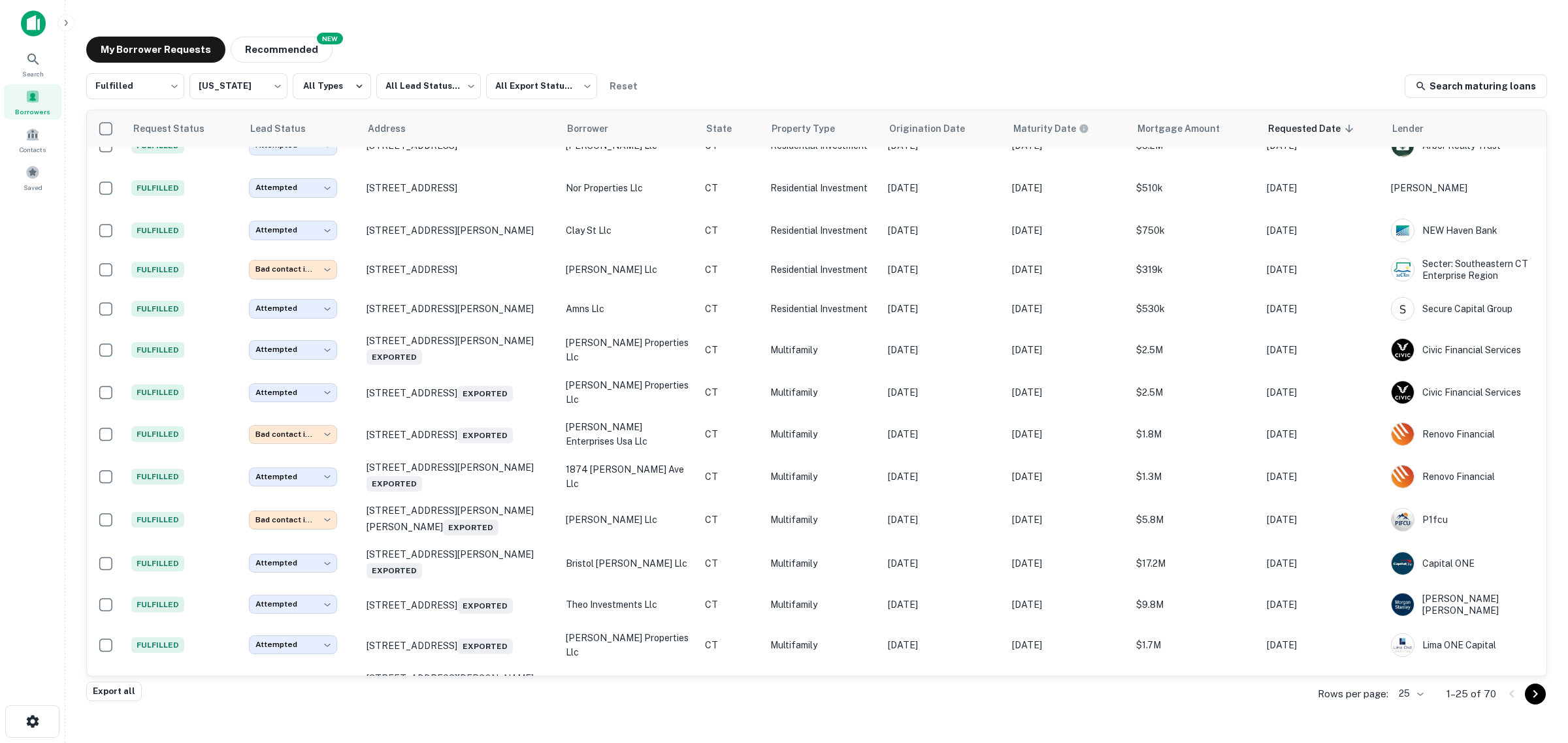
scroll to position [516, 0]
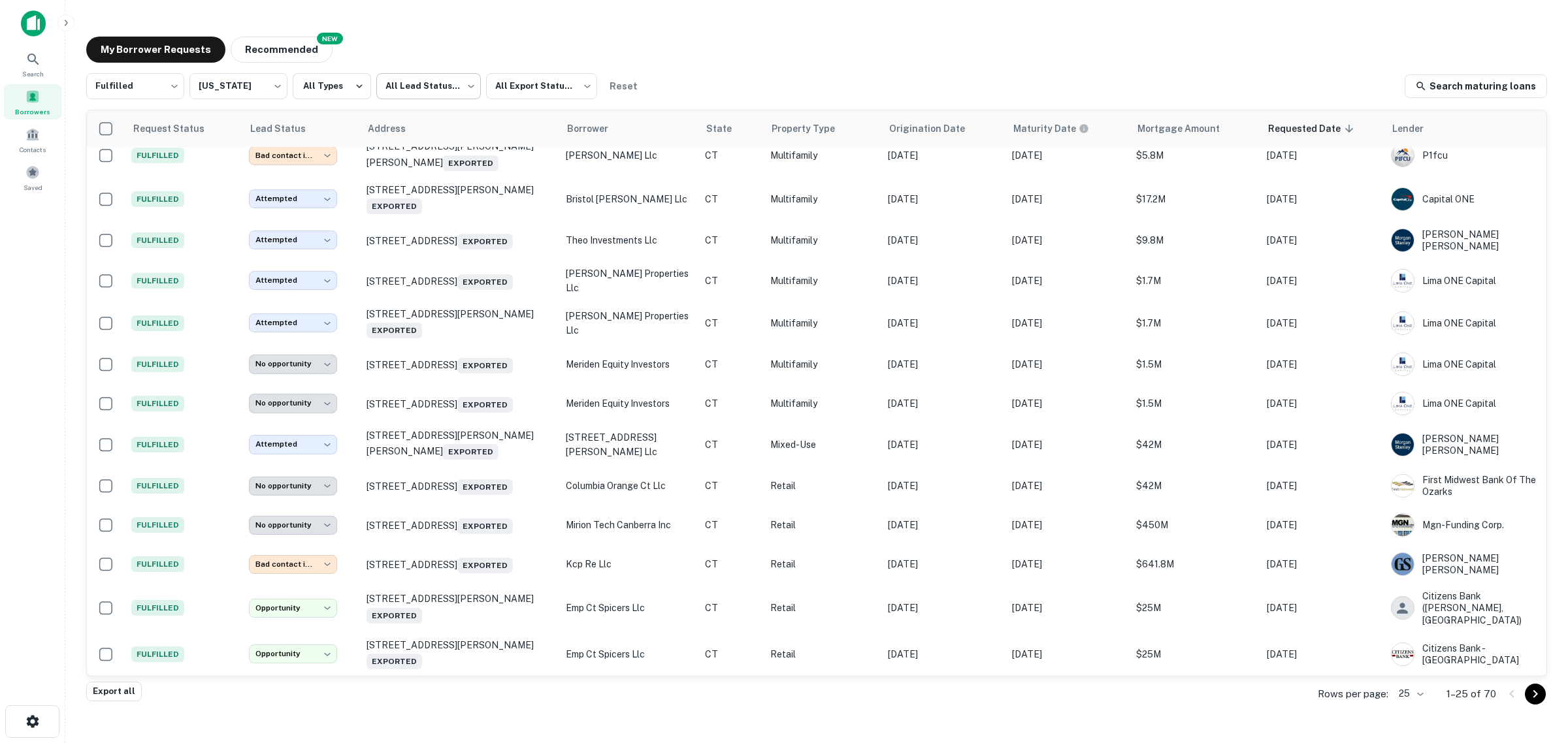
click at [438, 90] on body "Search Borrowers Contacts Saved My Borrower Requests NEW Recommended Fulfilled …" at bounding box center [784, 371] width 1568 height 743
click at [330, 85] on div at bounding box center [784, 371] width 1568 height 743
click at [329, 85] on button "All Types" at bounding box center [332, 86] width 79 height 26
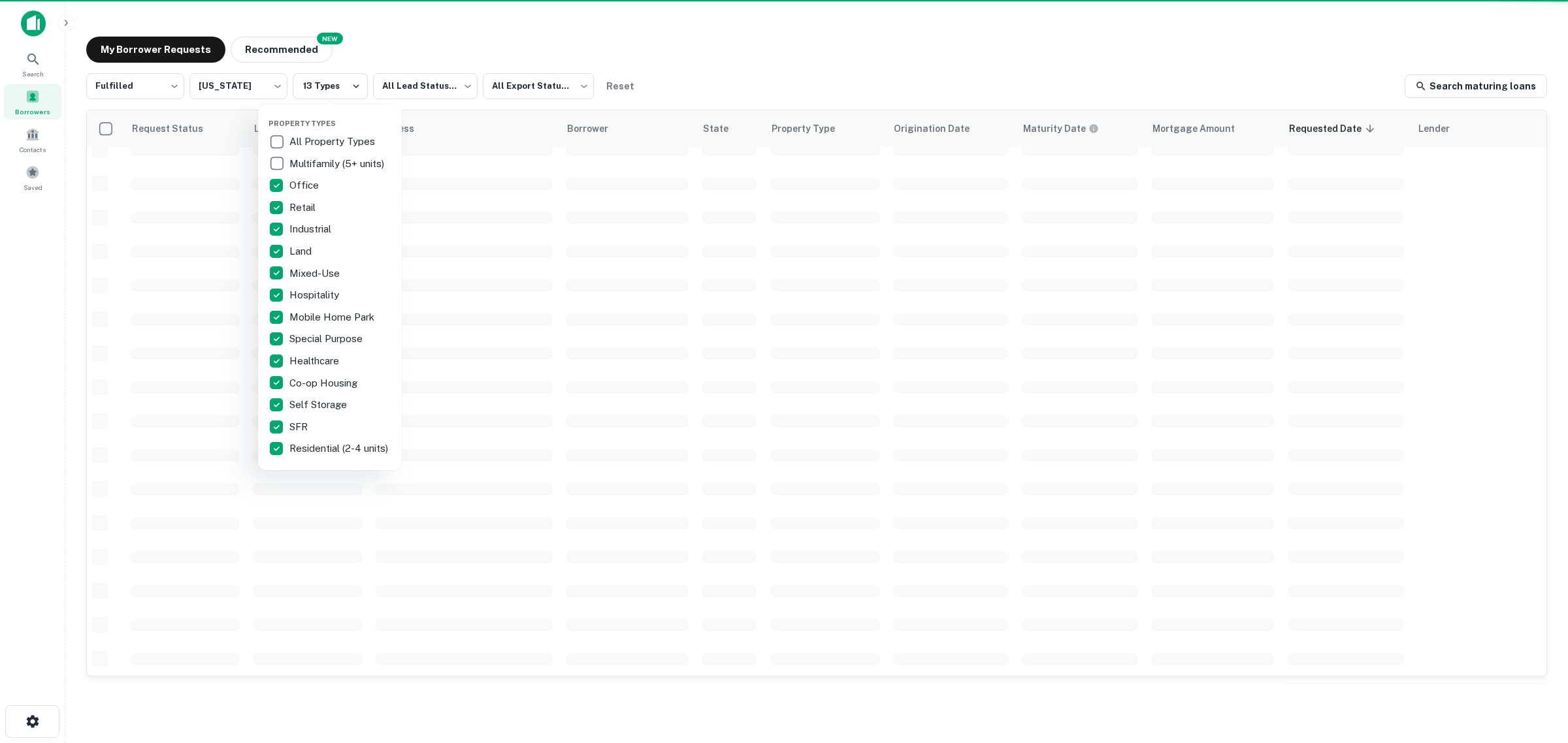
scroll to position [320, 0]
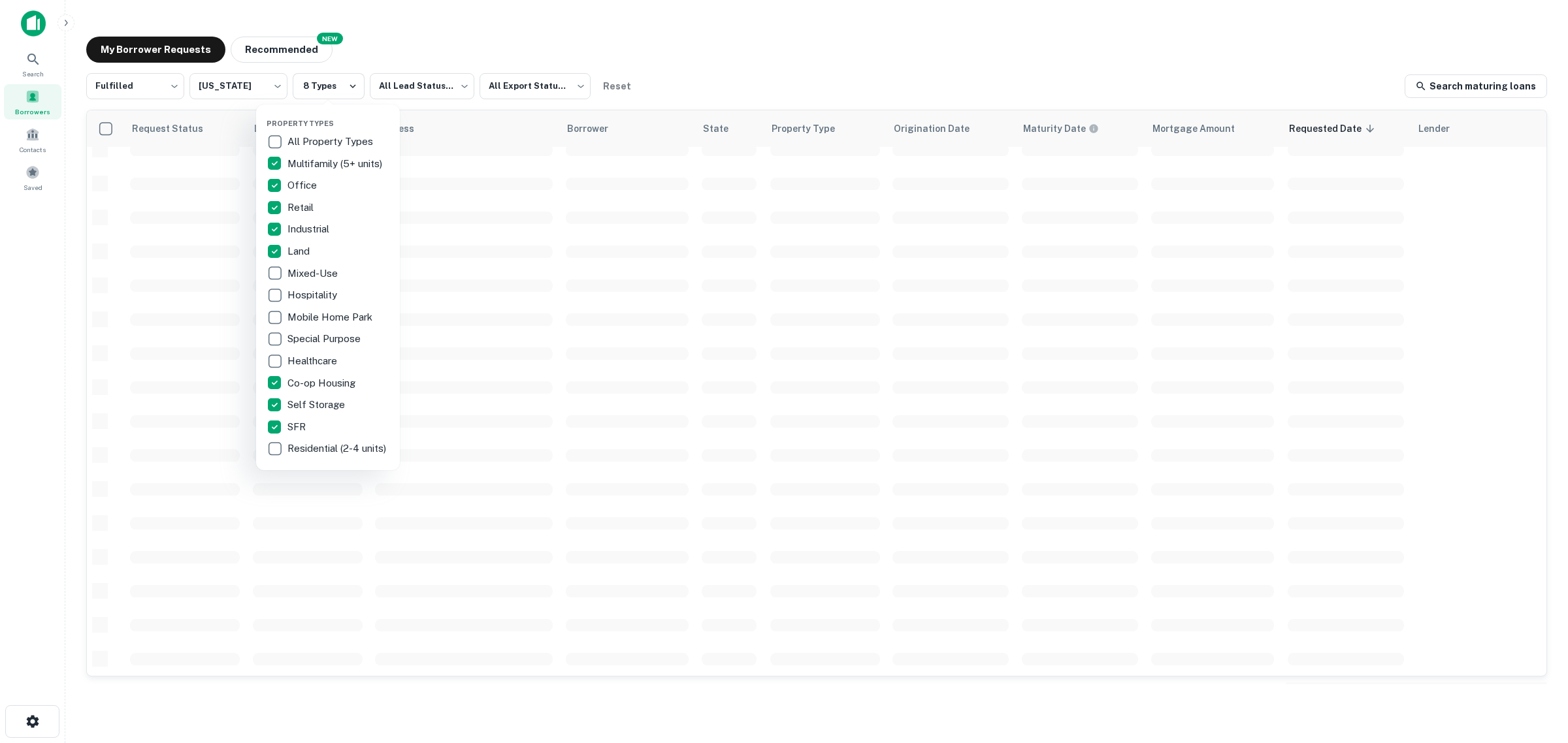
click at [703, 86] on div at bounding box center [784, 371] width 1568 height 743
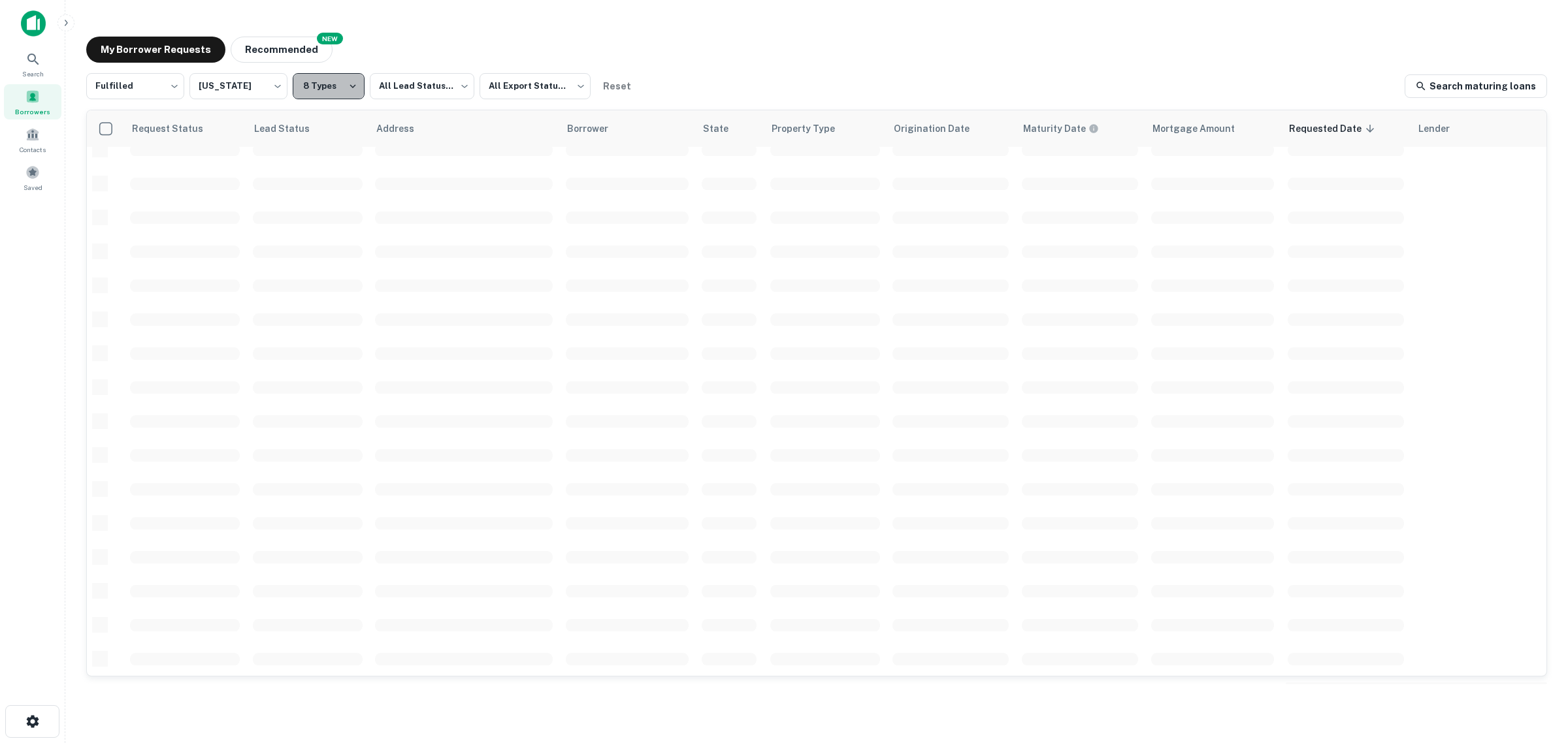
click at [350, 80] on icon "button" at bounding box center [352, 86] width 12 height 12
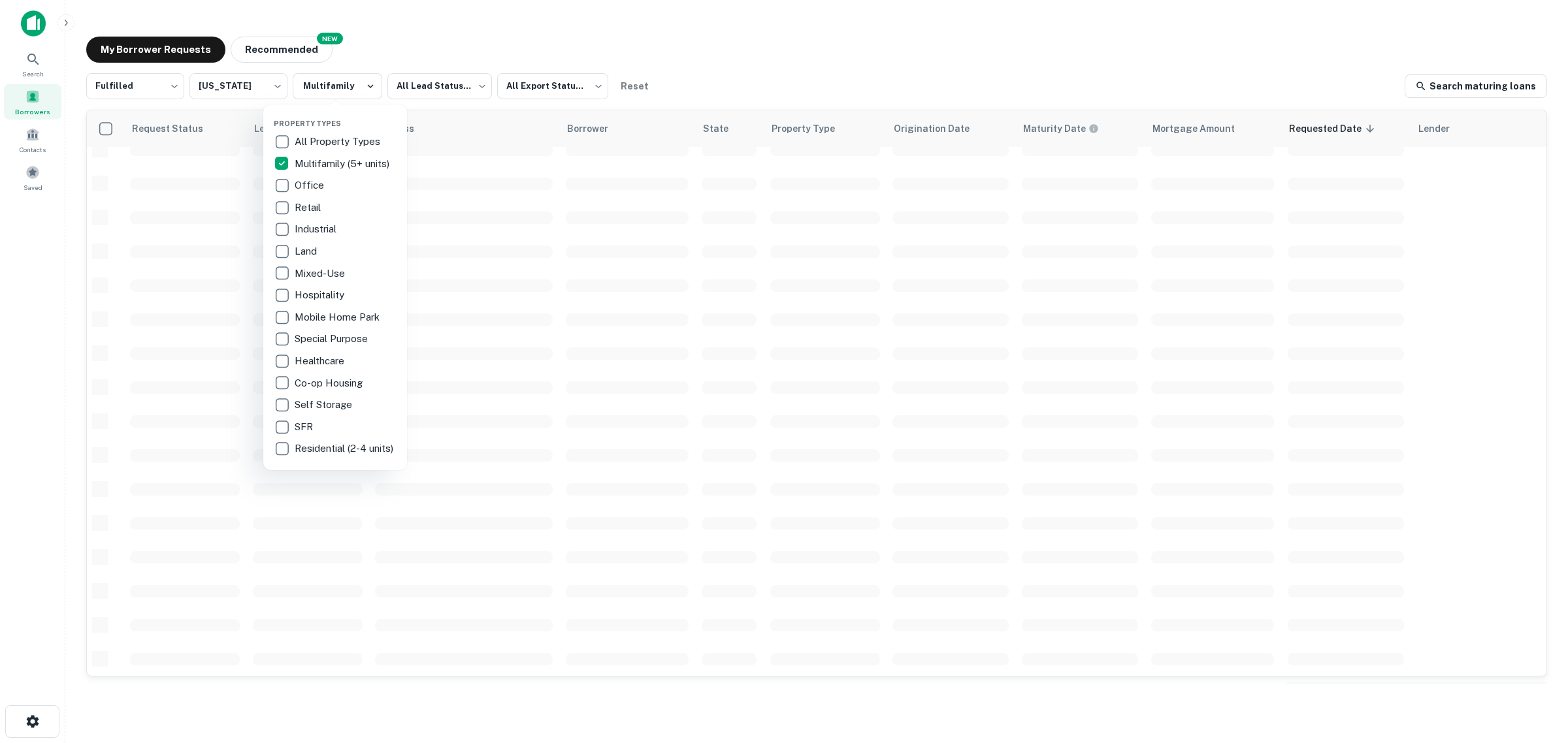
click at [1049, 60] on div at bounding box center [784, 371] width 1568 height 743
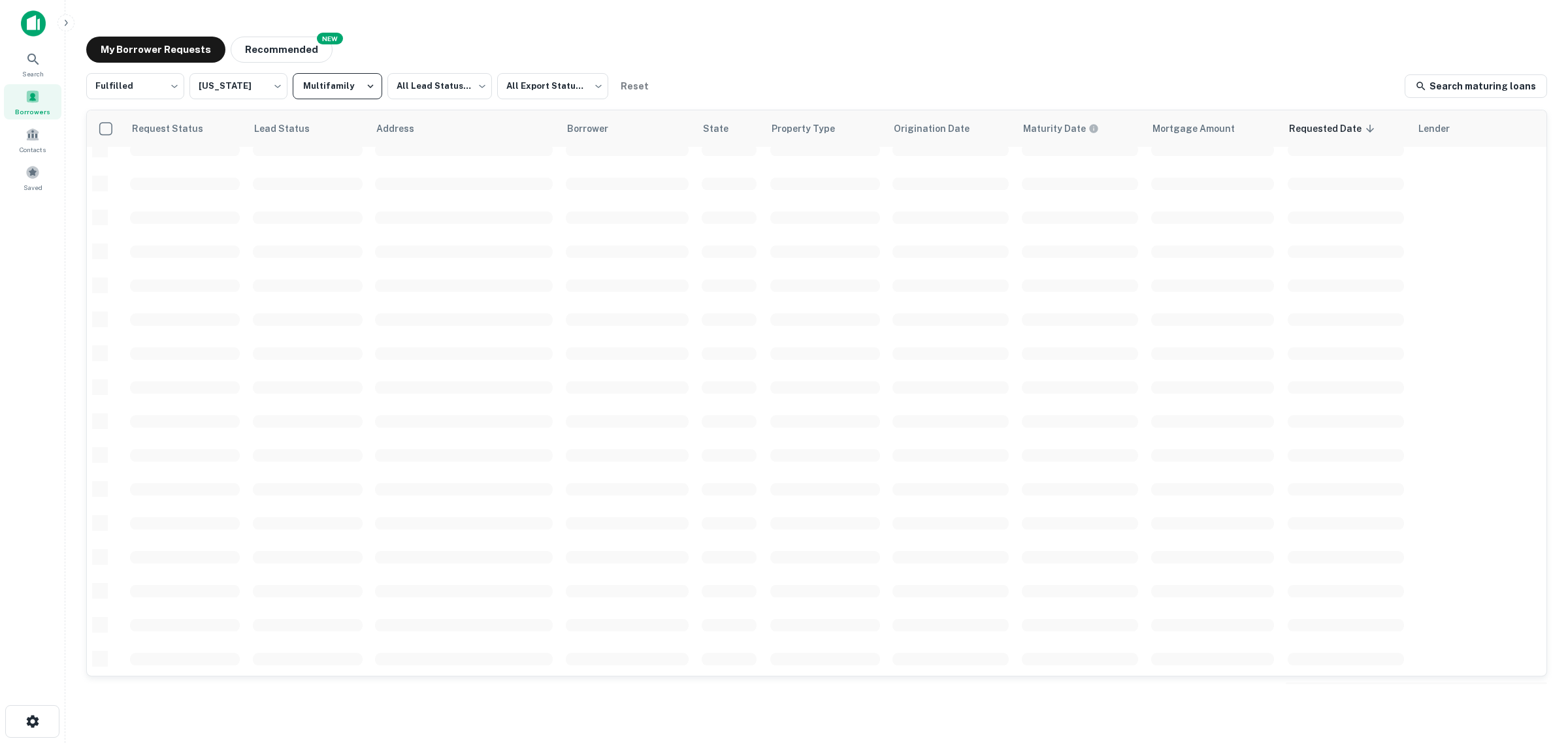
click at [326, 83] on button "Multifamily" at bounding box center [337, 86] width 90 height 26
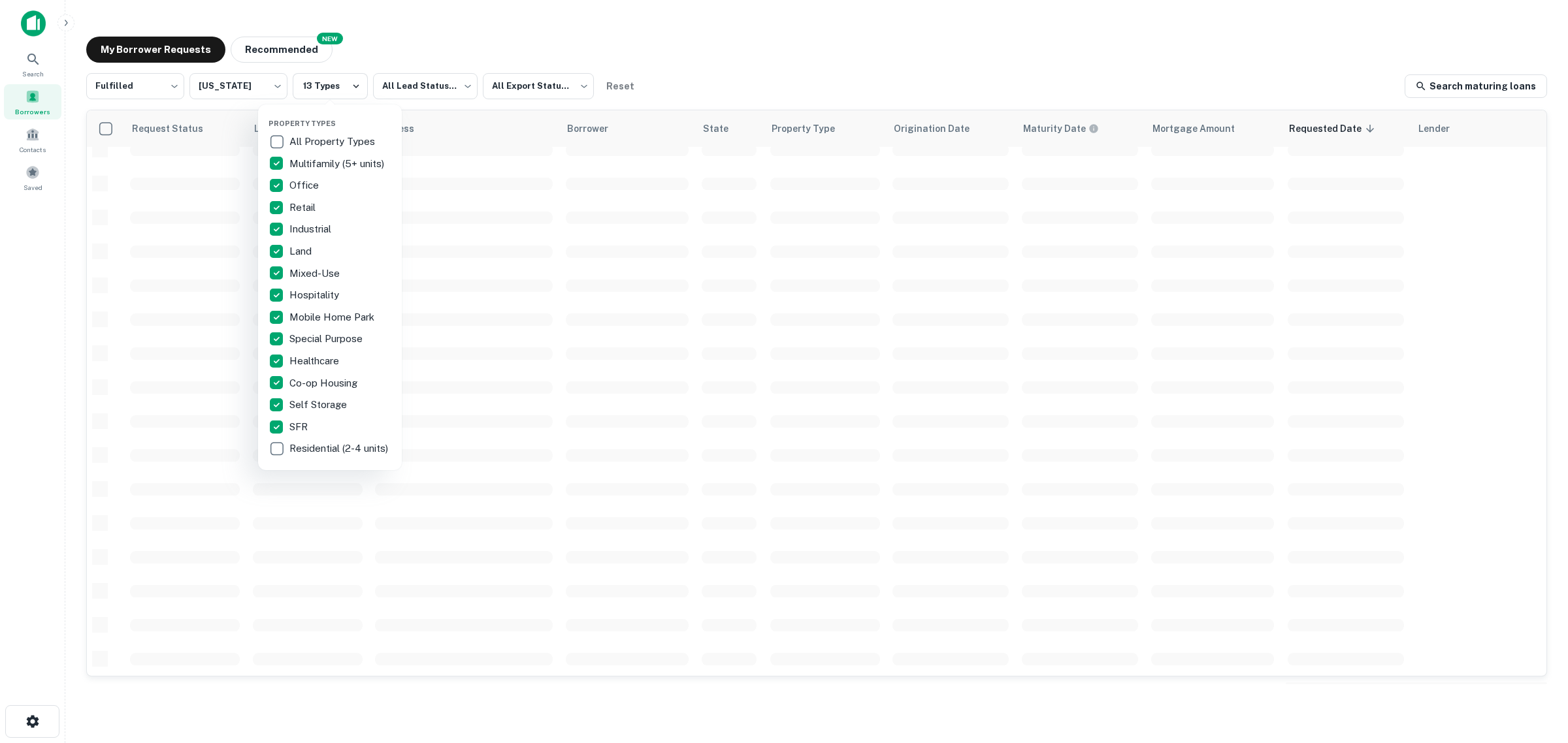
click at [750, 65] on div at bounding box center [784, 371] width 1568 height 743
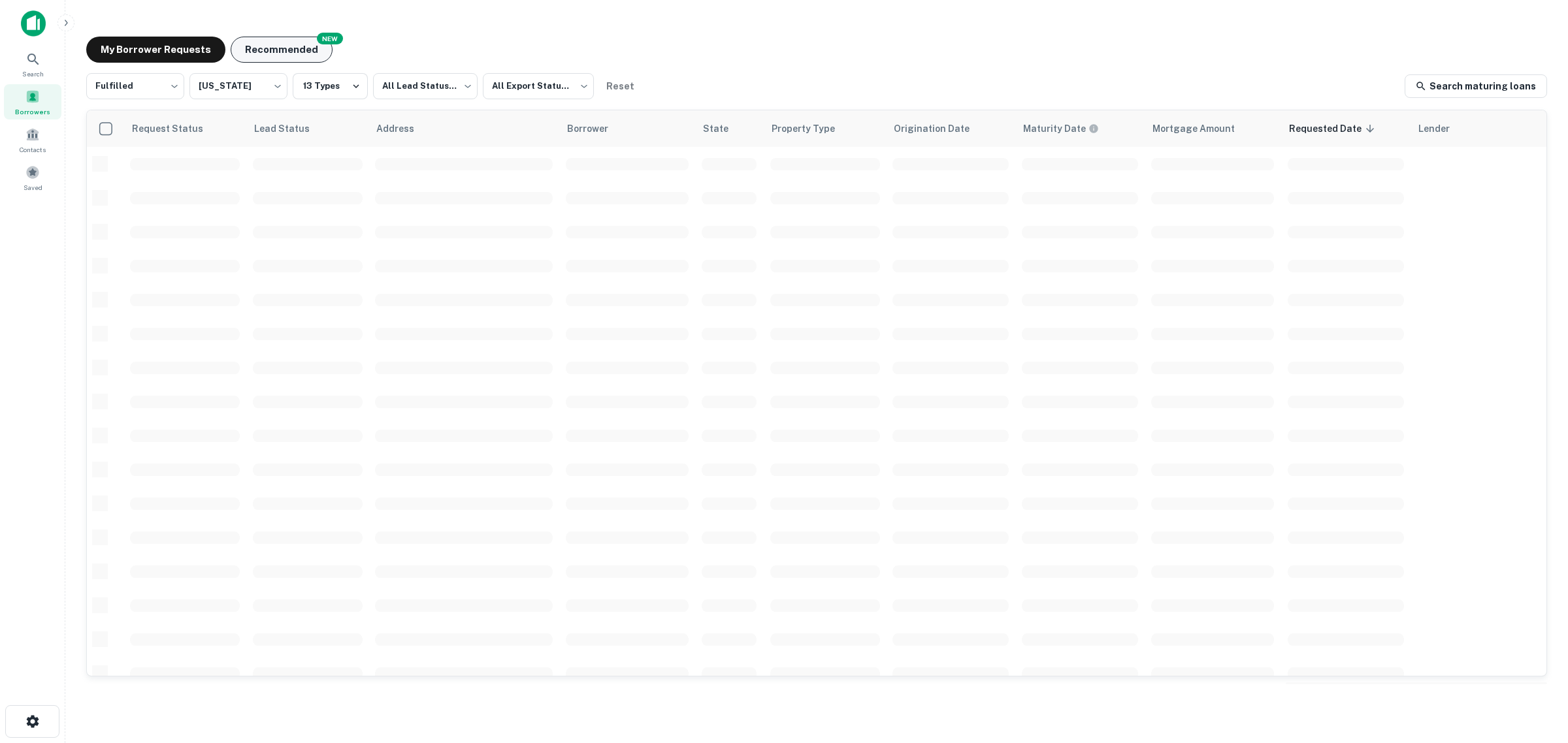
click at [270, 46] on button "Recommended" at bounding box center [282, 50] width 102 height 26
click at [30, 106] on span "Borrowers" at bounding box center [32, 111] width 35 height 10
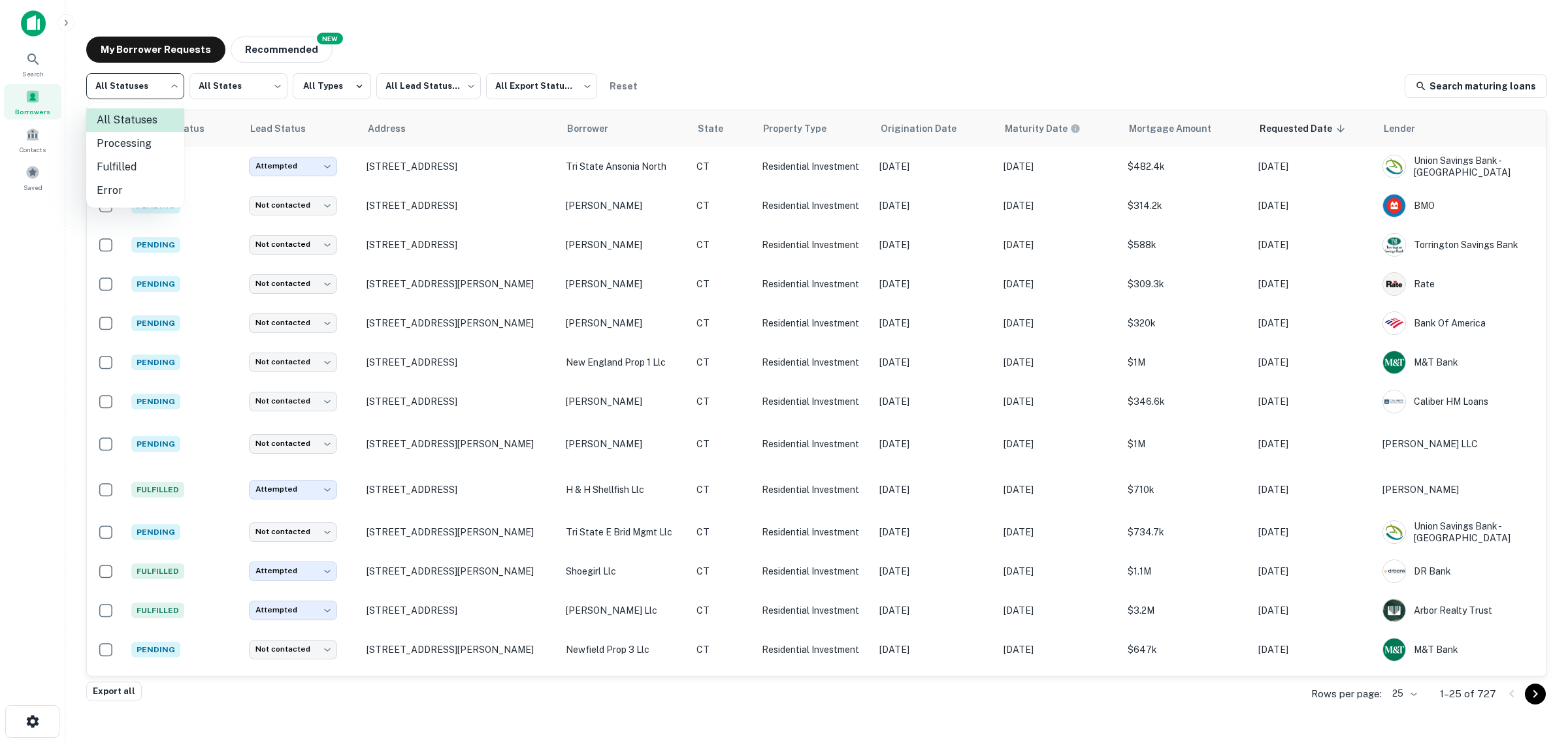
click at [150, 86] on body "Search Borrowers Contacts Saved My Borrower Requests NEW Recommended All Status…" at bounding box center [784, 371] width 1568 height 743
click at [129, 165] on li "Fulfilled" at bounding box center [135, 167] width 98 height 24
type input "*********"
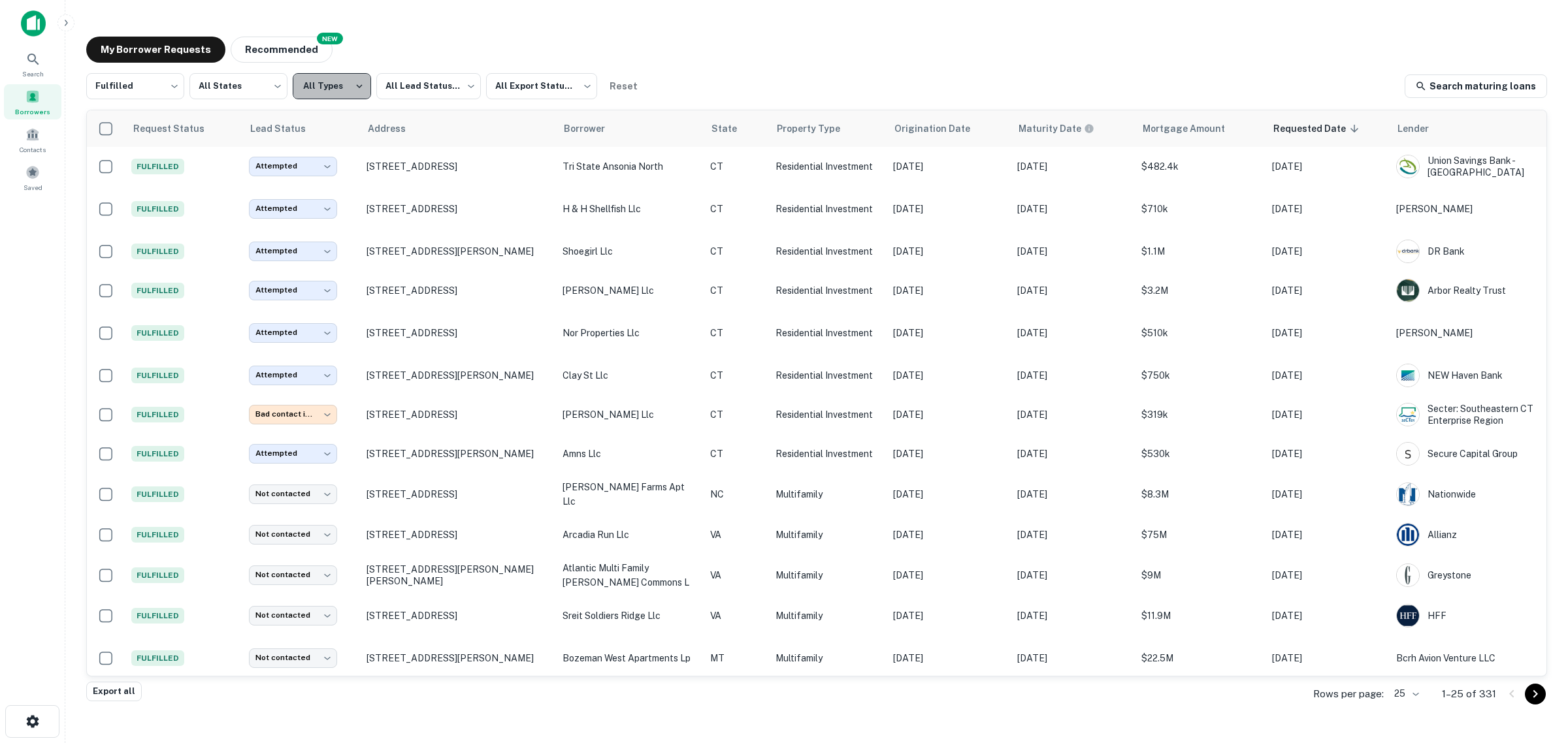
click at [344, 85] on button "All Types" at bounding box center [332, 86] width 79 height 26
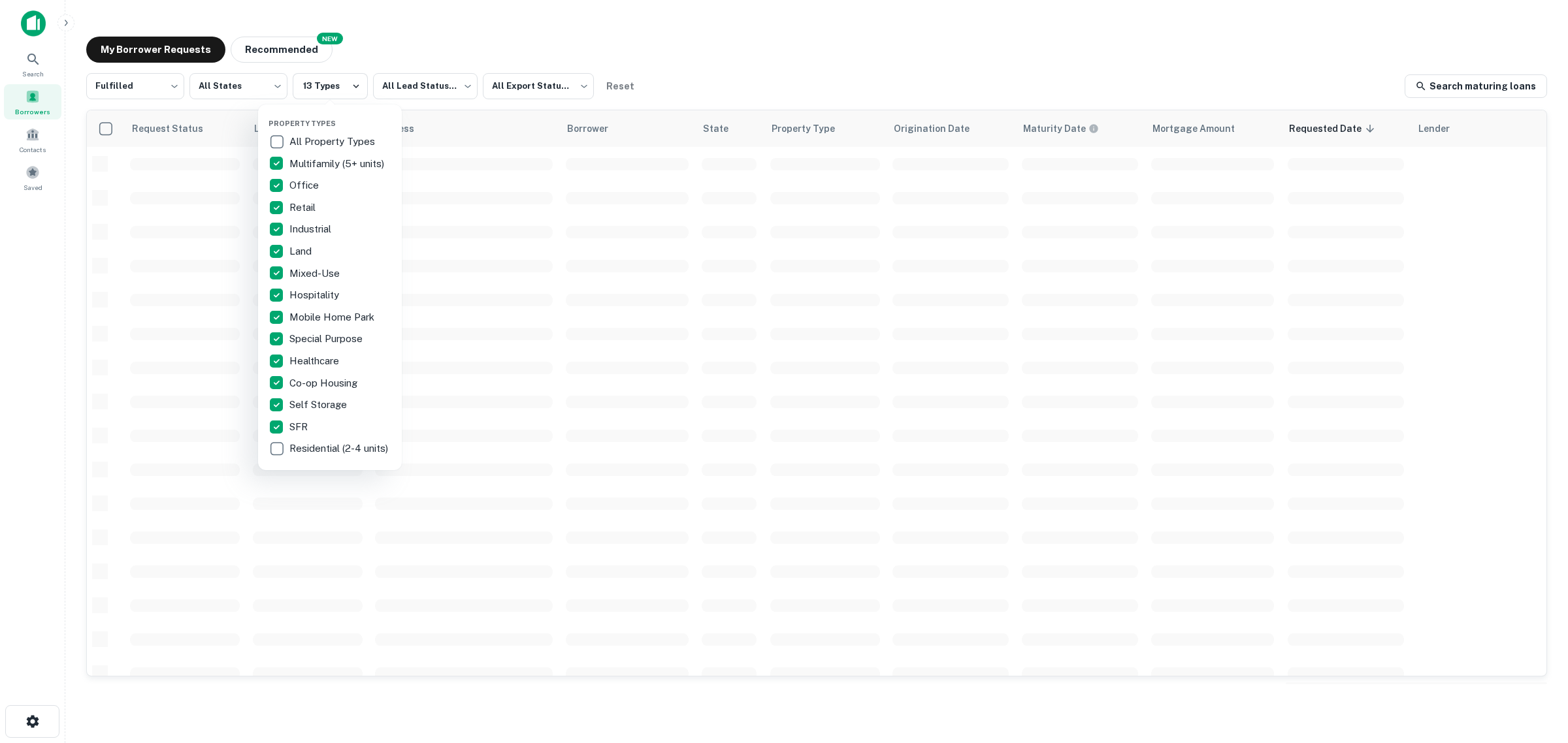
click at [735, 57] on div at bounding box center [784, 371] width 1568 height 743
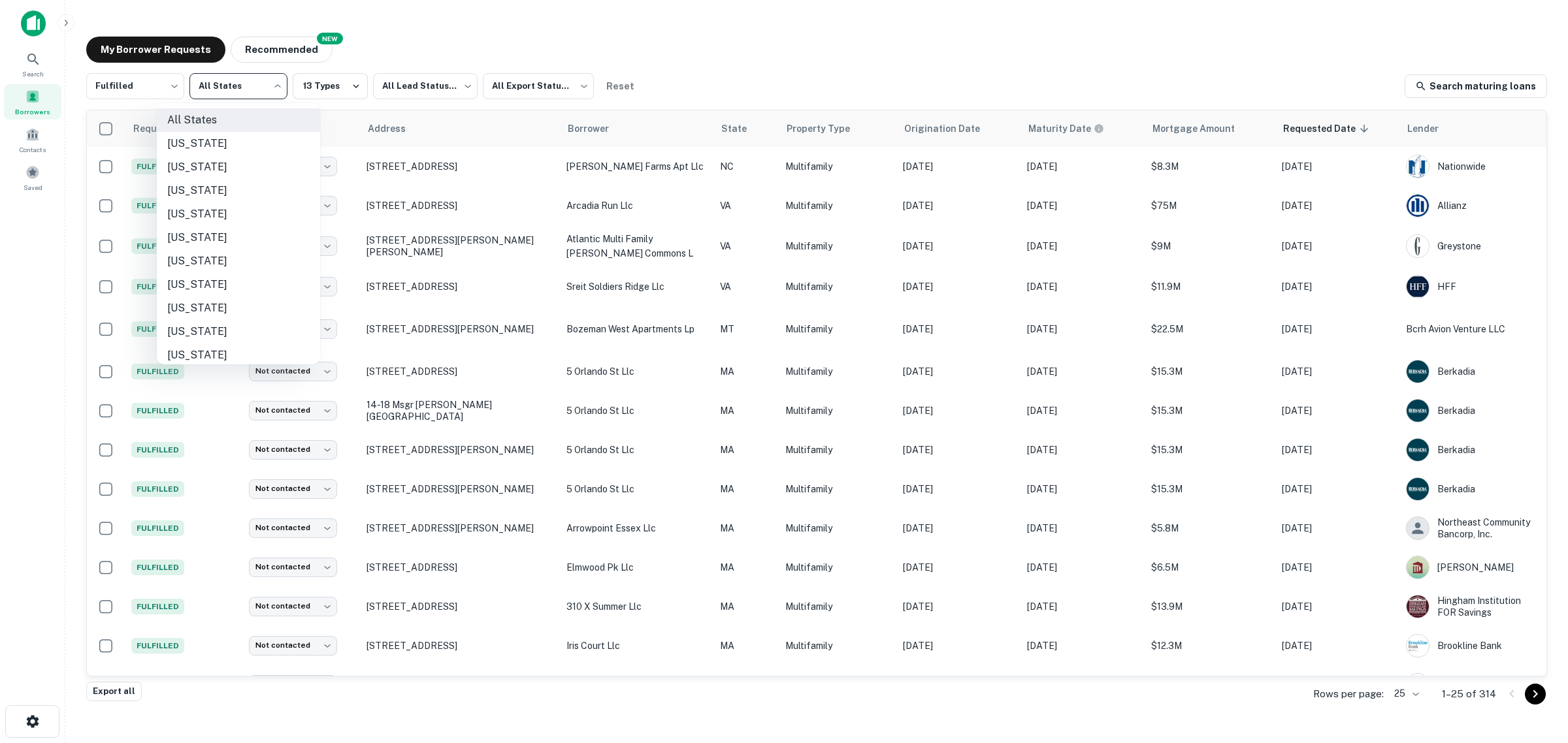
click at [252, 93] on body "Search Borrowers Contacts Saved My Borrower Requests NEW Recommended Fulfilled …" at bounding box center [784, 371] width 1568 height 743
click at [207, 281] on li "[US_STATE]" at bounding box center [238, 285] width 164 height 24
type input "**"
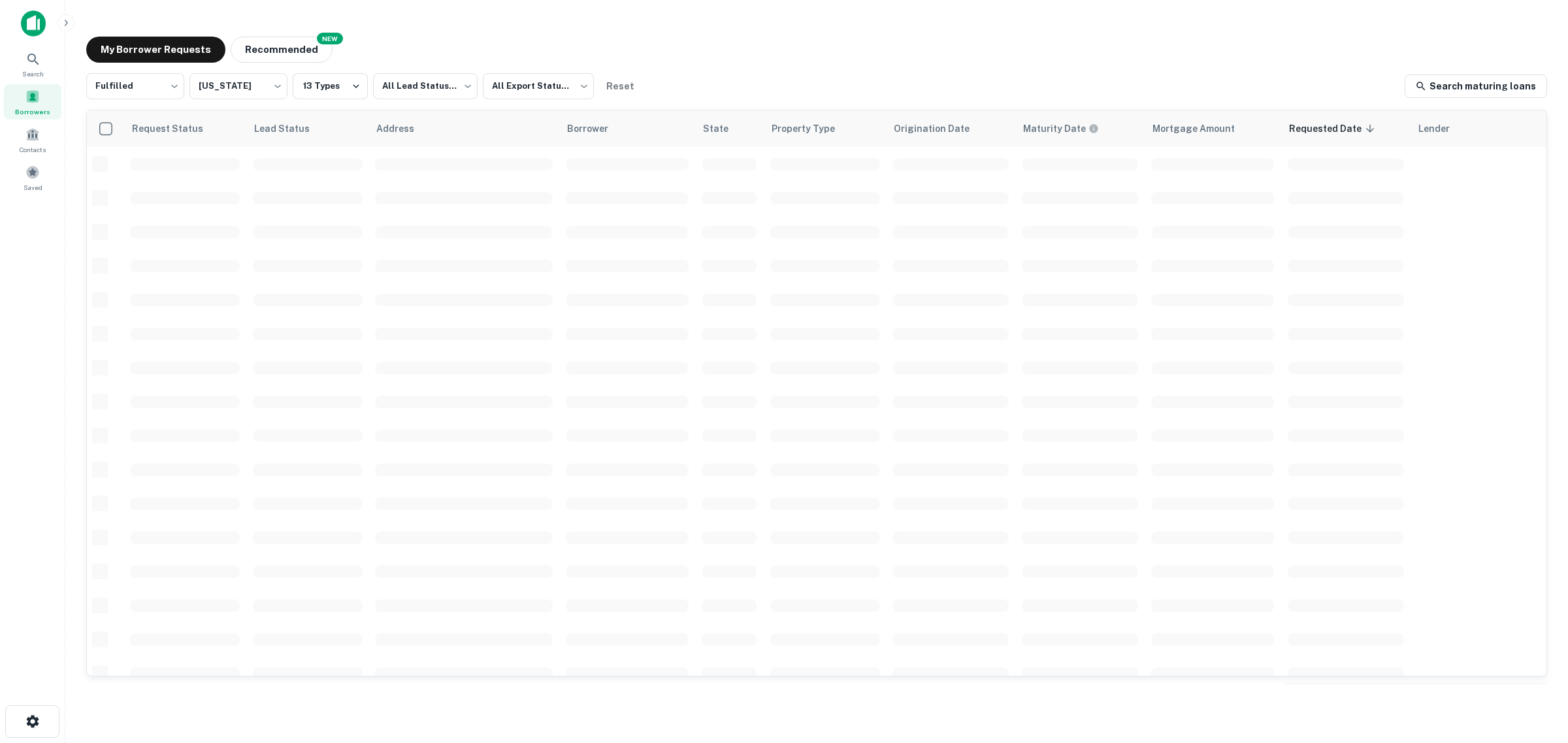
click at [753, 66] on div "My Borrower Requests NEW Recommended Fulfilled ********* ​ [US_STATE] ** ​ 13 T…" at bounding box center [816, 360] width 1482 height 669
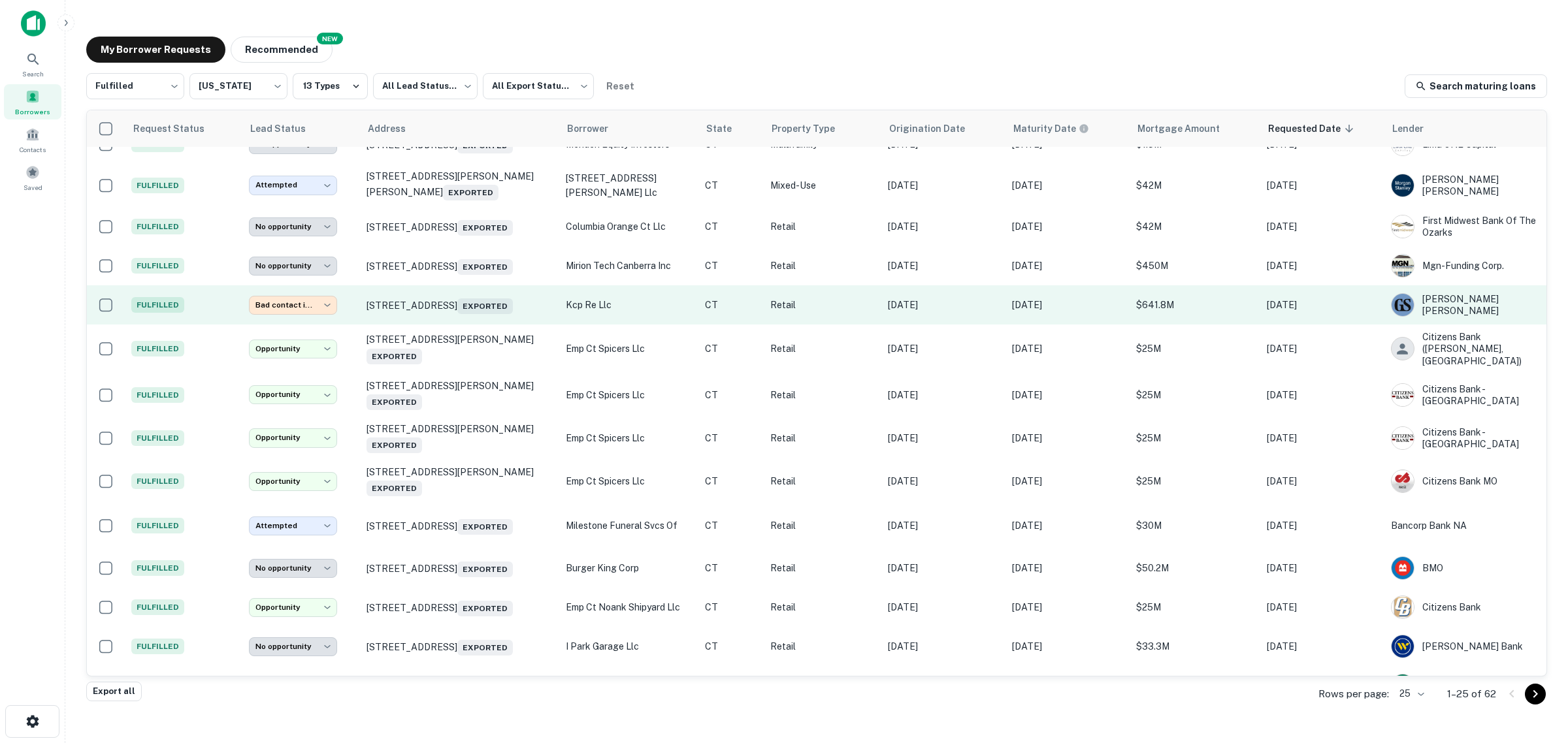
scroll to position [524, 0]
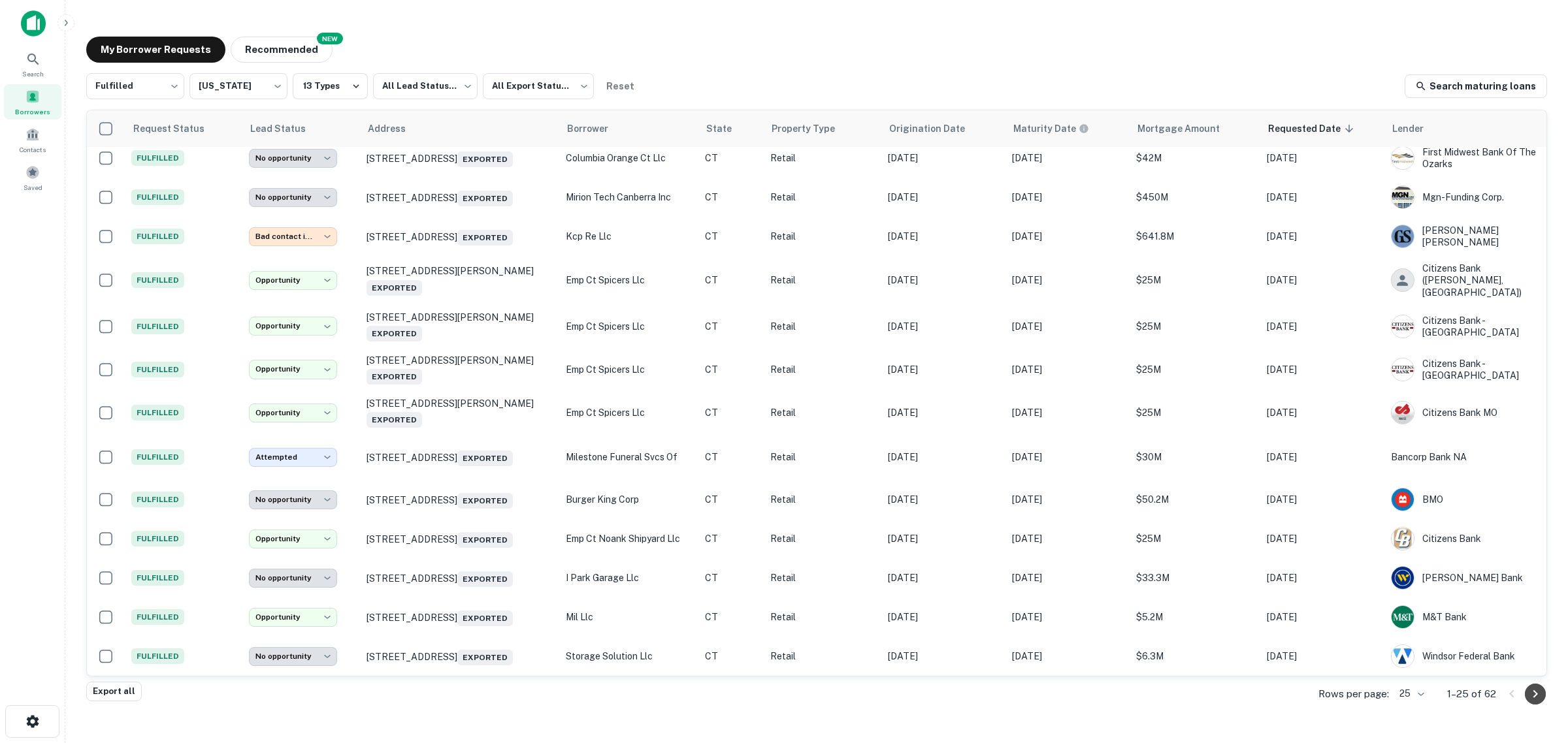
click at [1536, 702] on icon "Go to next page" at bounding box center [1535, 694] width 16 height 16
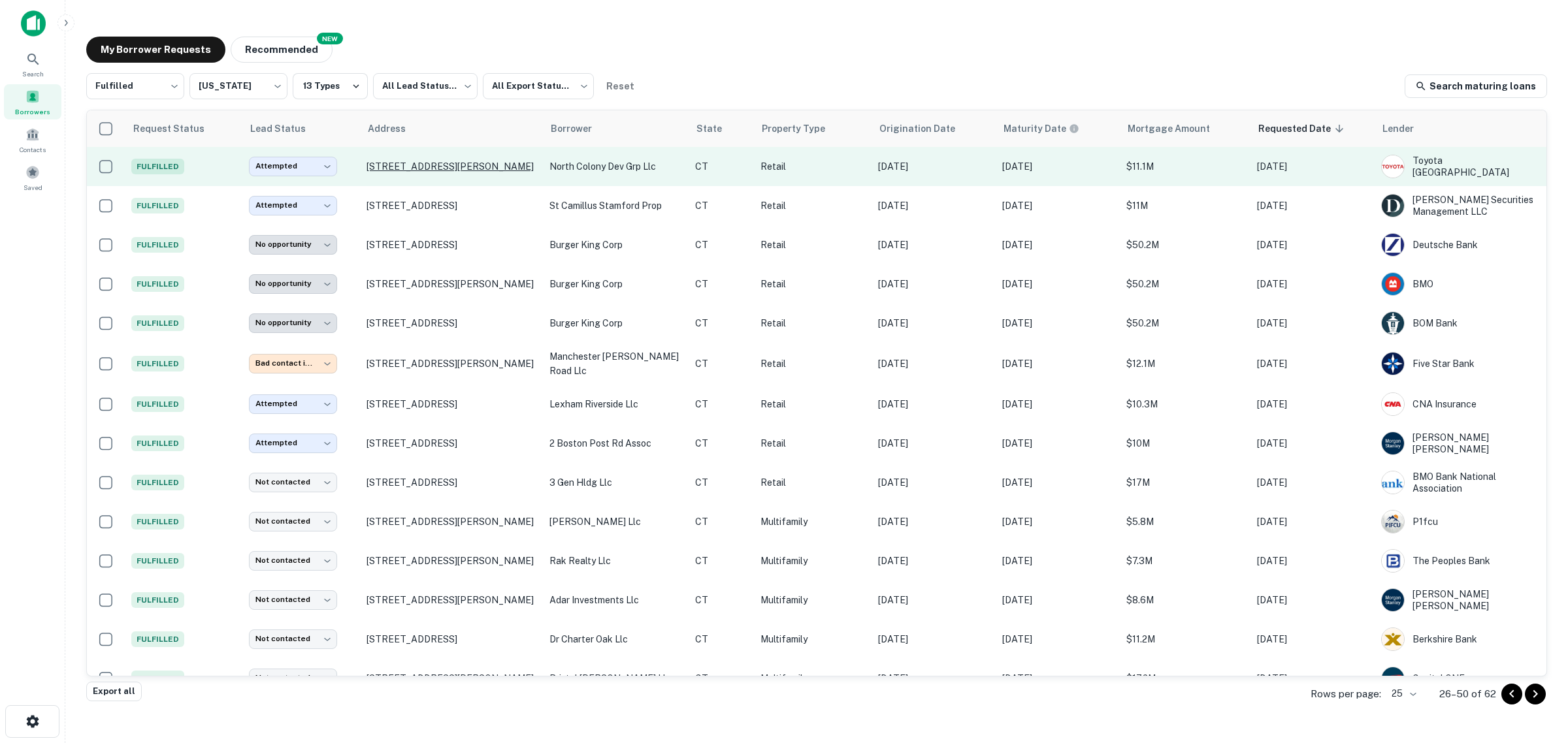
click at [432, 168] on p "[STREET_ADDRESS][PERSON_NAME]" at bounding box center [451, 166] width 170 height 12
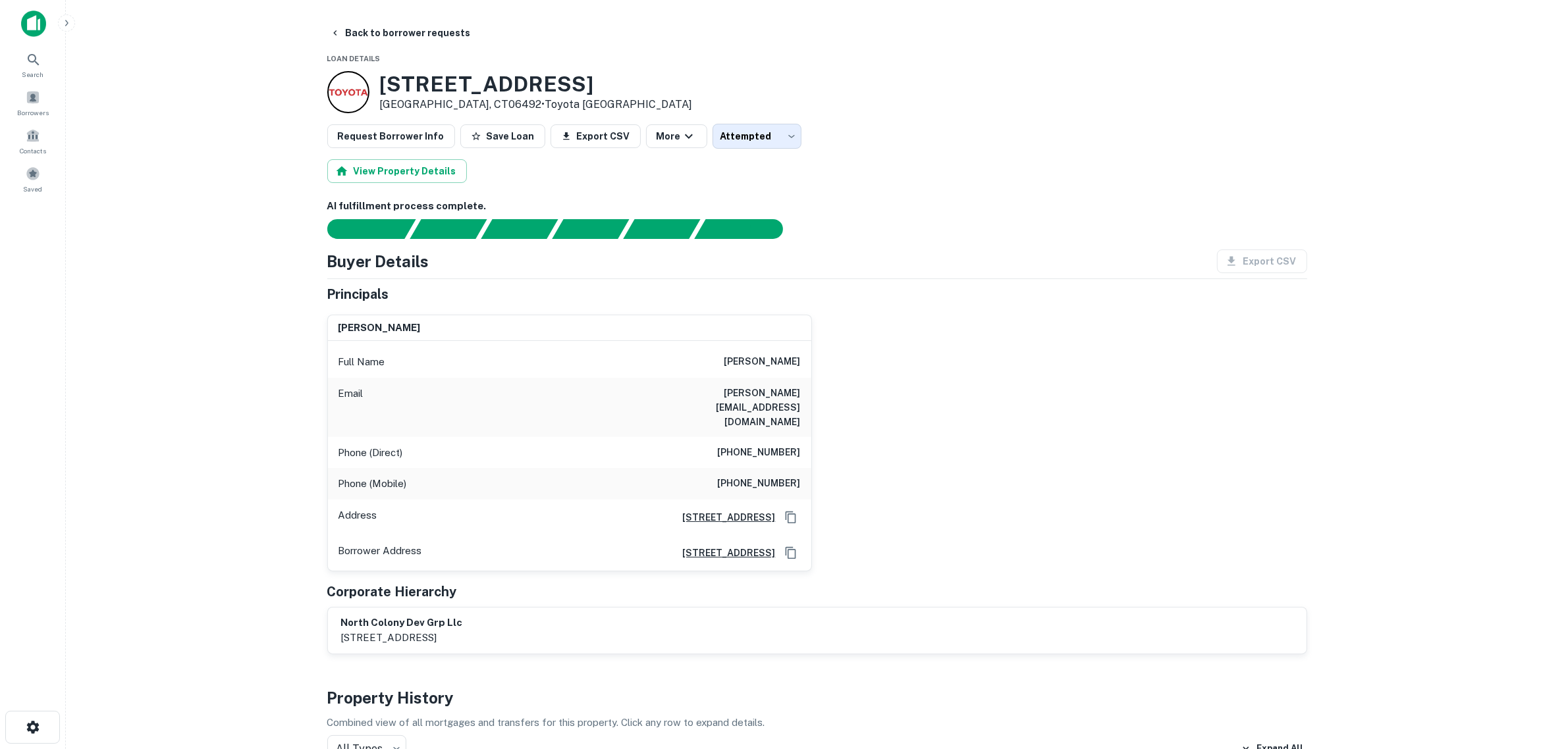
click at [232, 481] on main "Back to borrower requests Loan Details [STREET_ADDRESS][PERSON_NAME] • Toyota […" at bounding box center [817, 374] width 1502 height 749
click at [146, 445] on main "Back to borrower requests Loan Details [STREET_ADDRESS][PERSON_NAME] • Toyota […" at bounding box center [817, 374] width 1502 height 749
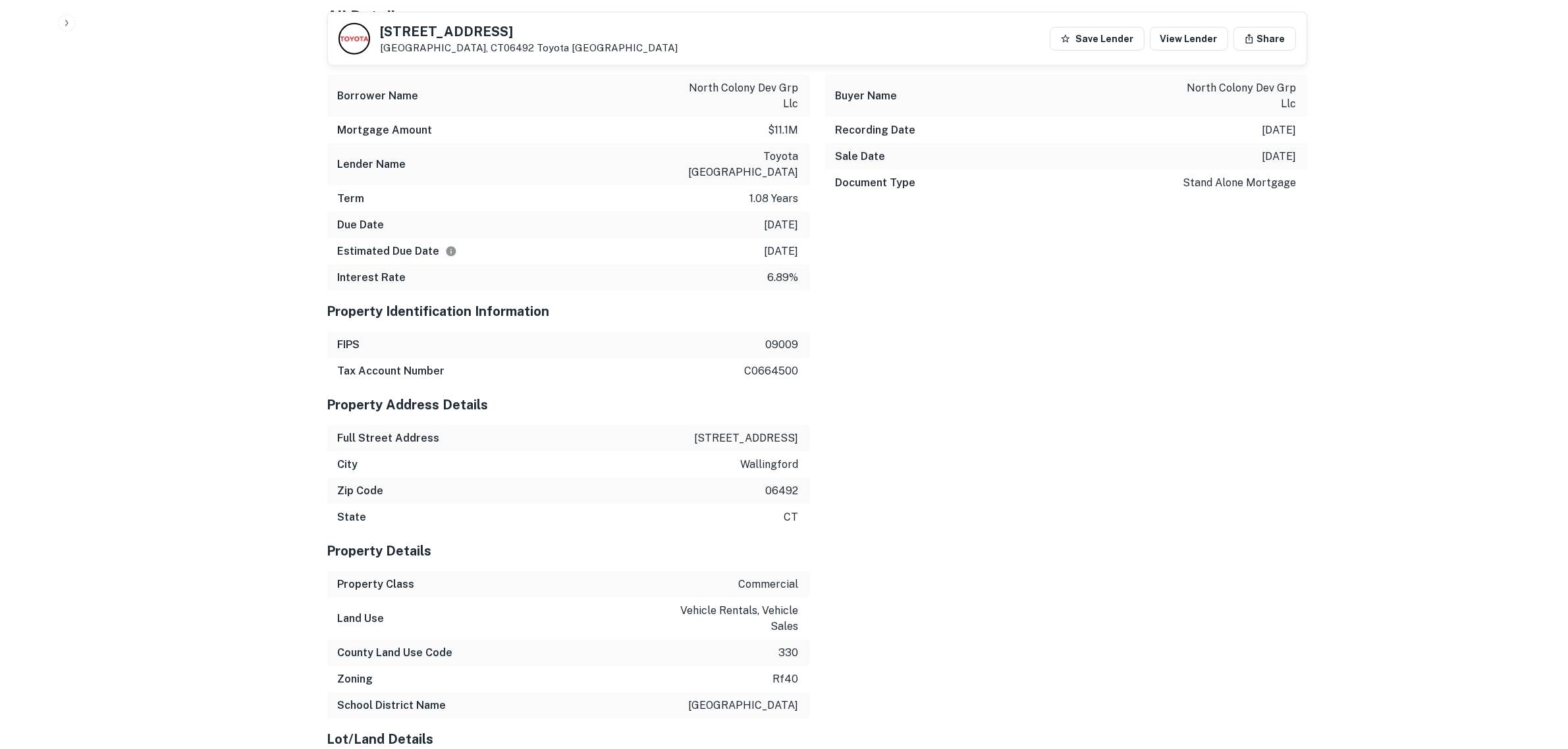
scroll to position [1564, 0]
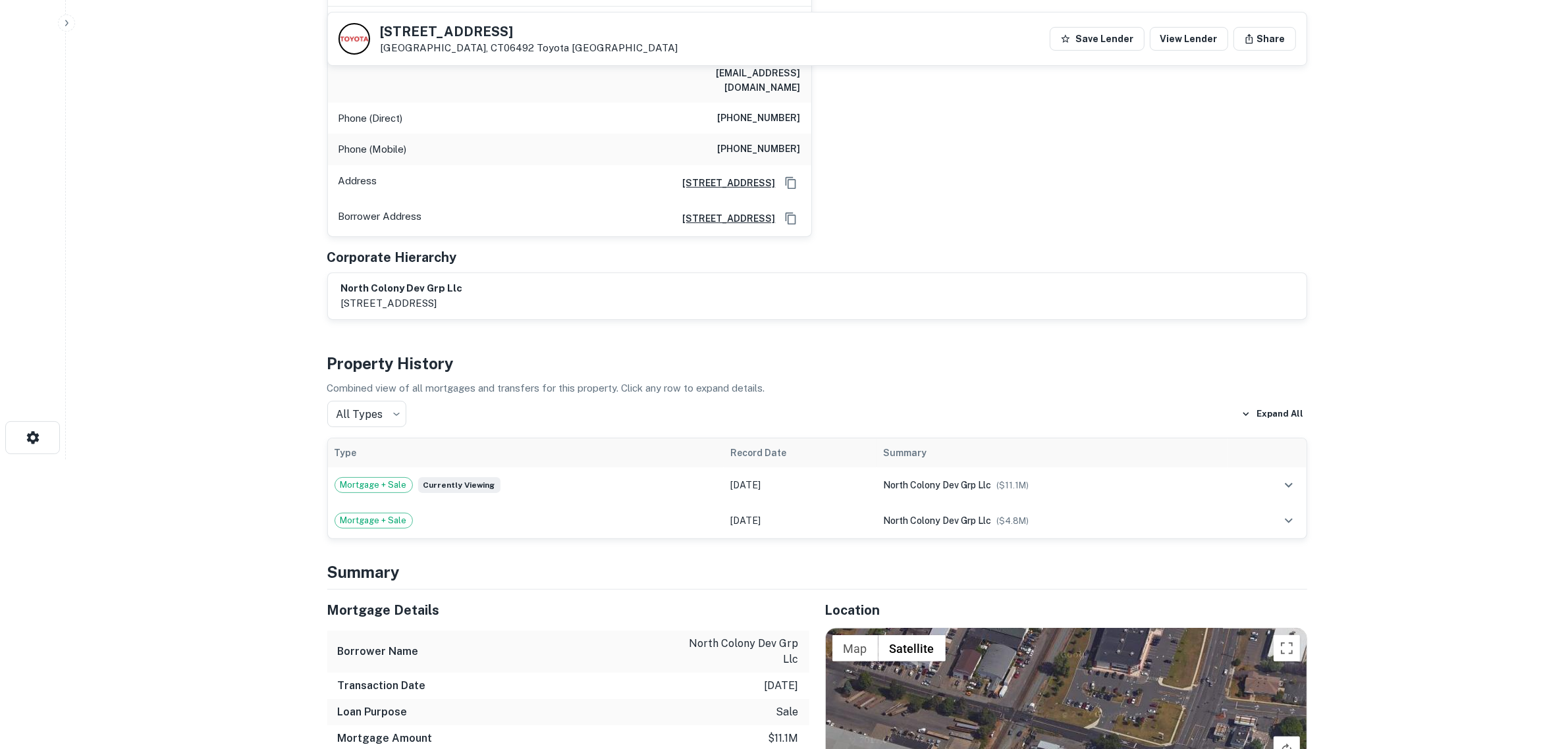
scroll to position [0, 0]
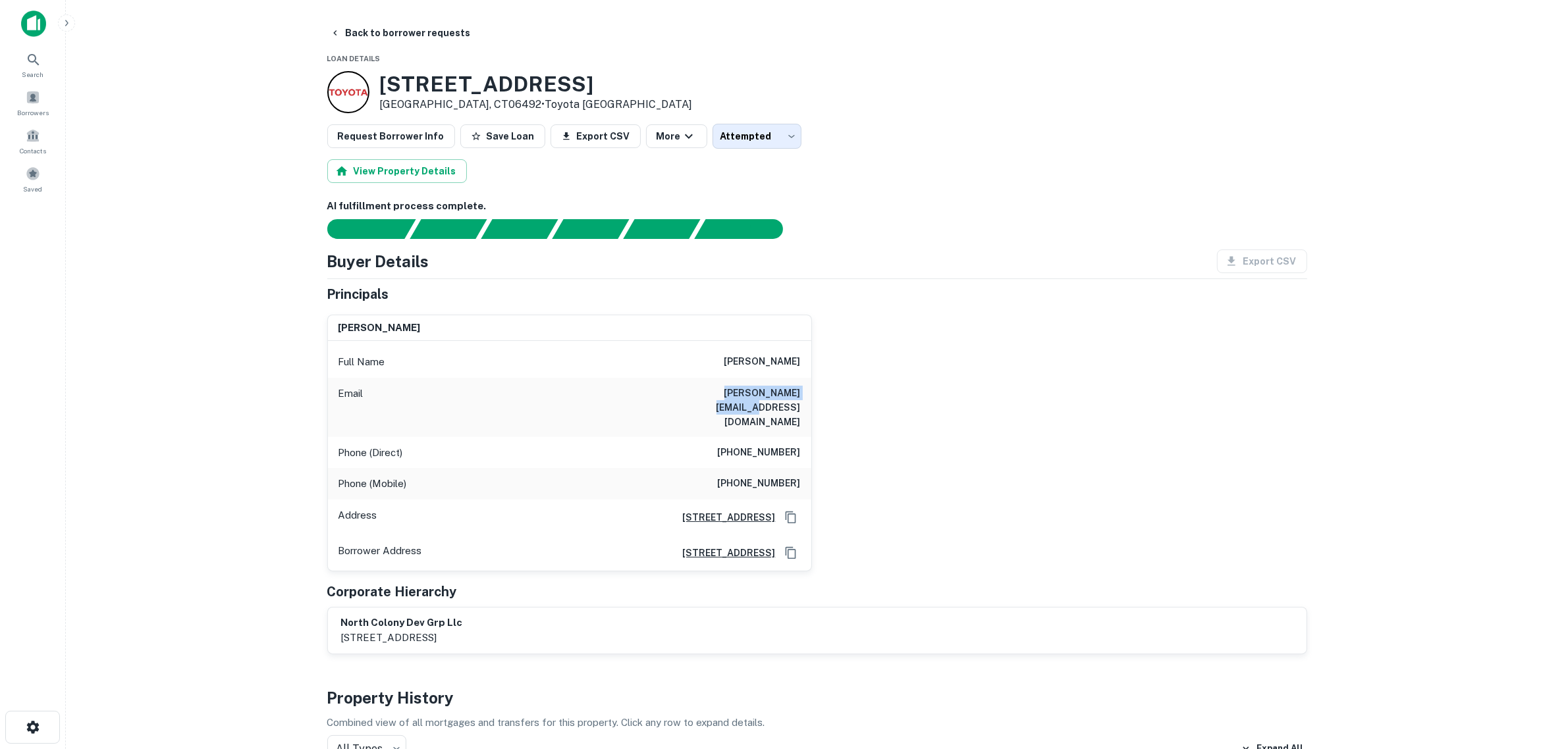
drag, startPoint x: 698, startPoint y: 395, endPoint x: 797, endPoint y: 388, distance: 99.2
click at [801, 388] on div "Email [PERSON_NAME][EMAIL_ADDRESS][DOMAIN_NAME]" at bounding box center [570, 407] width 484 height 59
copy h6 "[PERSON_NAME][EMAIL_ADDRESS][DOMAIN_NAME]"
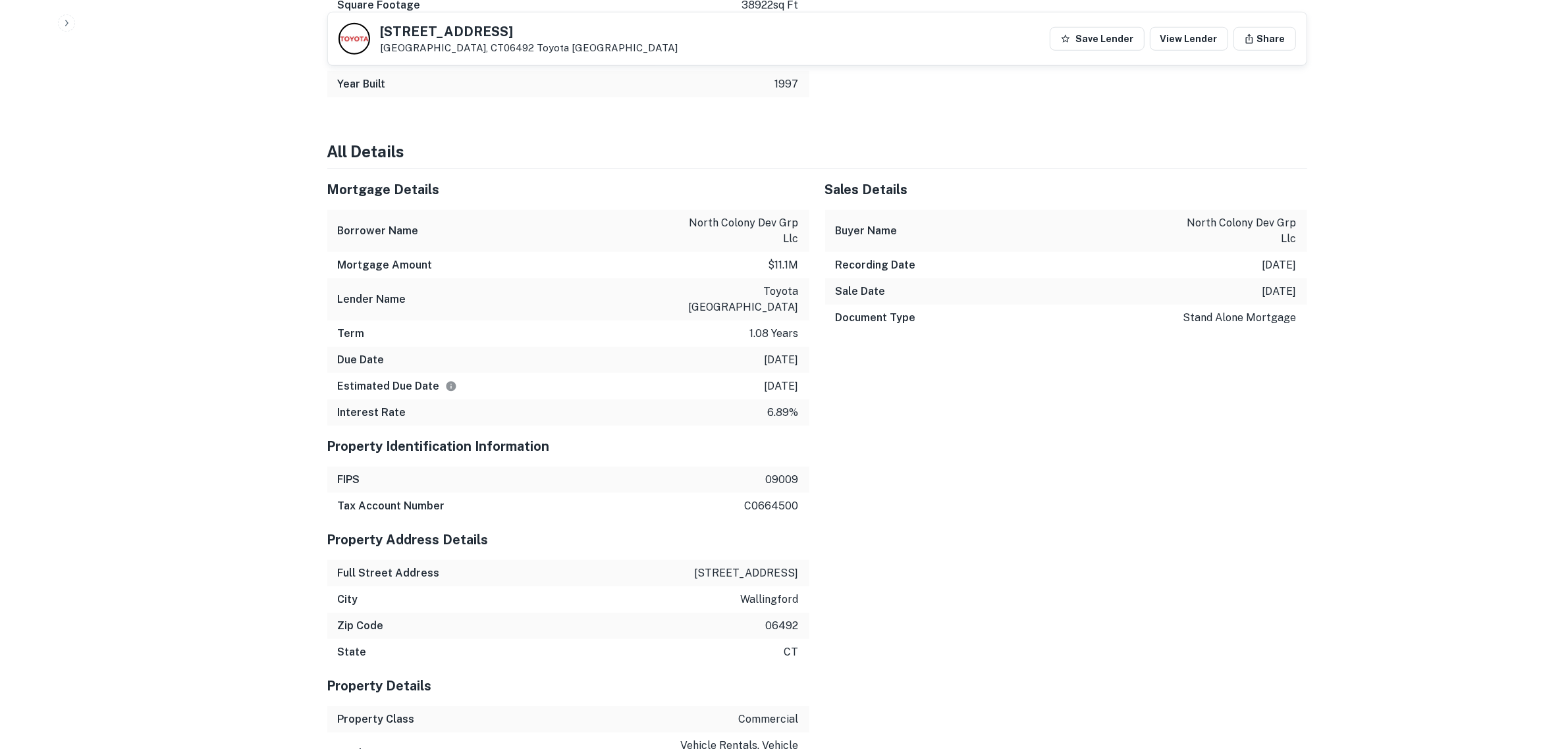
scroll to position [1317, 0]
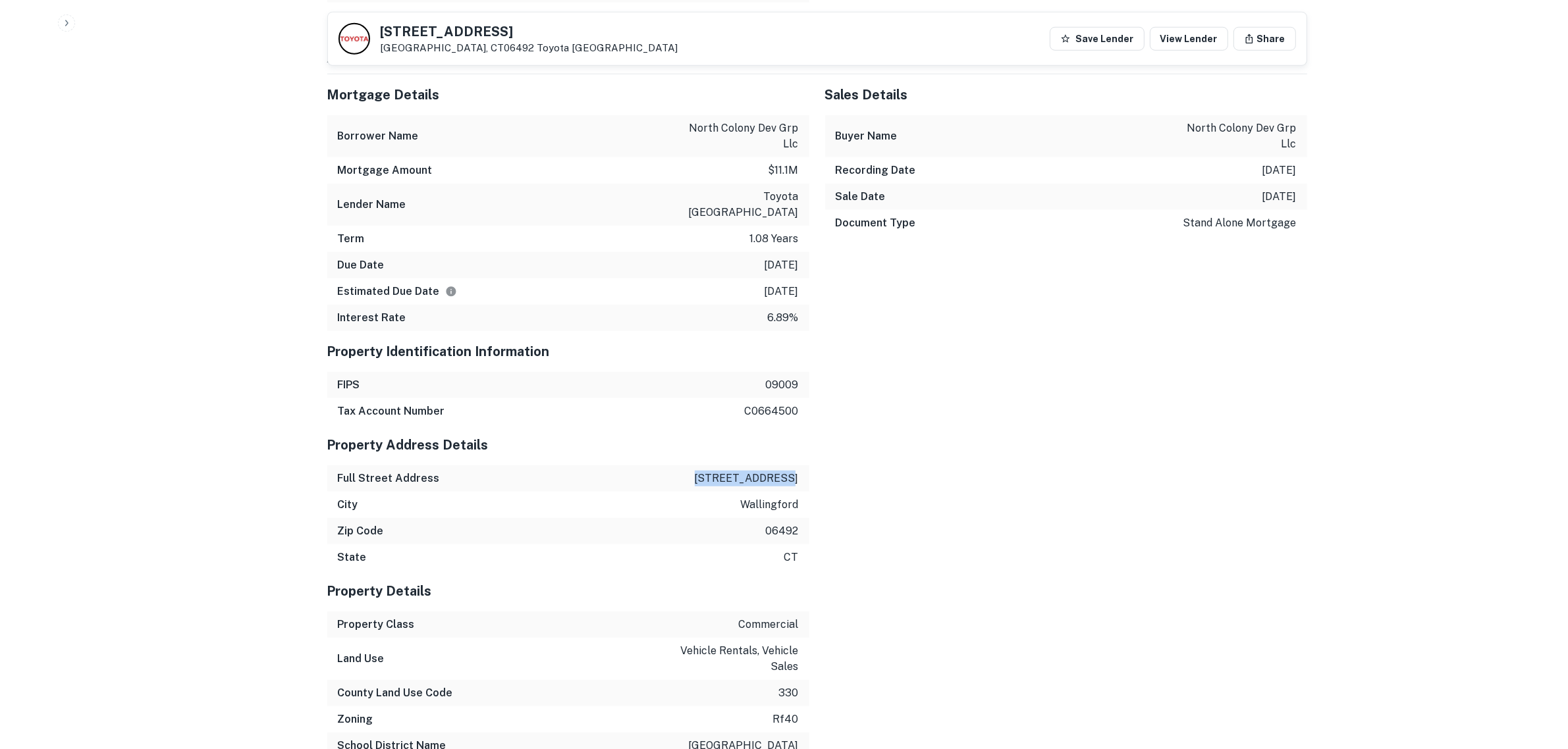
copy p "[STREET_ADDRESS]"
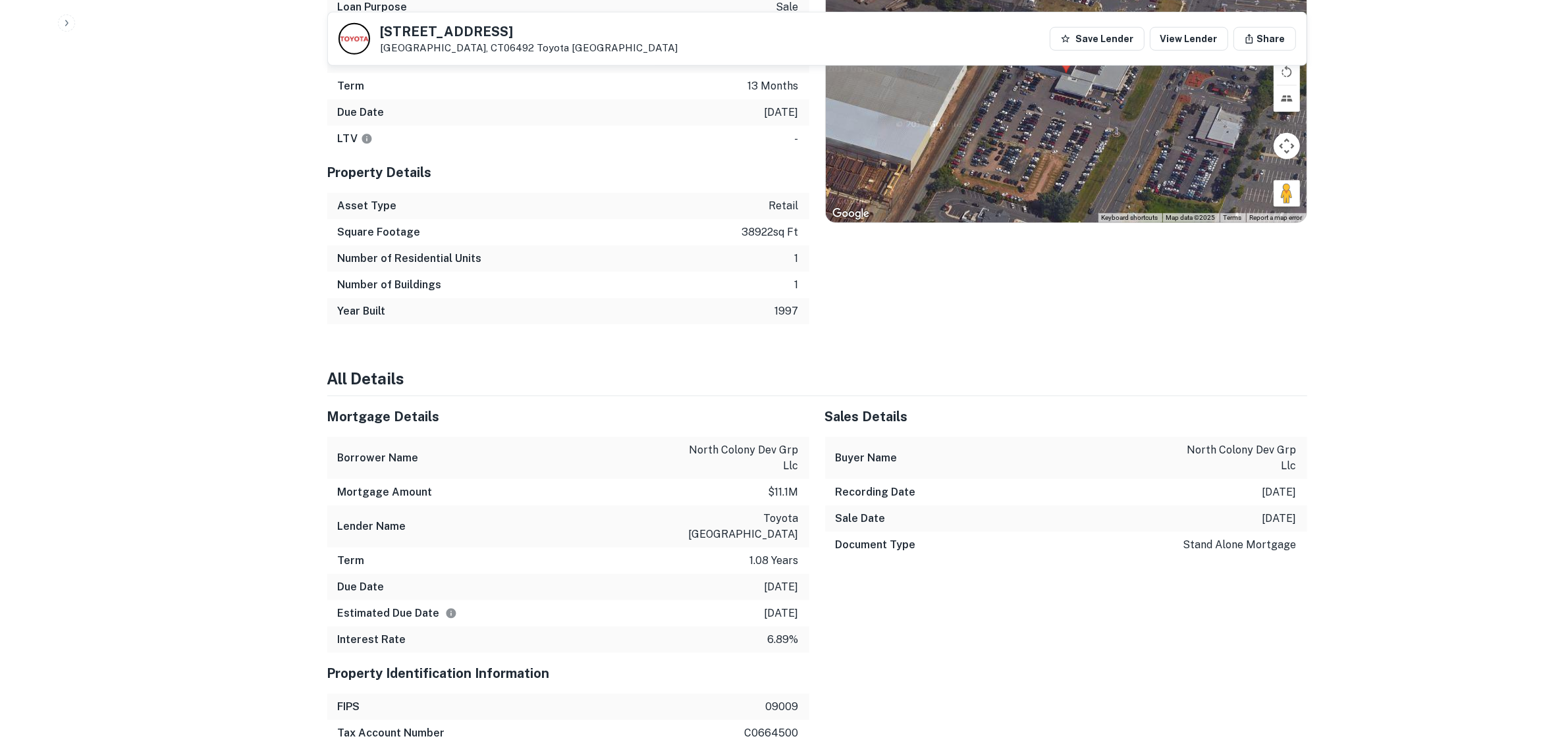
scroll to position [988, 0]
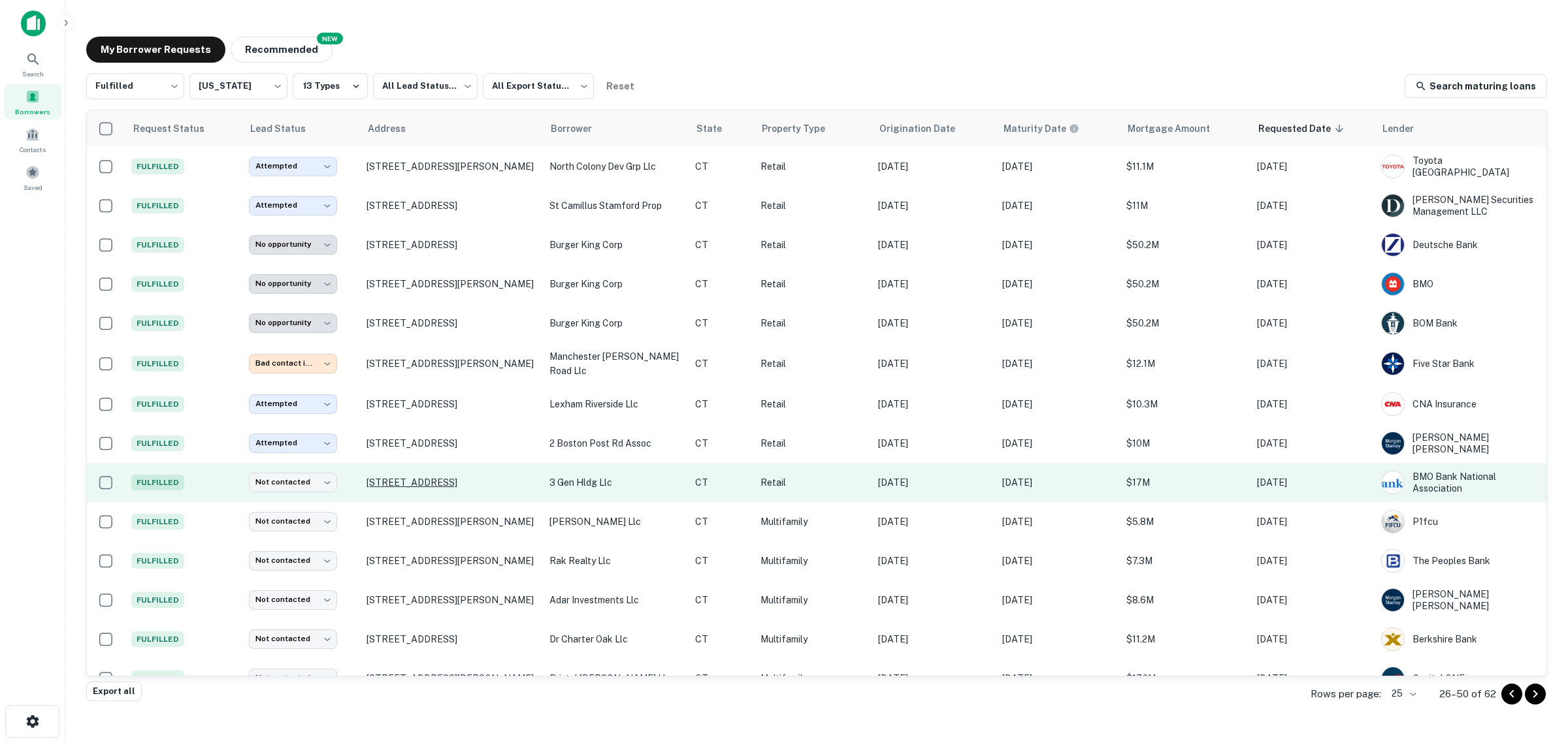
click at [453, 476] on p "[STREET_ADDRESS]" at bounding box center [451, 482] width 170 height 12
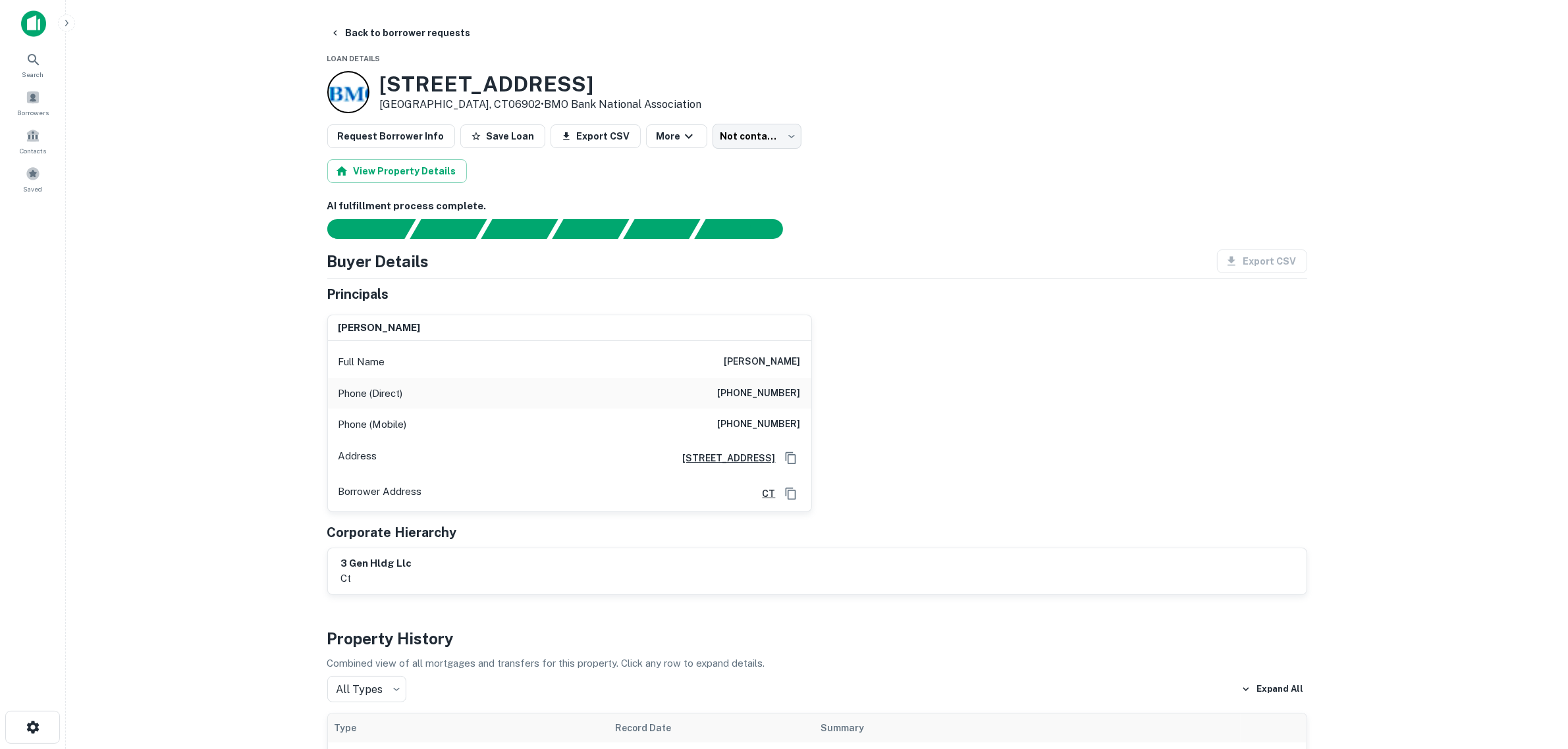
click at [254, 422] on main "Back to borrower requests Loan Details [STREET_ADDRESS] • BMO Bank National Ass…" at bounding box center [817, 374] width 1502 height 749
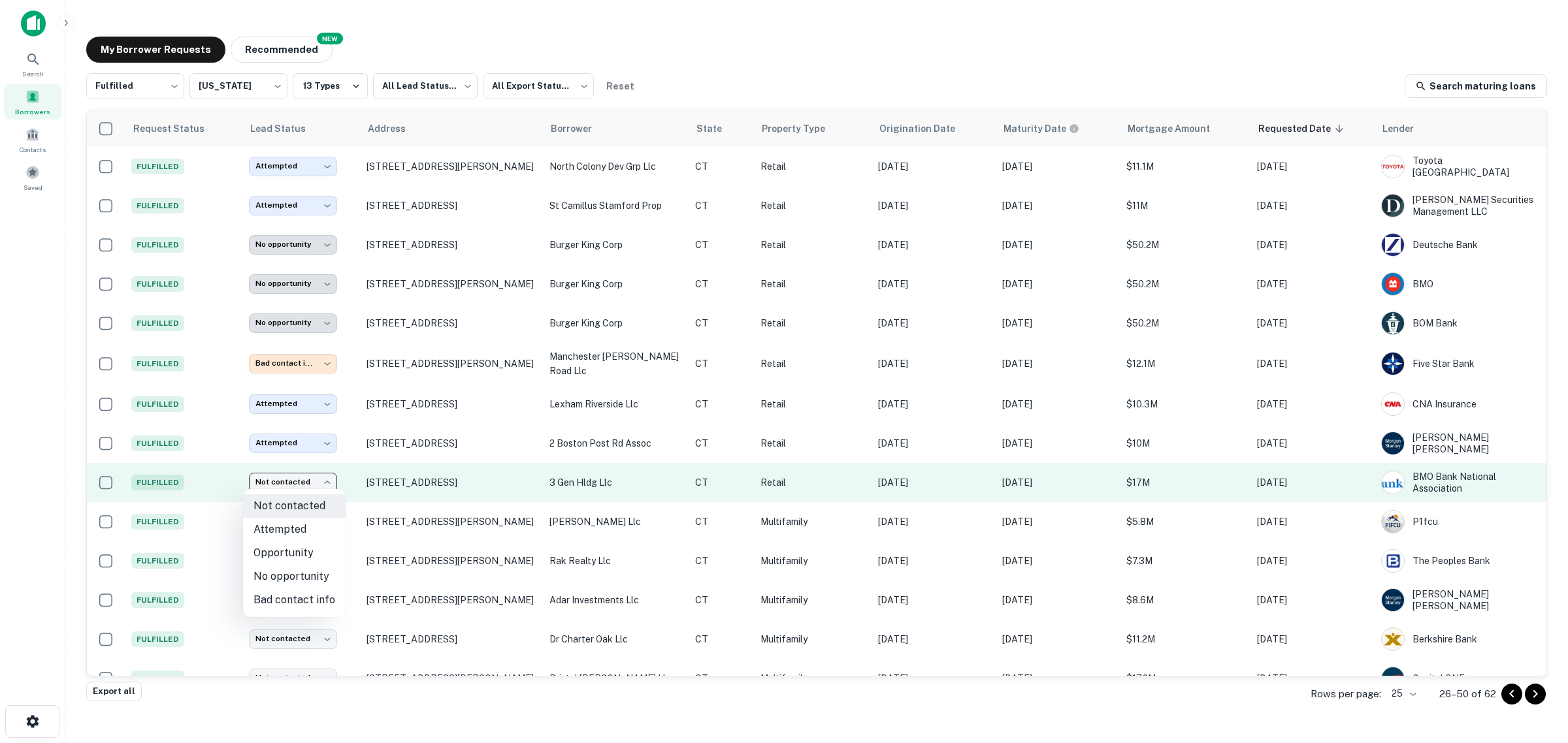
click at [315, 480] on body "**********" at bounding box center [784, 371] width 1568 height 743
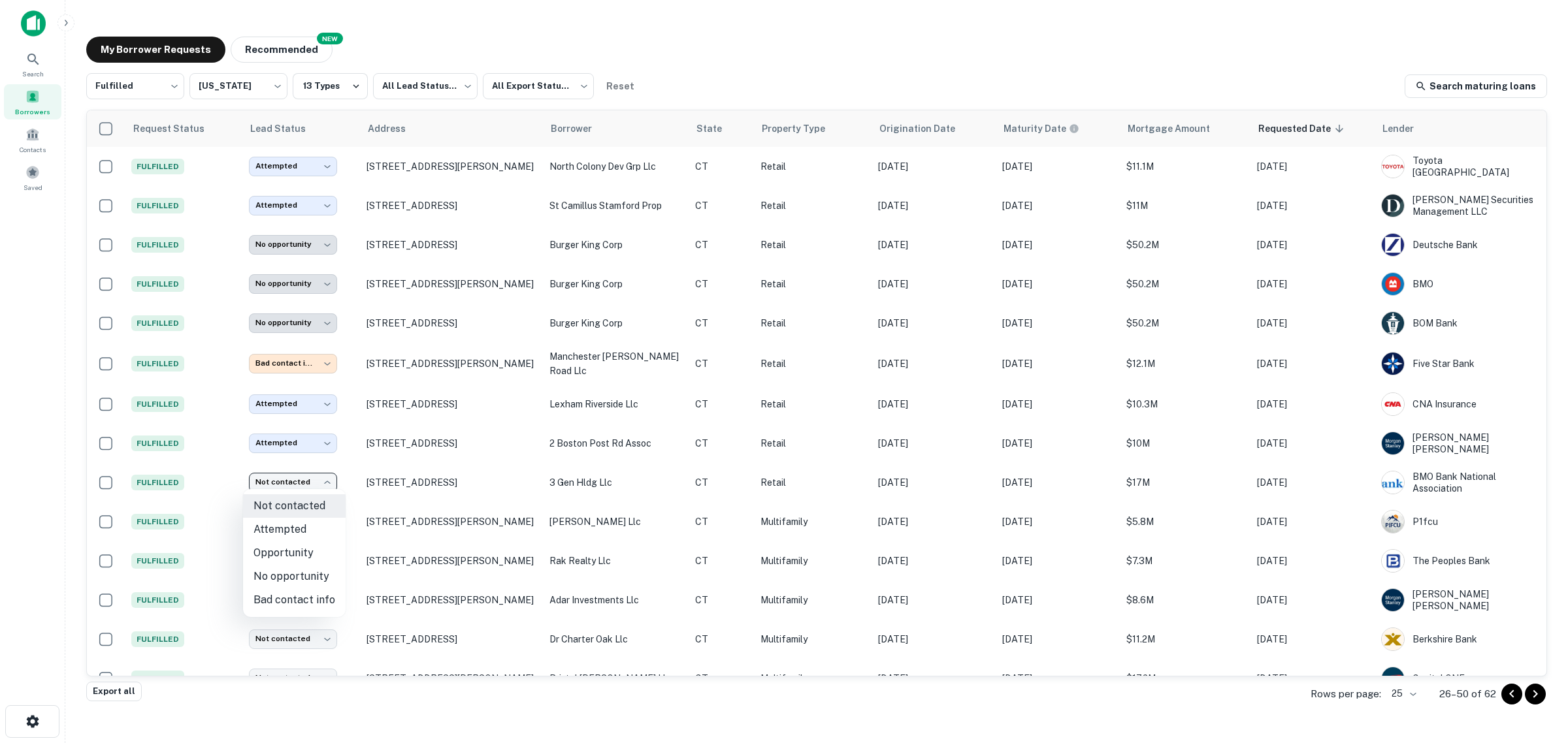
click at [302, 602] on li "Bad contact info" at bounding box center [294, 601] width 102 height 24
type input "**********"
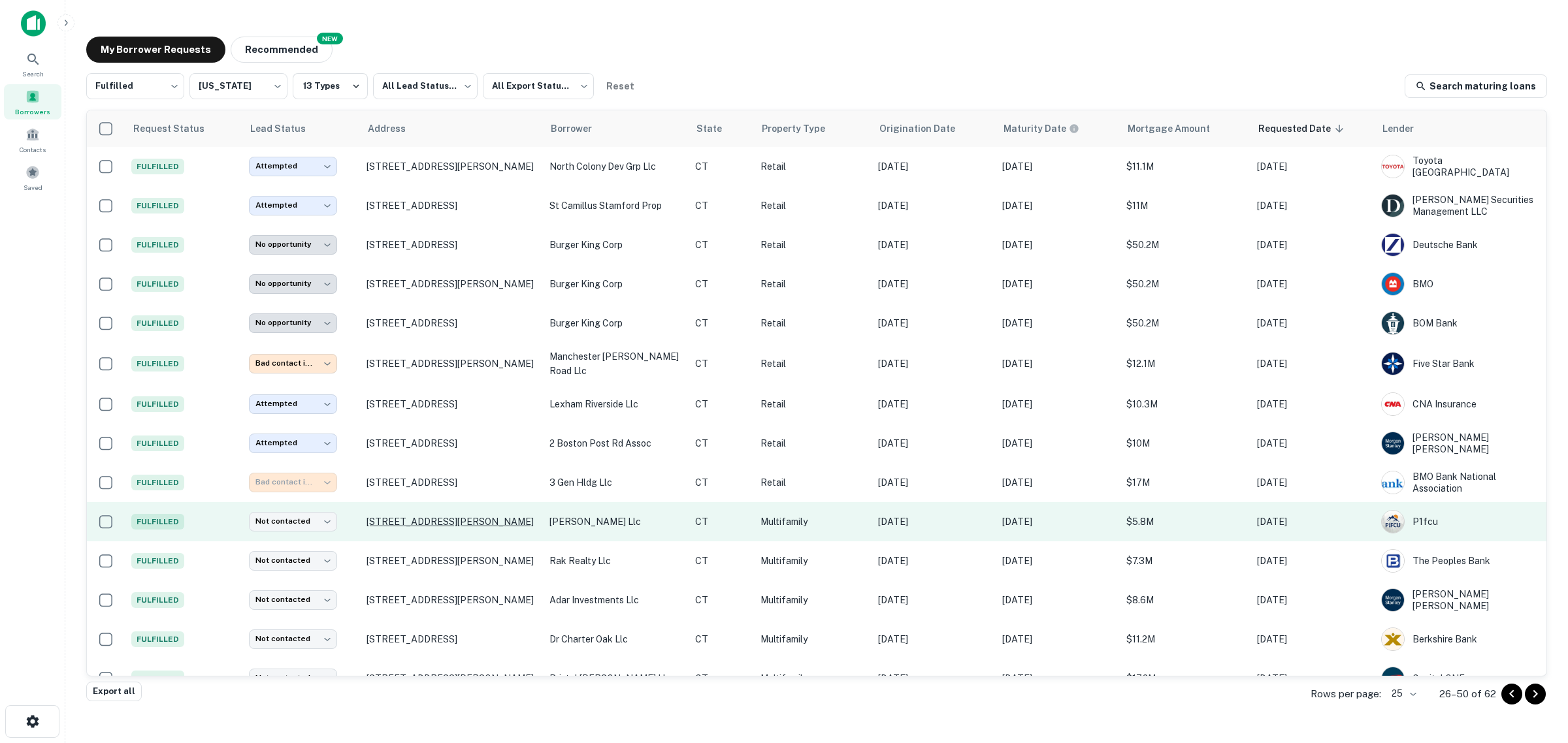
click at [385, 524] on p "[STREET_ADDRESS][PERSON_NAME]" at bounding box center [451, 521] width 170 height 12
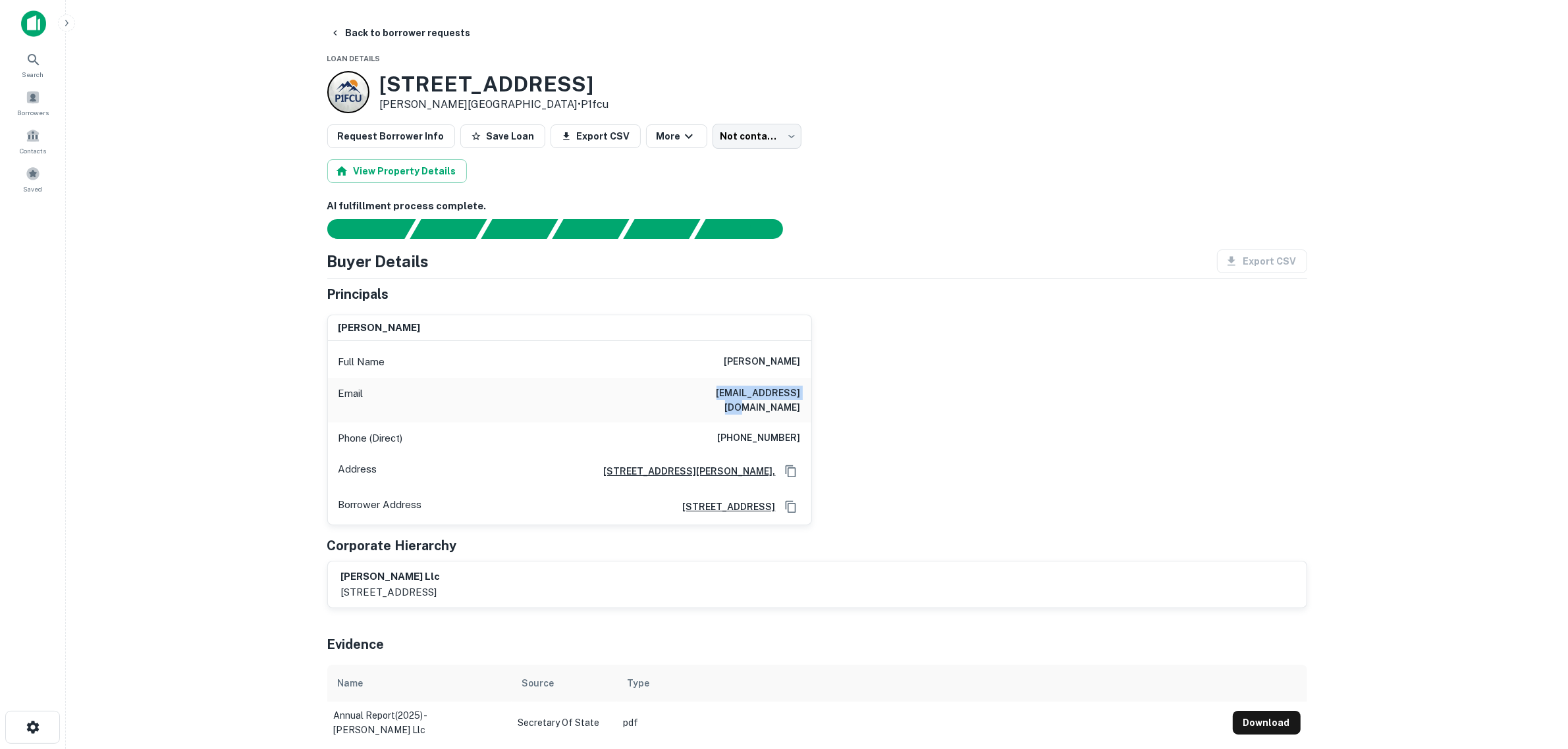
drag, startPoint x: 698, startPoint y: 399, endPoint x: 814, endPoint y: 397, distance: 116.0
click at [814, 397] on div "[PERSON_NAME] Full Name [PERSON_NAME] Email [EMAIL_ADDRESS][DOMAIN_NAME] Phone …" at bounding box center [813, 415] width 991 height 222
copy h6 "[EMAIL_ADDRESS][DOMAIN_NAME]"
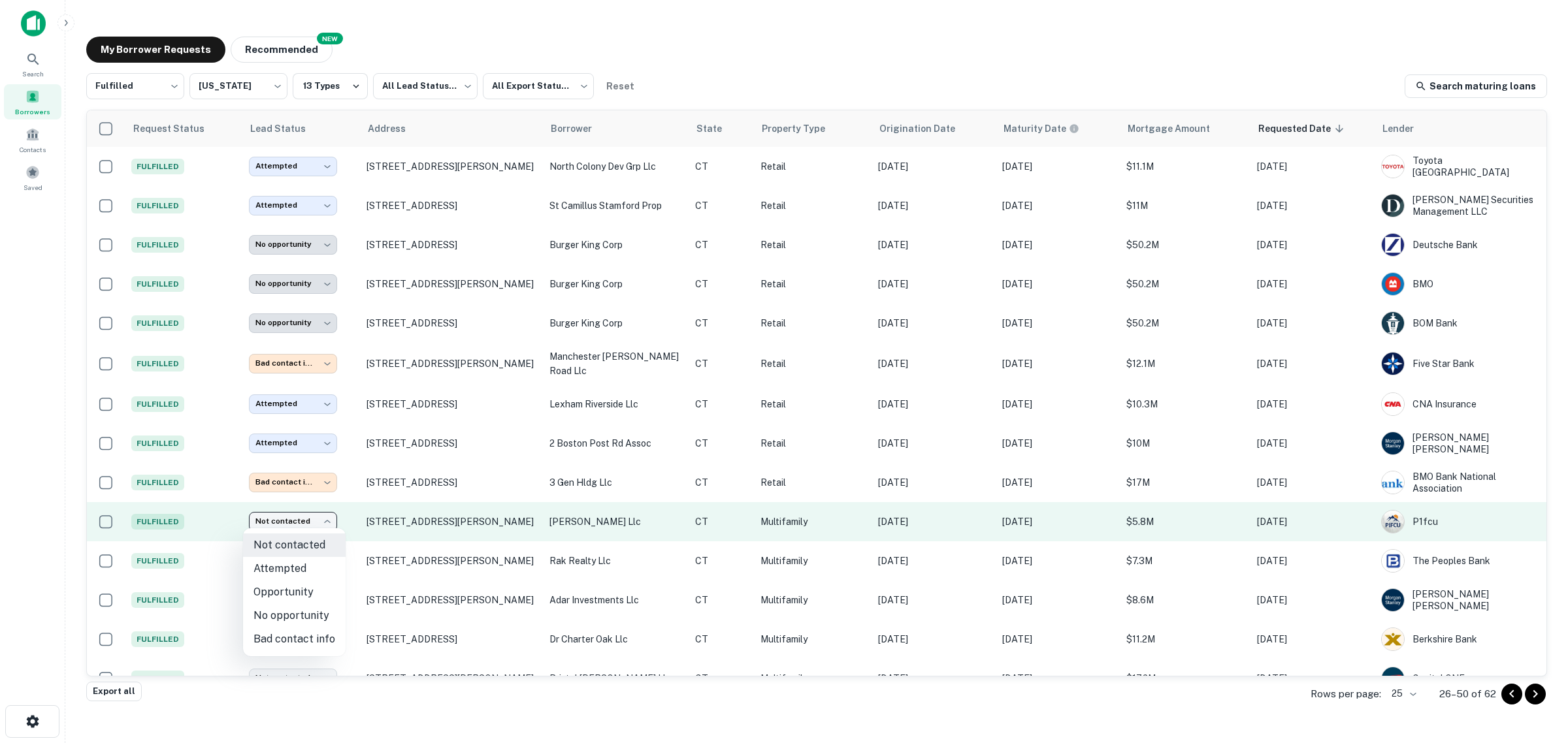
click at [318, 519] on body "**********" at bounding box center [784, 371] width 1568 height 743
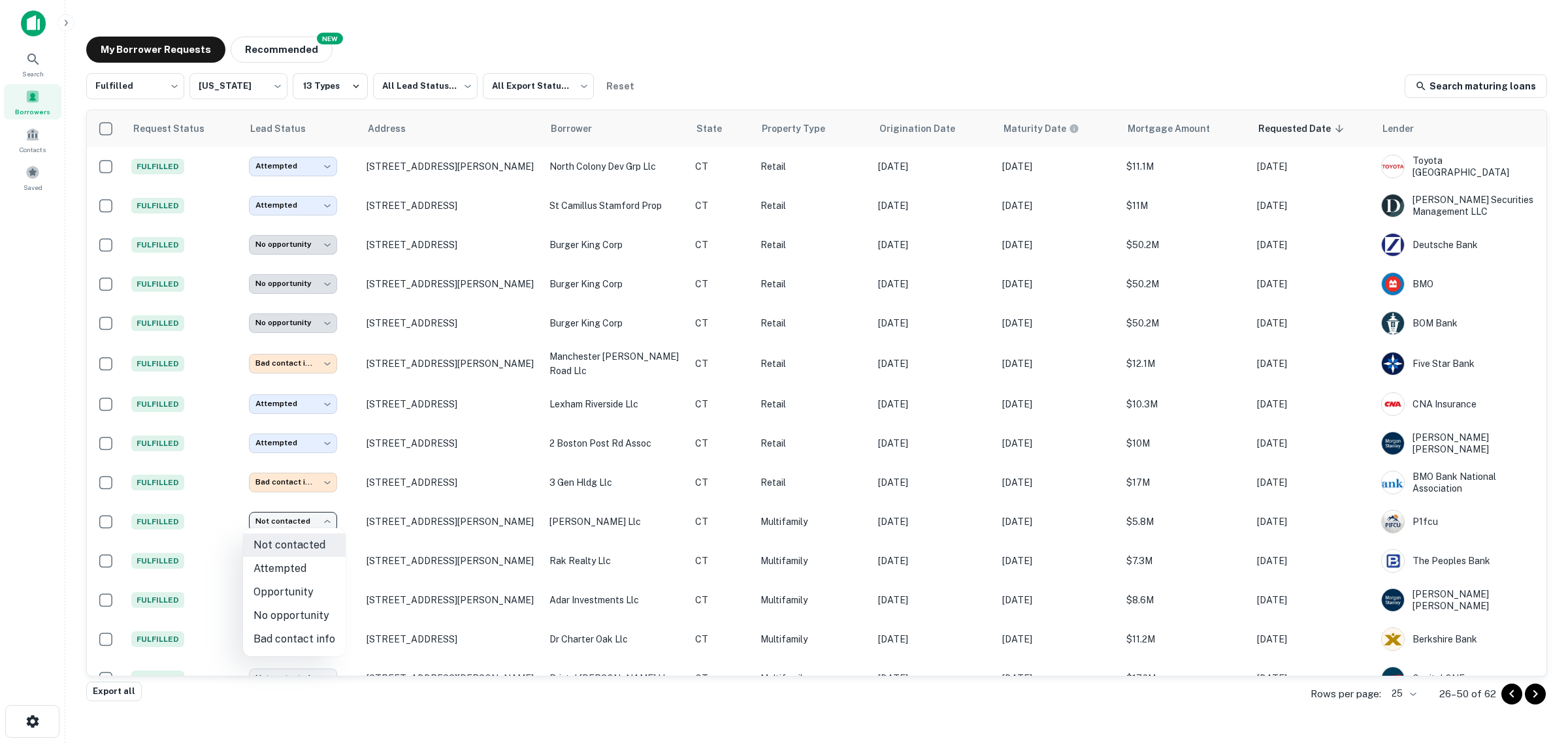
click at [303, 568] on li "Attempted" at bounding box center [294, 569] width 102 height 24
type input "*********"
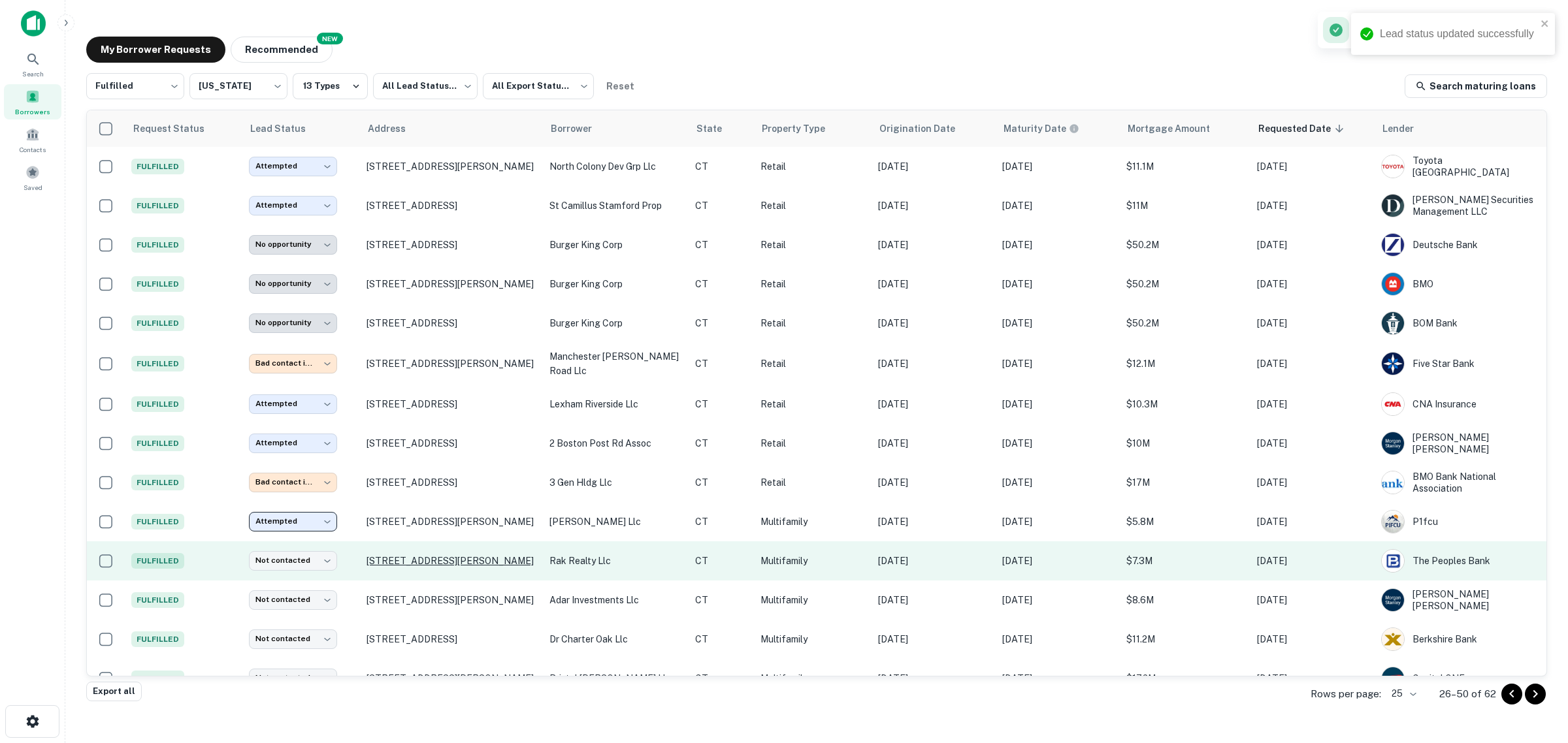
click at [432, 555] on p "[STREET_ADDRESS][PERSON_NAME]" at bounding box center [451, 561] width 170 height 12
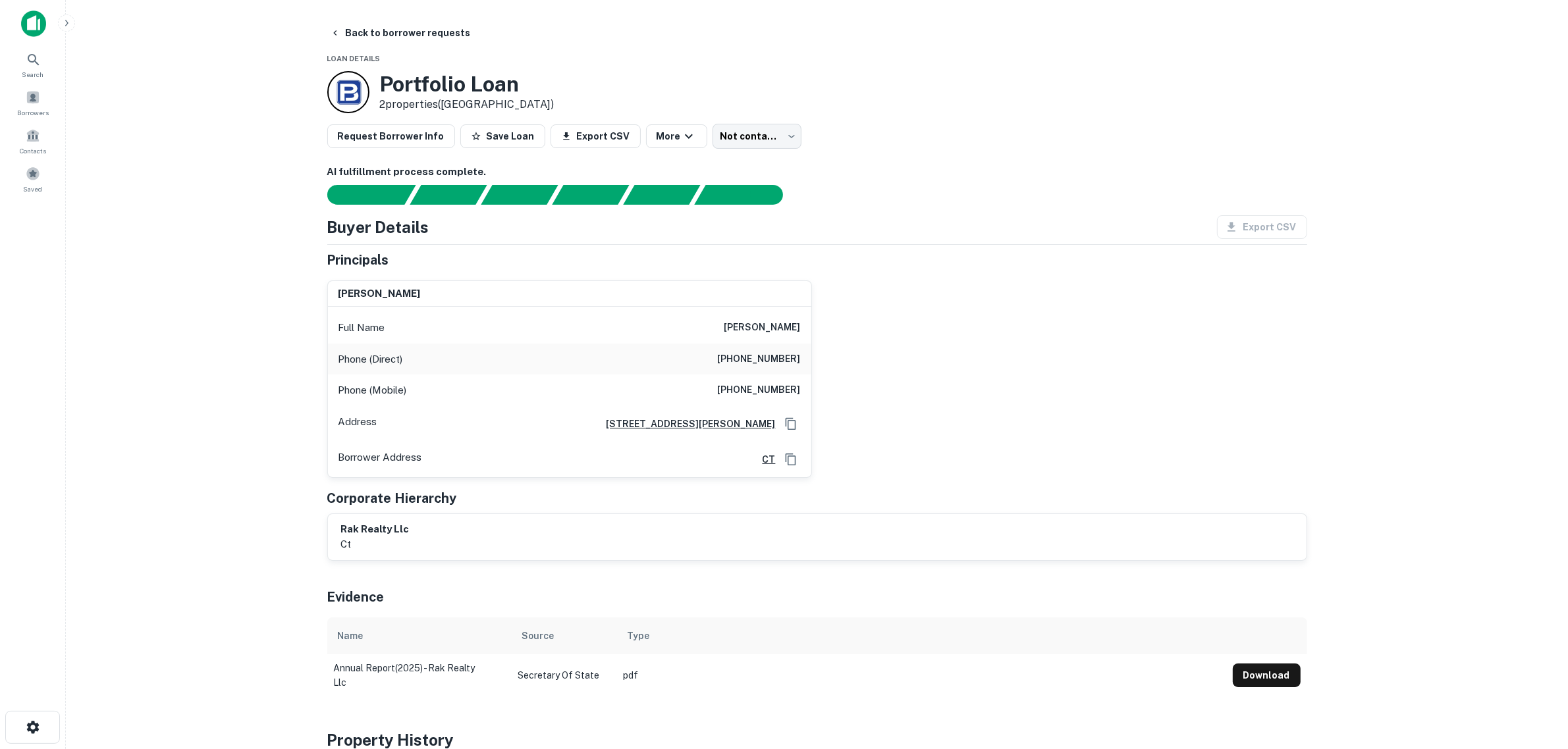
click at [292, 508] on main "Back to borrower requests Loan Details Portfolio Loan 2 properties ([GEOGRAPHIC…" at bounding box center [817, 374] width 1502 height 749
click at [220, 350] on main "Back to borrower requests Loan Details Portfolio Loan 2 properties ([GEOGRAPHIC…" at bounding box center [817, 374] width 1502 height 749
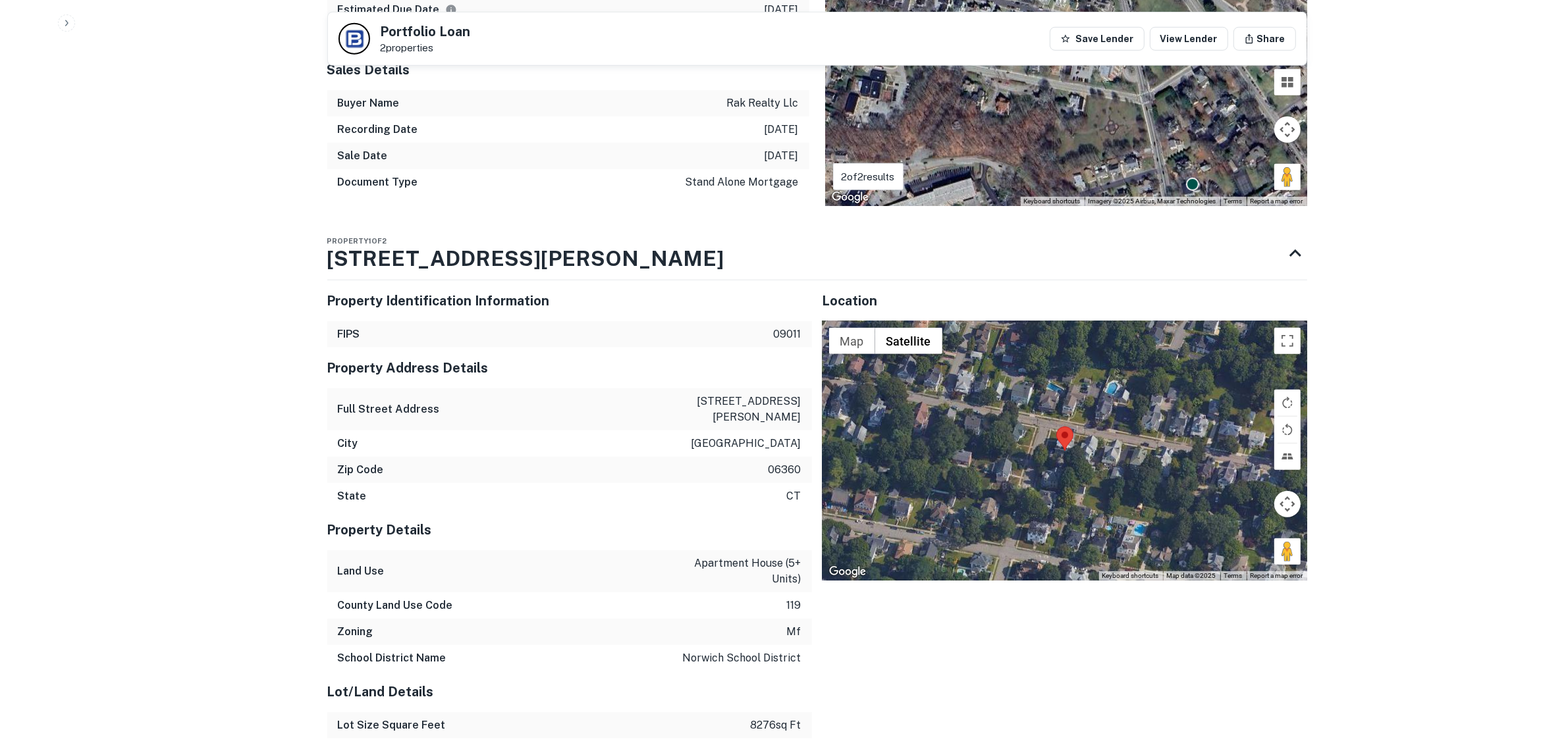
scroll to position [1152, 0]
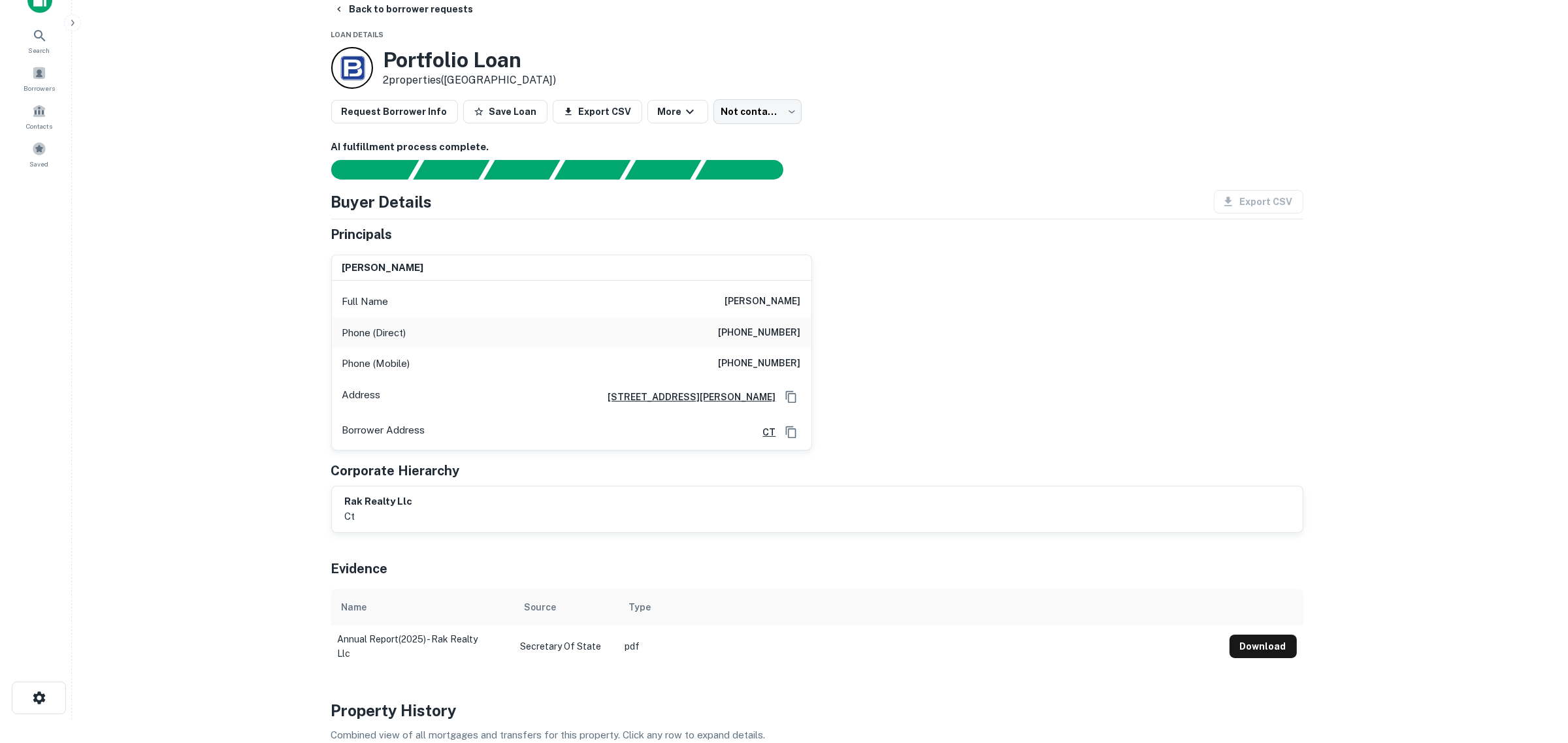
scroll to position [0, 0]
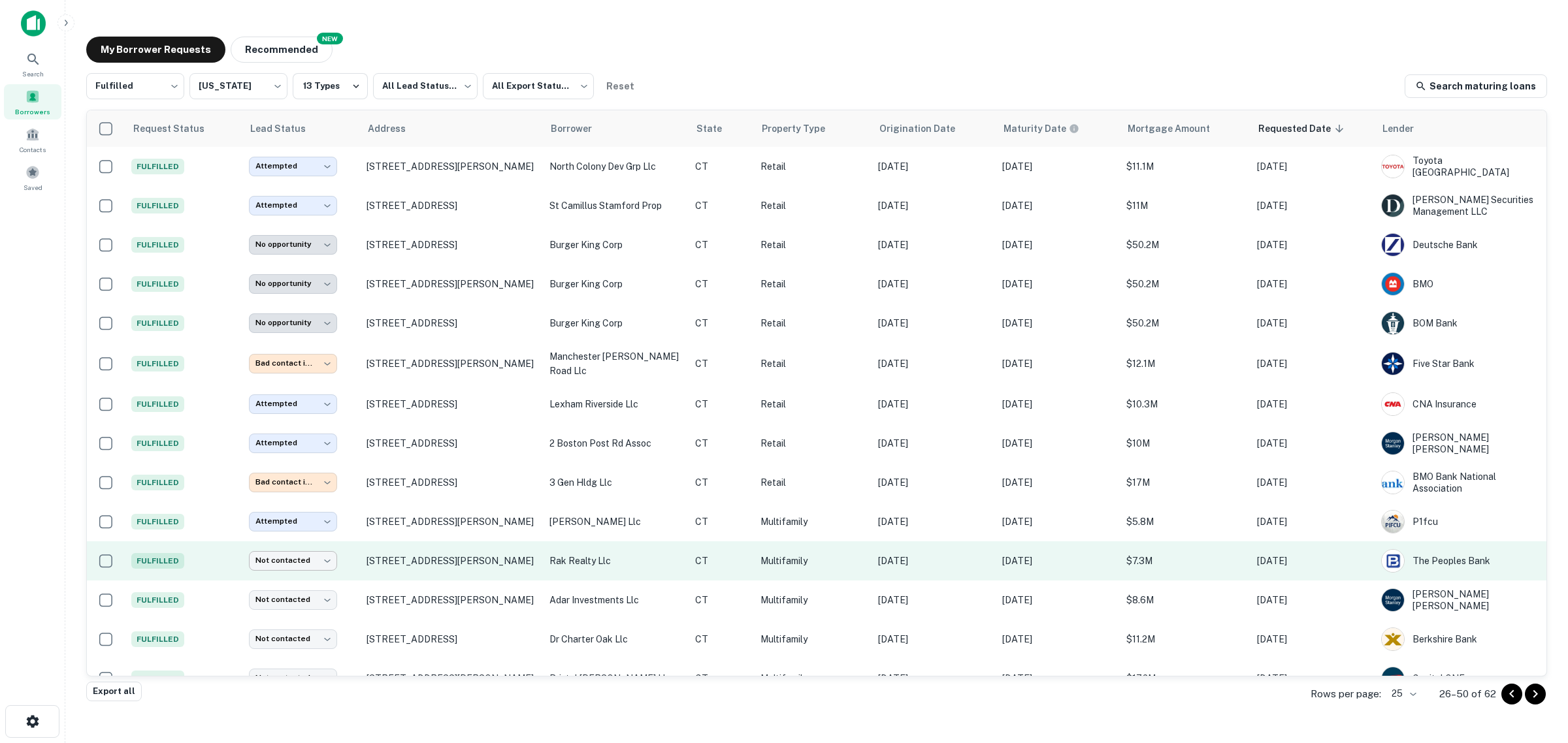
click at [315, 555] on body "**********" at bounding box center [784, 371] width 1568 height 743
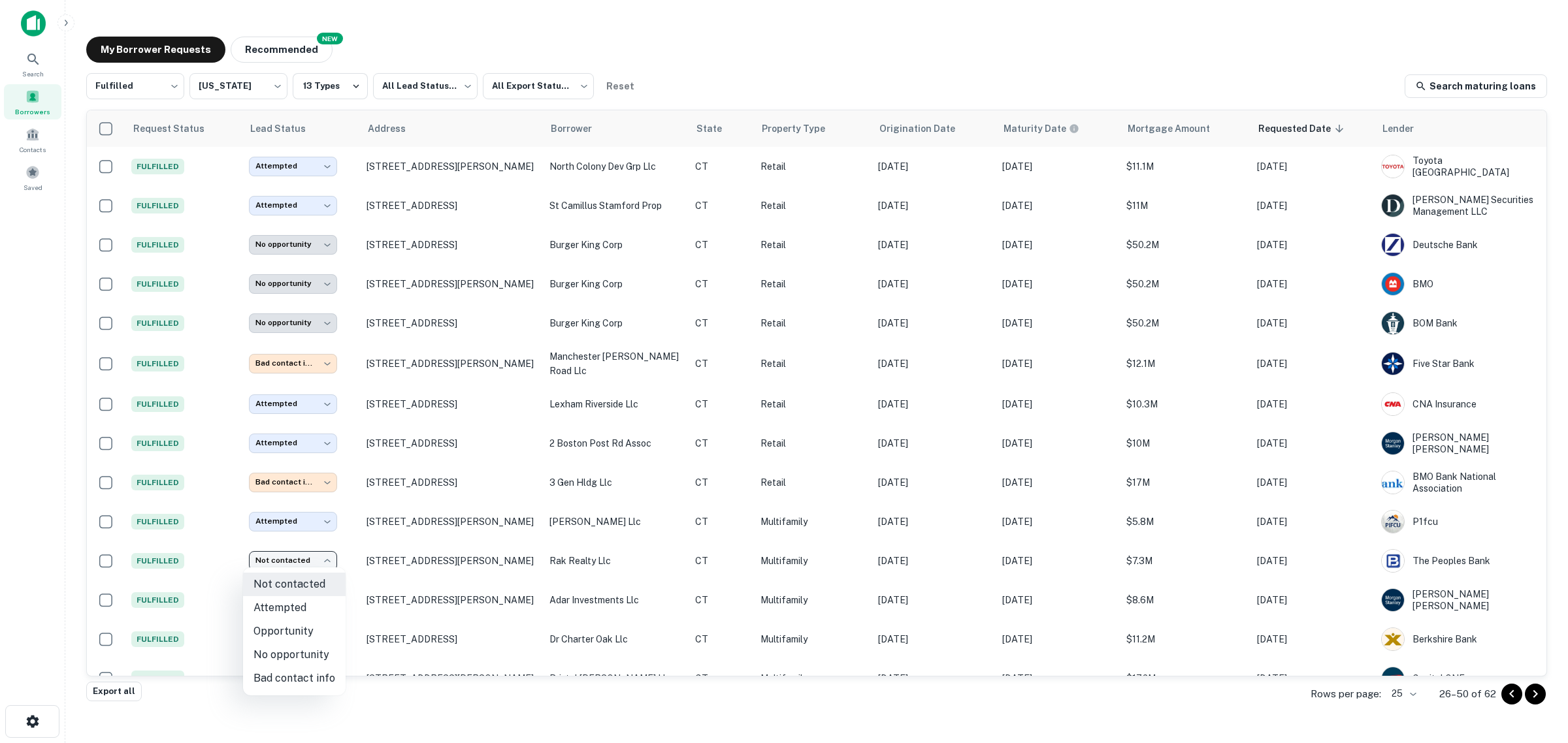
click at [300, 612] on li "Attempted" at bounding box center [294, 609] width 102 height 24
type input "*********"
